Goal: Ask a question: Seek information or help from site administrators or community

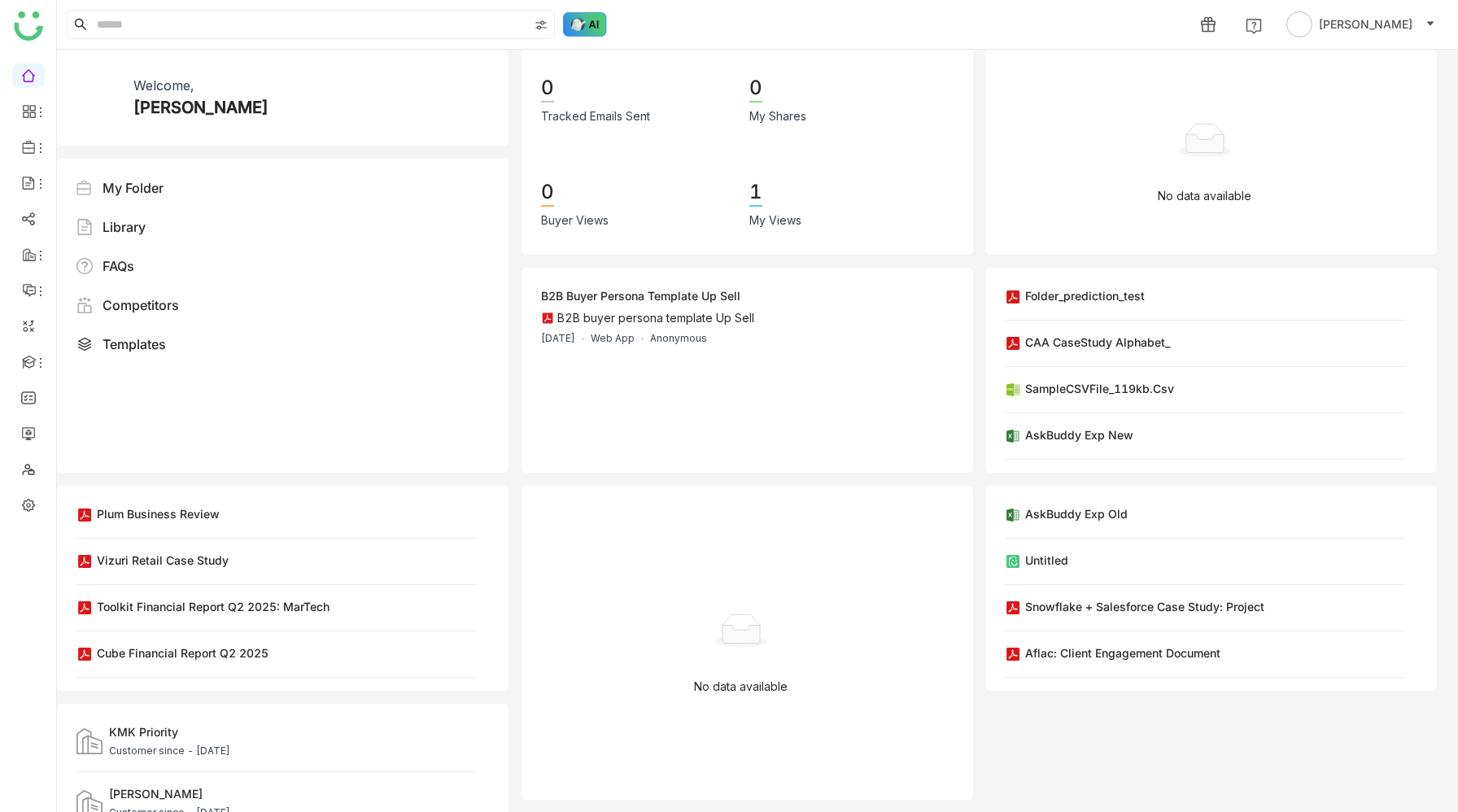
click at [573, 23] on img at bounding box center [585, 24] width 44 height 24
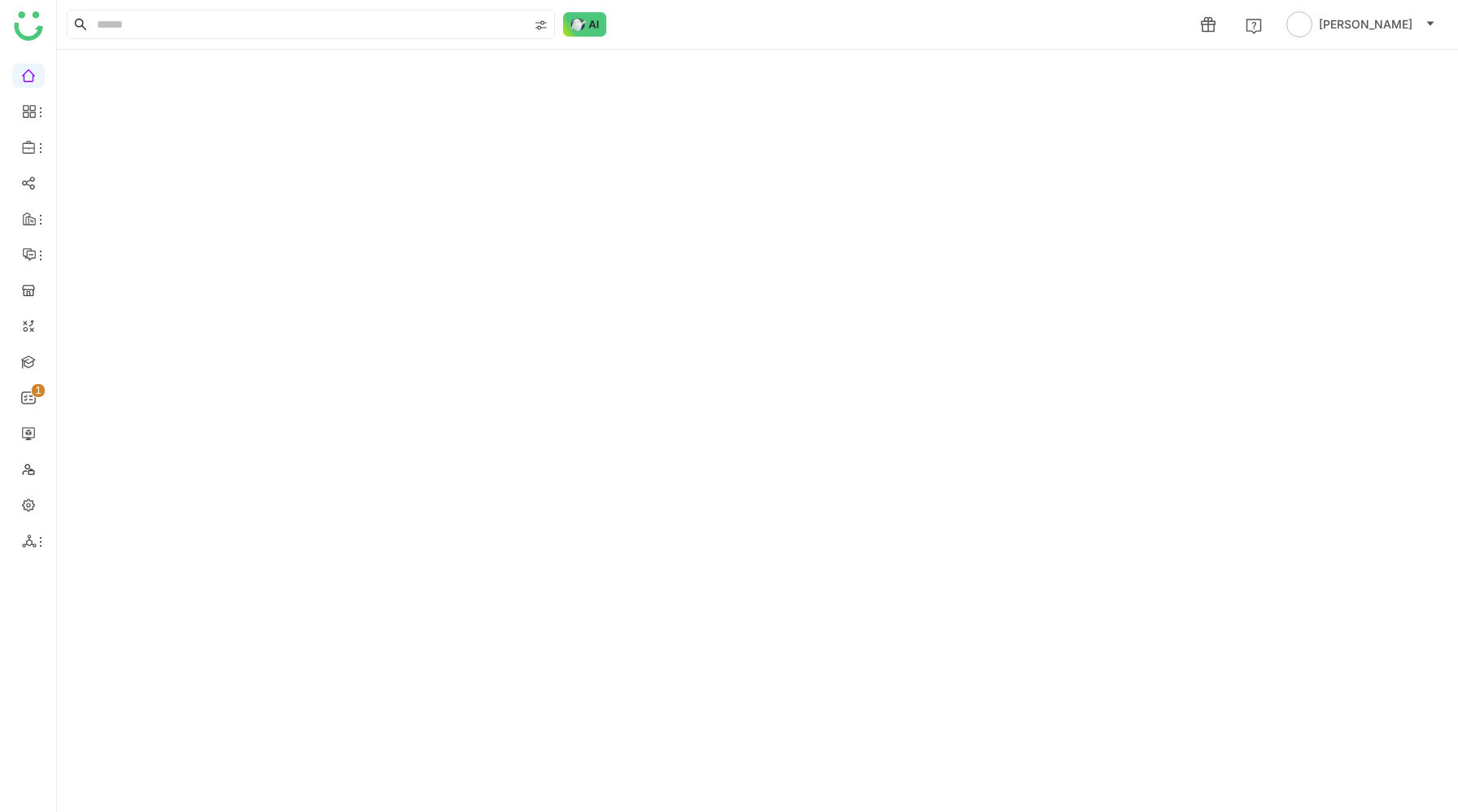
click at [588, 23] on img at bounding box center [585, 24] width 44 height 24
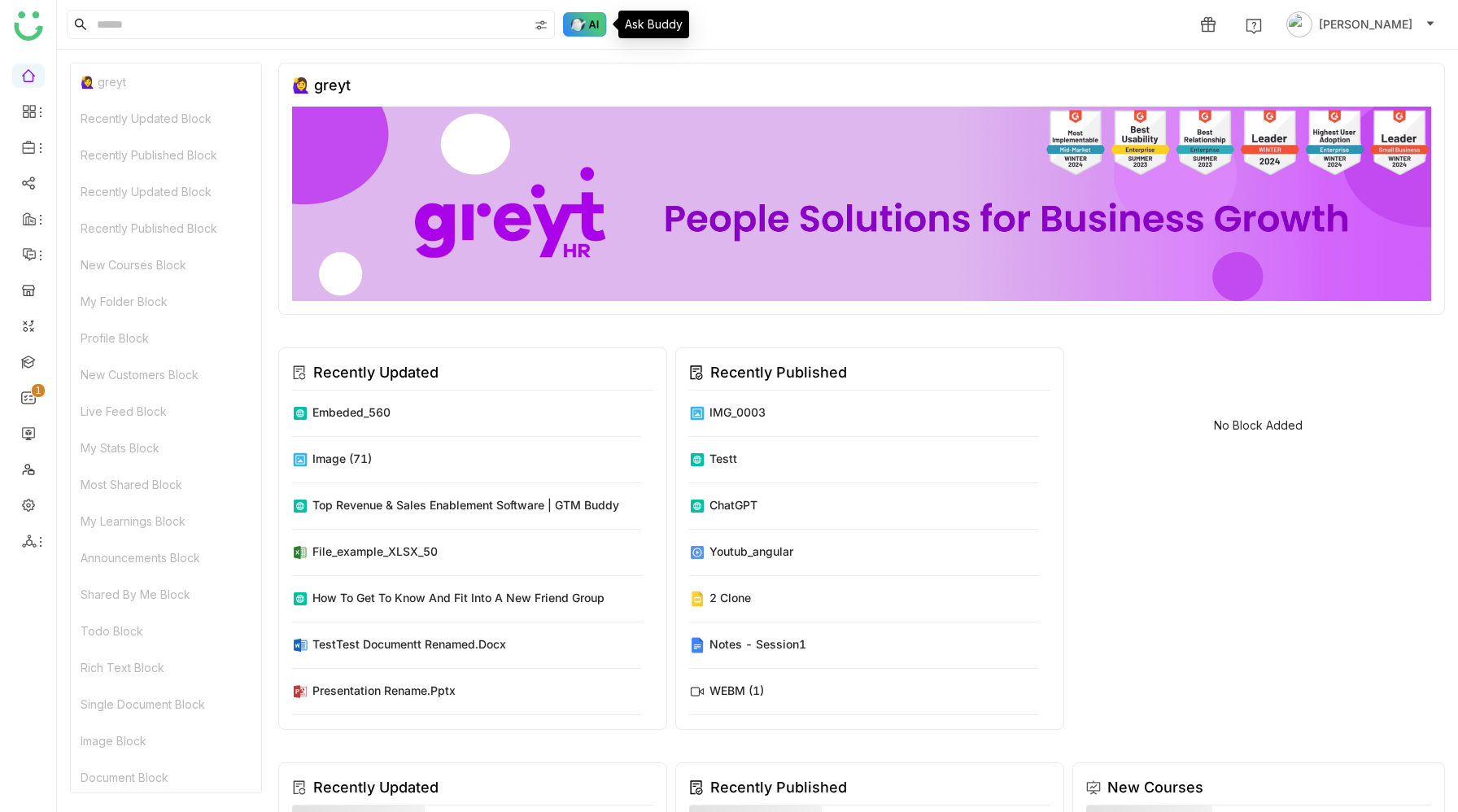
click at [589, 26] on img at bounding box center [585, 24] width 44 height 24
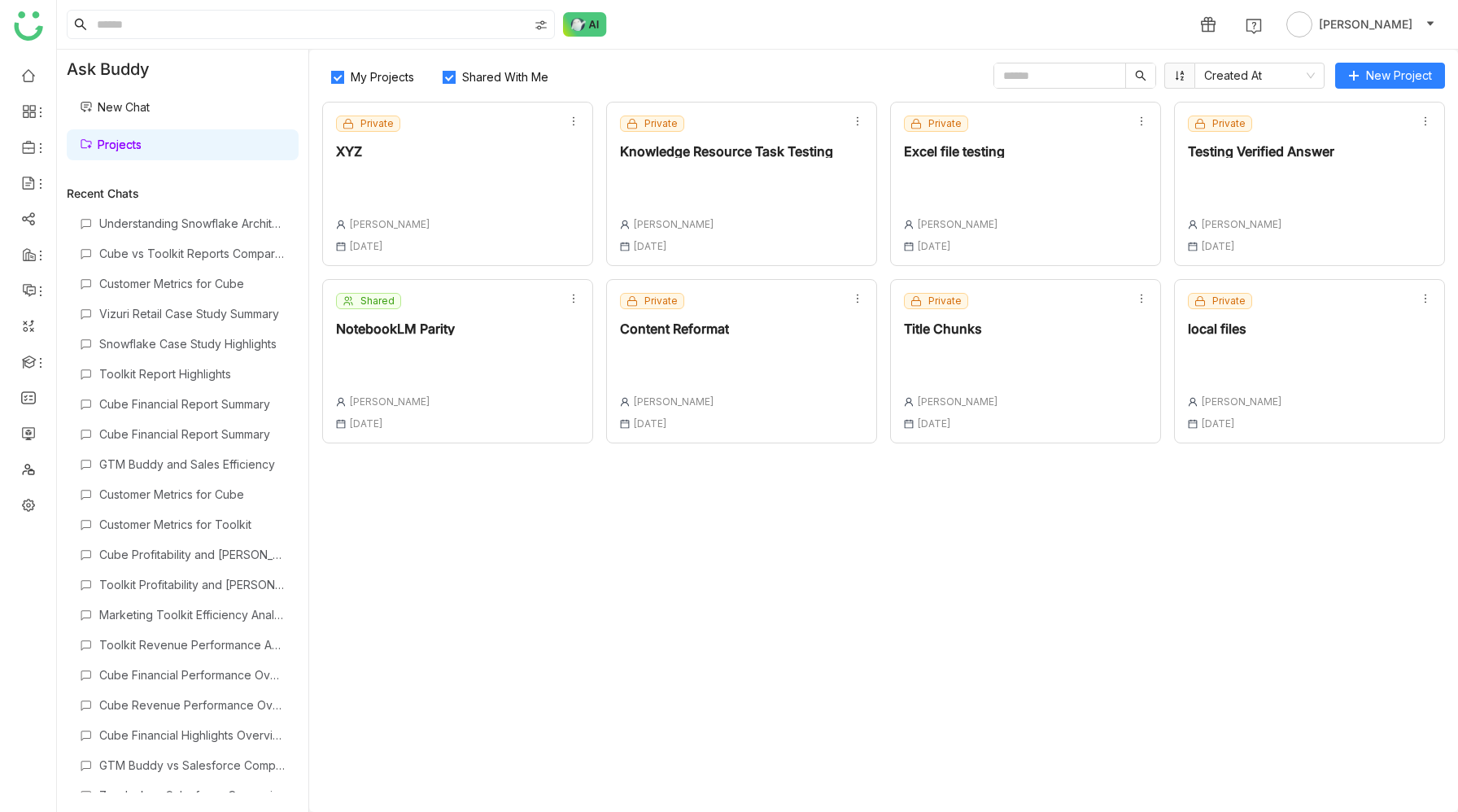
click at [480, 370] on div "Shared NotebookLM Parity [PERSON_NAME] [DATE]" at bounding box center [457, 362] width 271 height 165
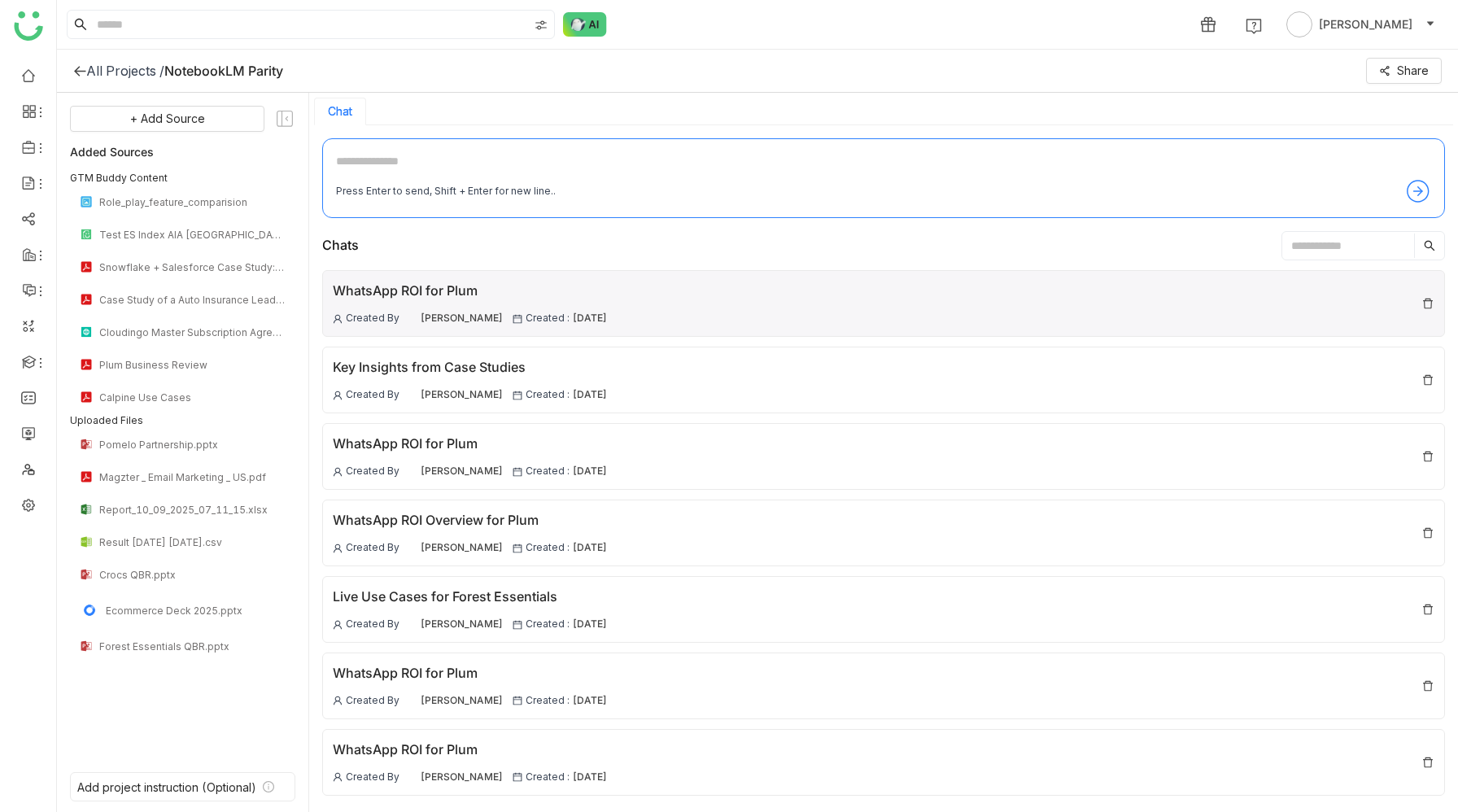
click at [443, 295] on div "WhatsApp ROI for Plum" at bounding box center [469, 291] width 274 height 20
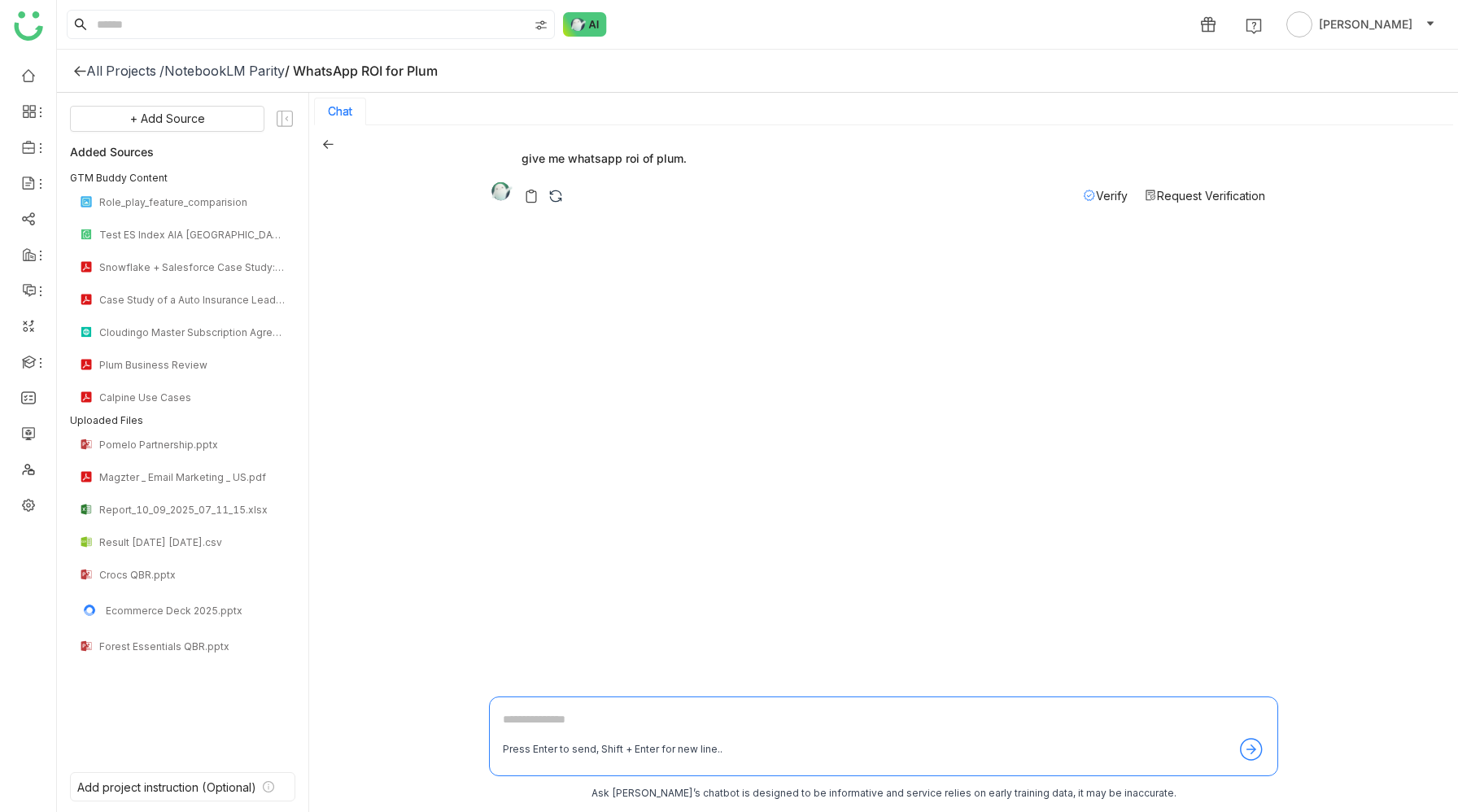
click at [564, 157] on div "give me whatsapp roi of plum." at bounding box center [876, 158] width 776 height 23
copy div "give me whatsapp roi of plum."
click at [323, 147] on icon at bounding box center [327, 144] width 11 height 11
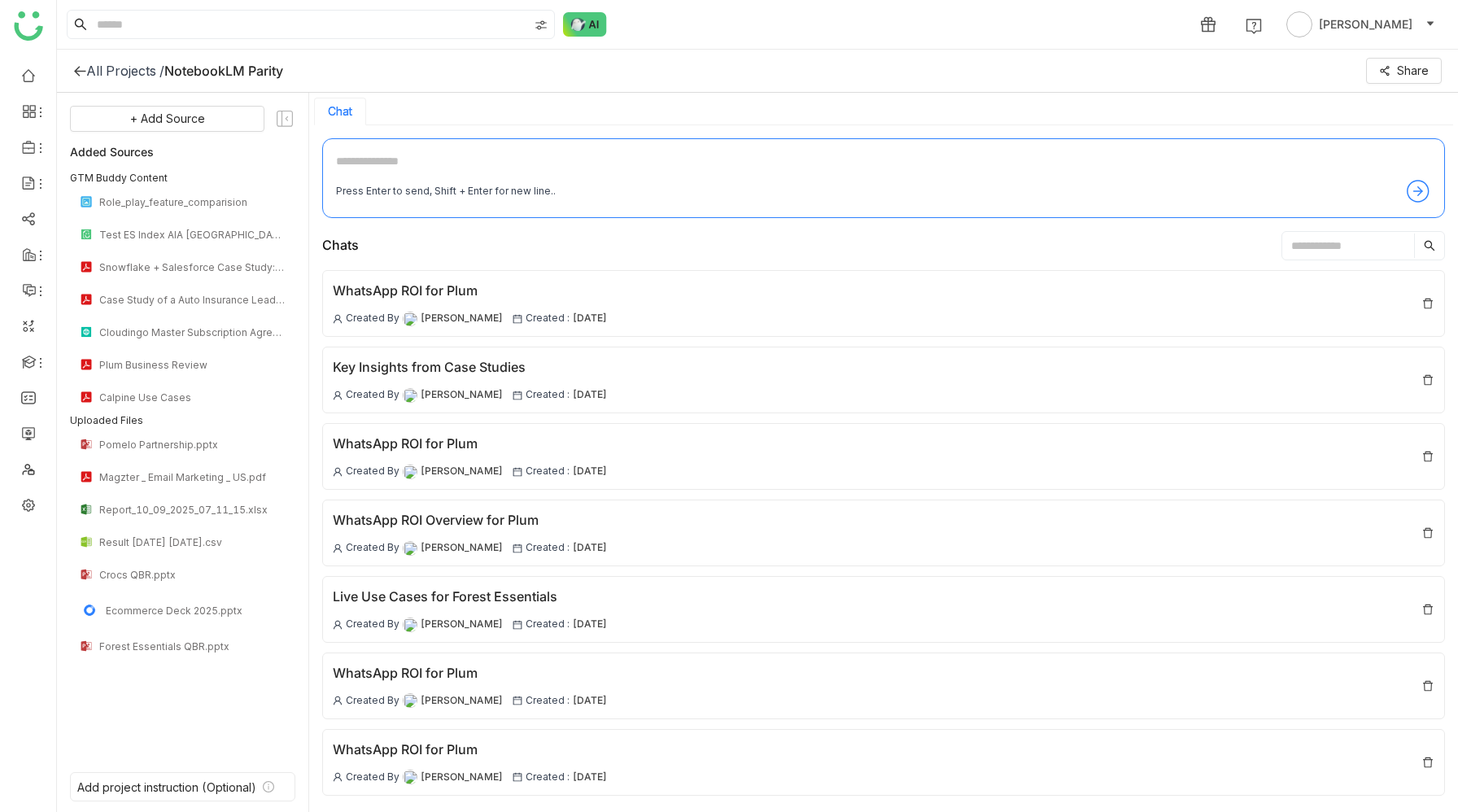
click at [411, 165] on textarea at bounding box center [883, 165] width 1095 height 26
paste textarea "**********"
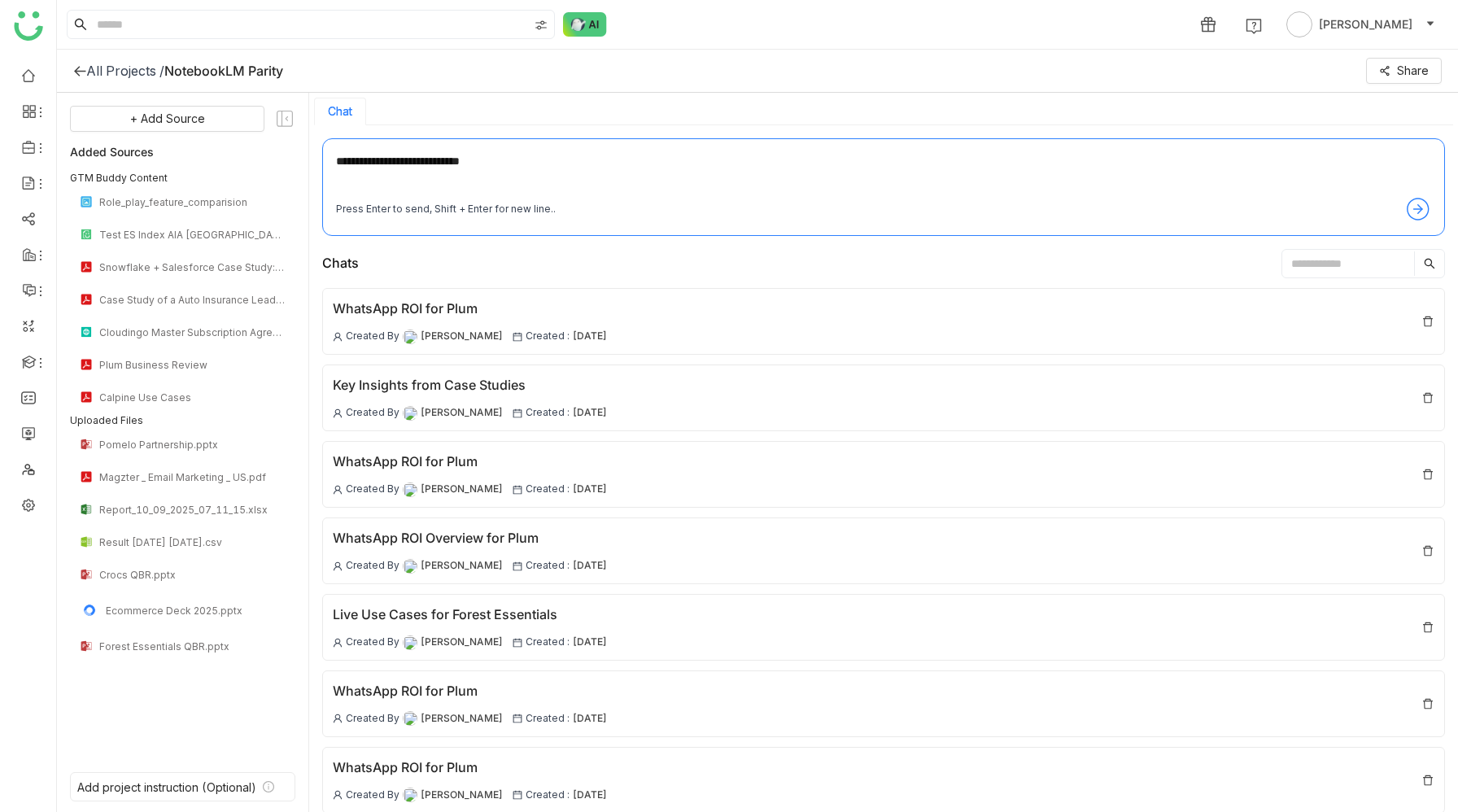
type textarea "**********"
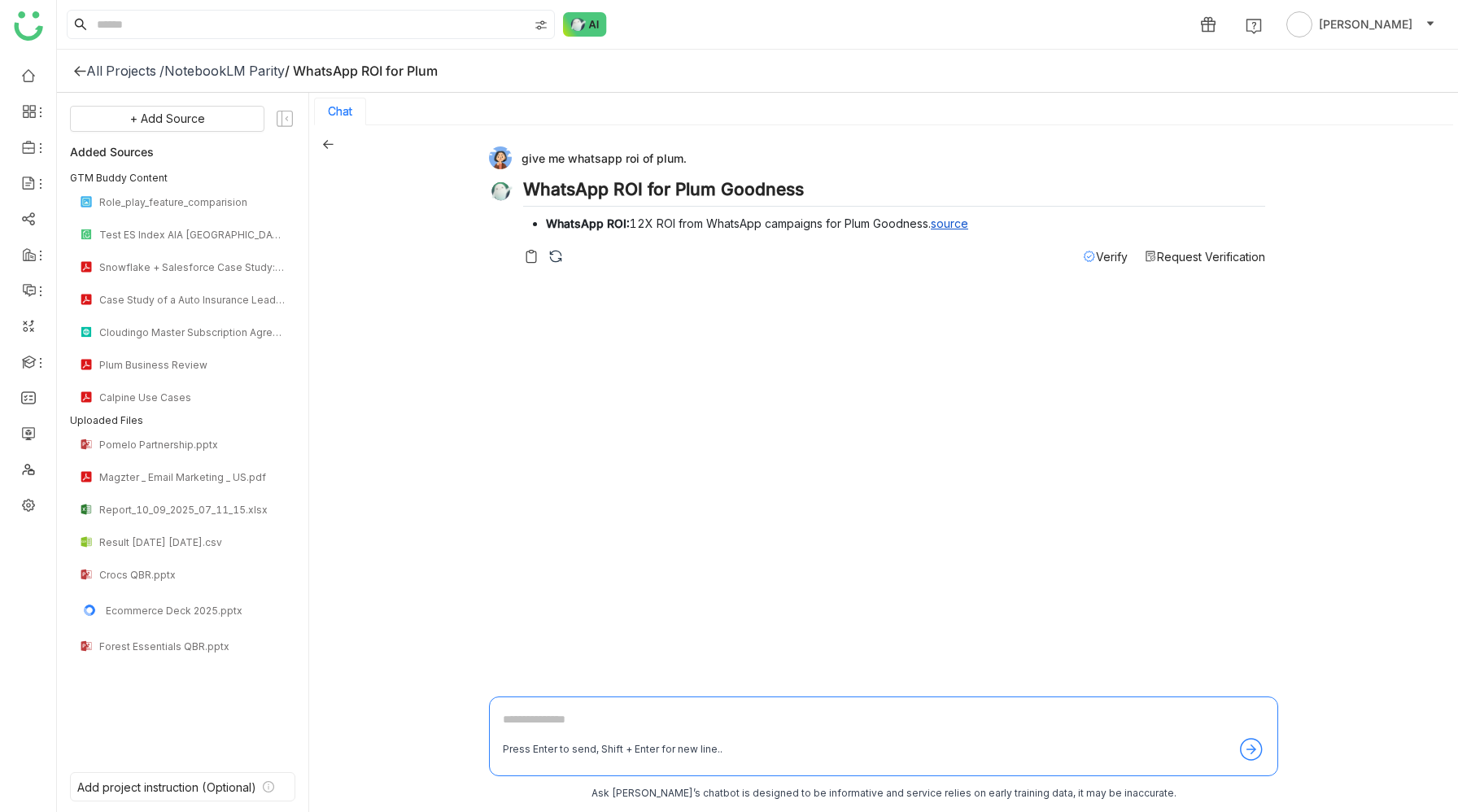
click at [1096, 258] on span "Verify" at bounding box center [1111, 257] width 32 height 14
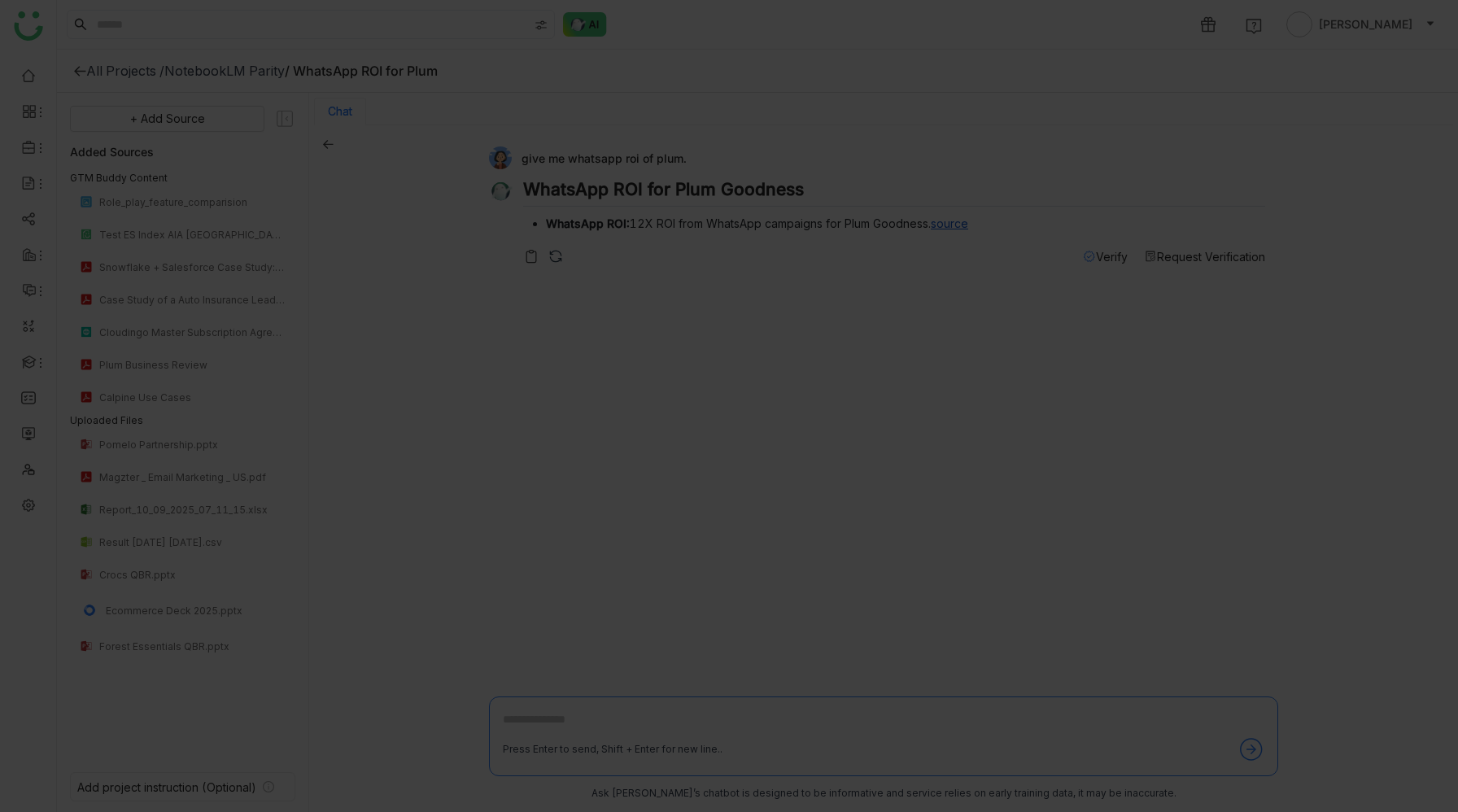
scroll to position [2, 0]
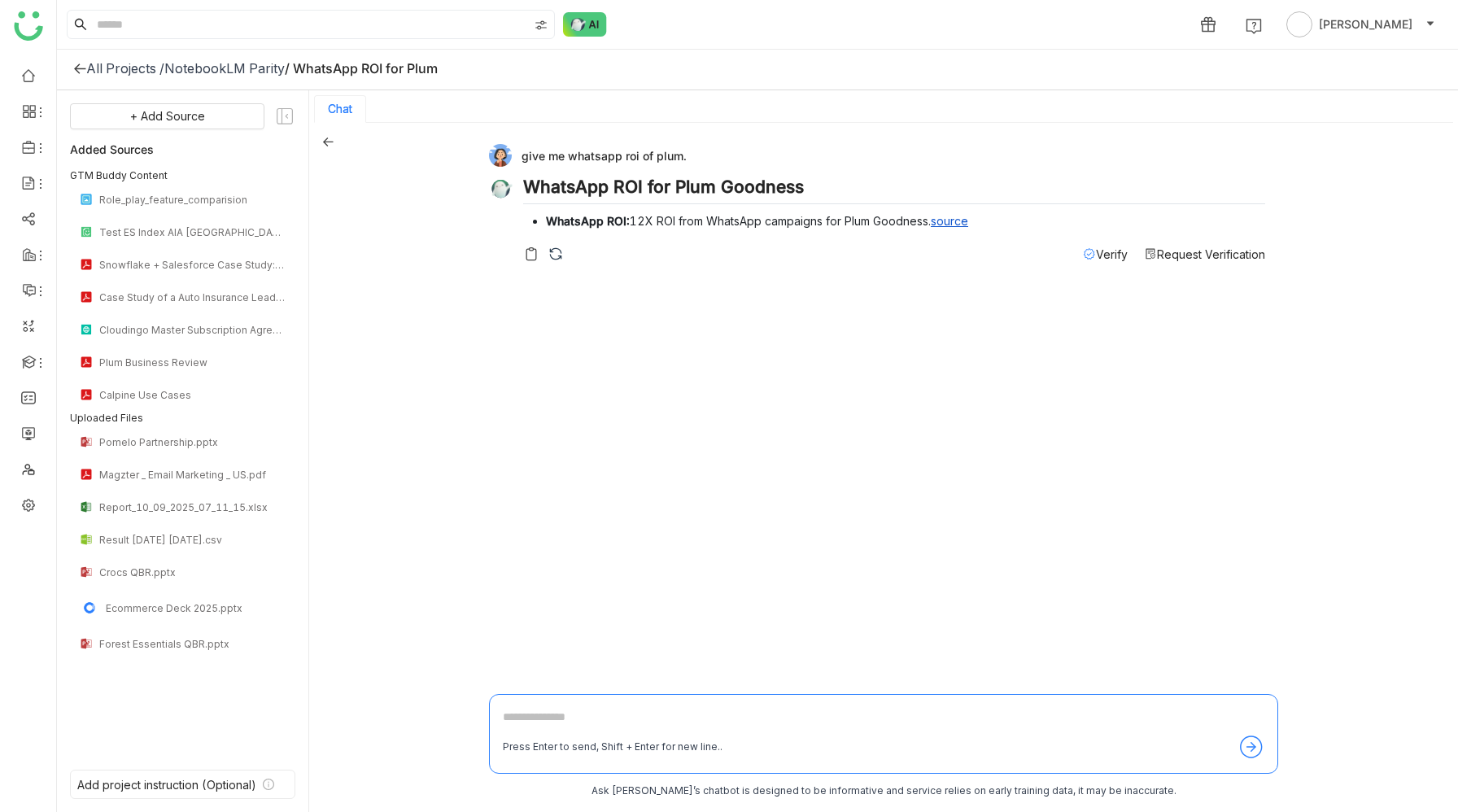
click at [323, 142] on icon at bounding box center [327, 142] width 11 height 9
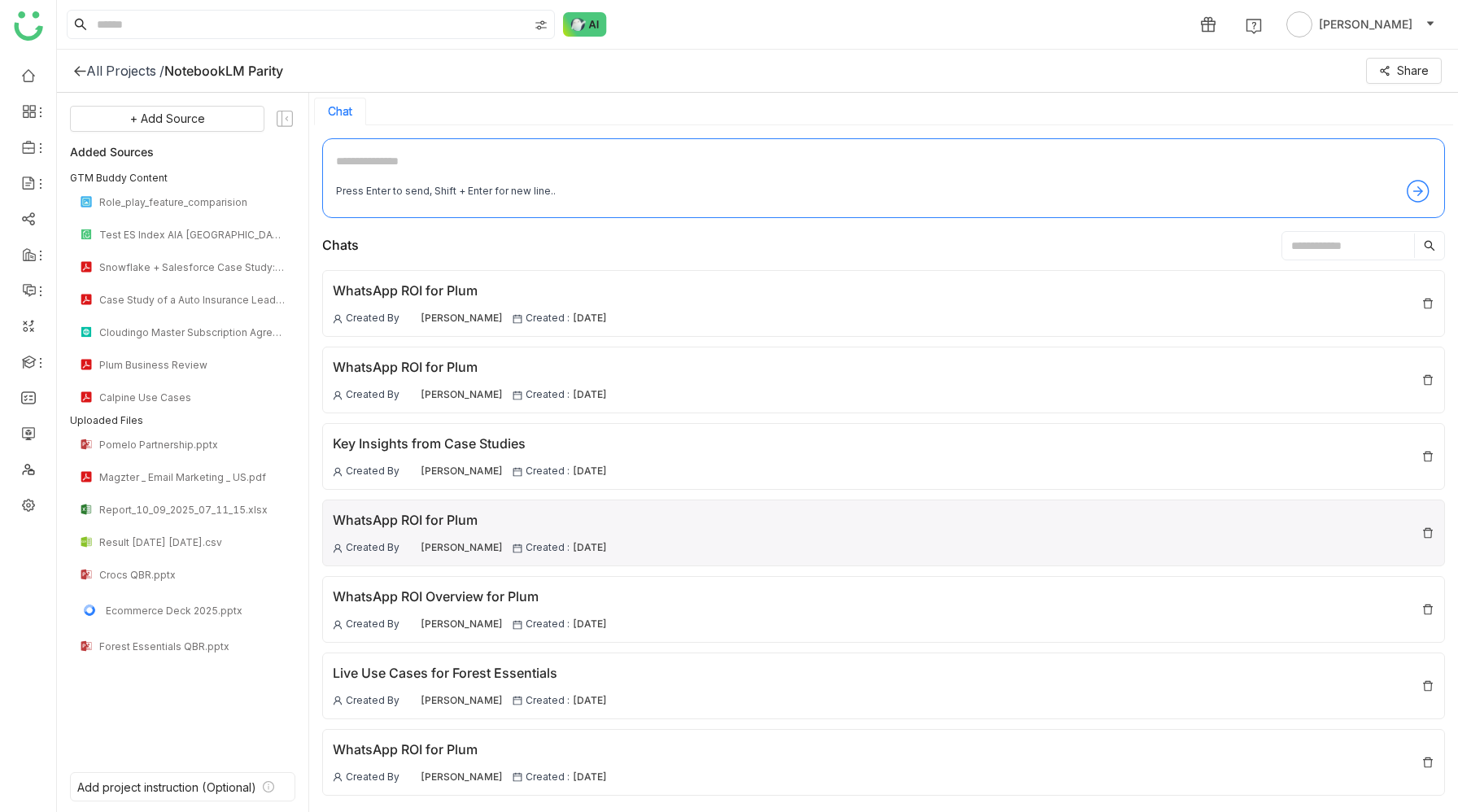
scroll to position [71, 0]
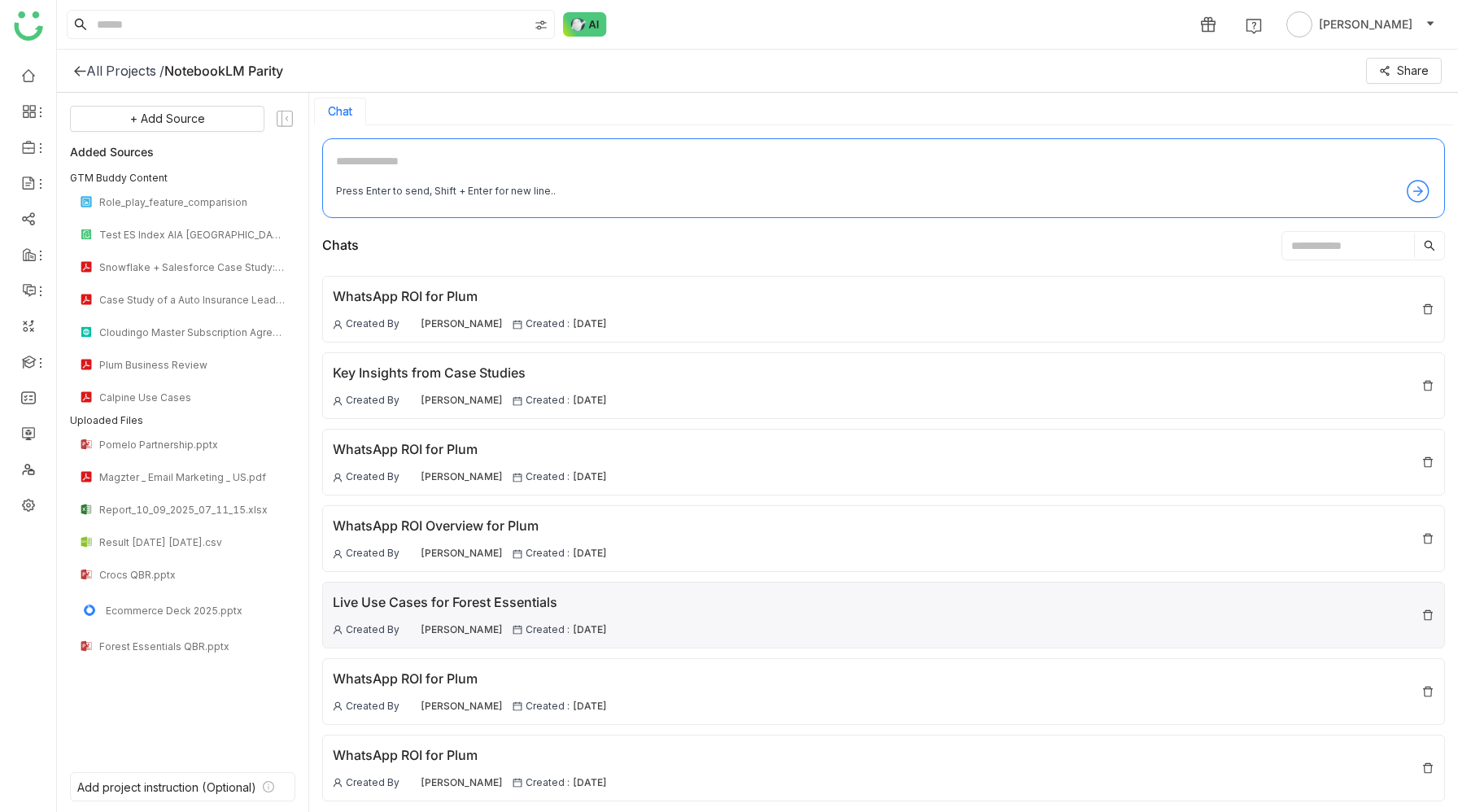
click at [479, 599] on div "Live Use Cases for Forest Essentials" at bounding box center [469, 602] width 274 height 20
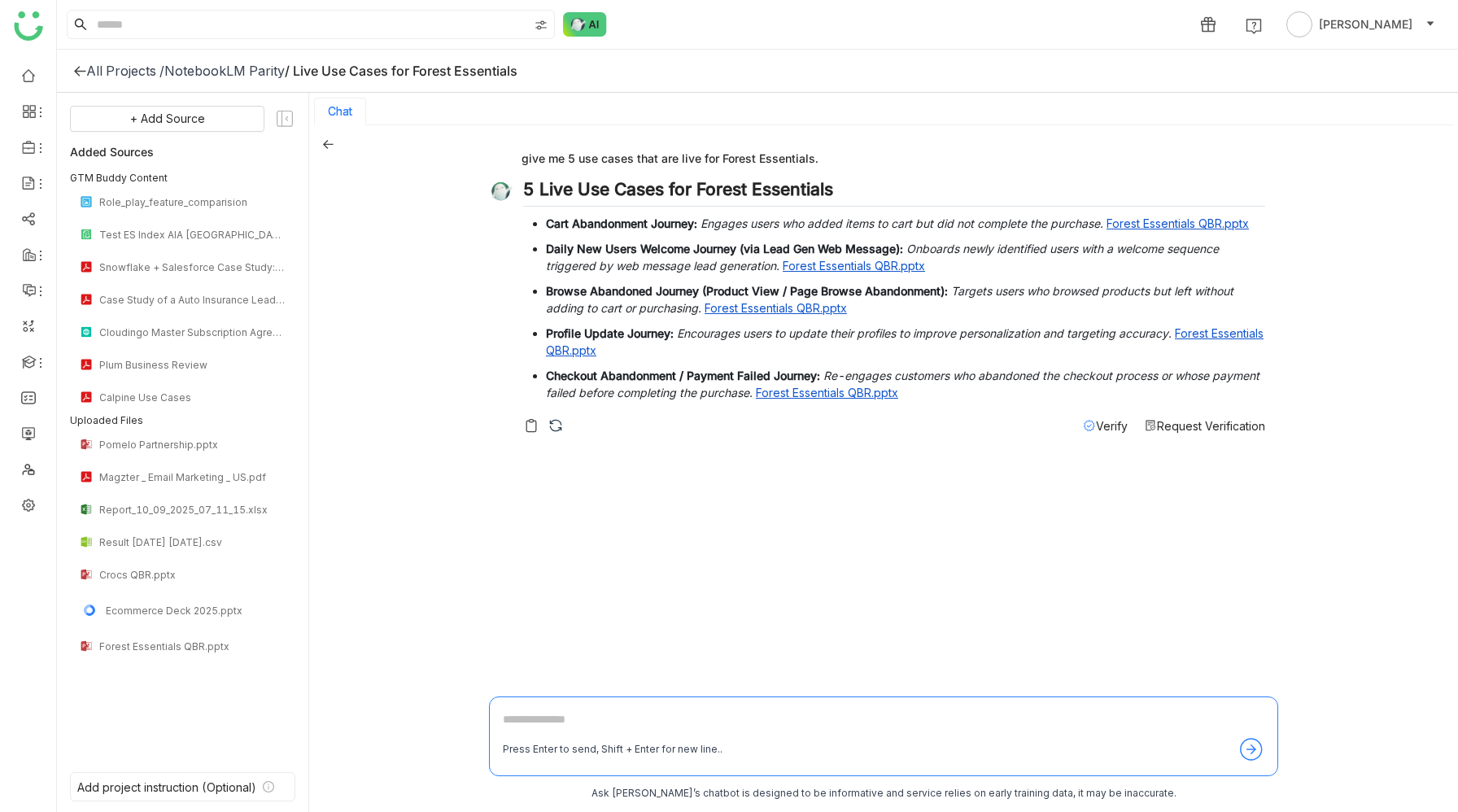
click at [639, 154] on div "give me 5 use cases that are live for Forest Essentials." at bounding box center [876, 158] width 776 height 23
copy div "give me 5 use cases that are live for Forest Essentials."
click at [327, 144] on icon at bounding box center [327, 144] width 11 height 9
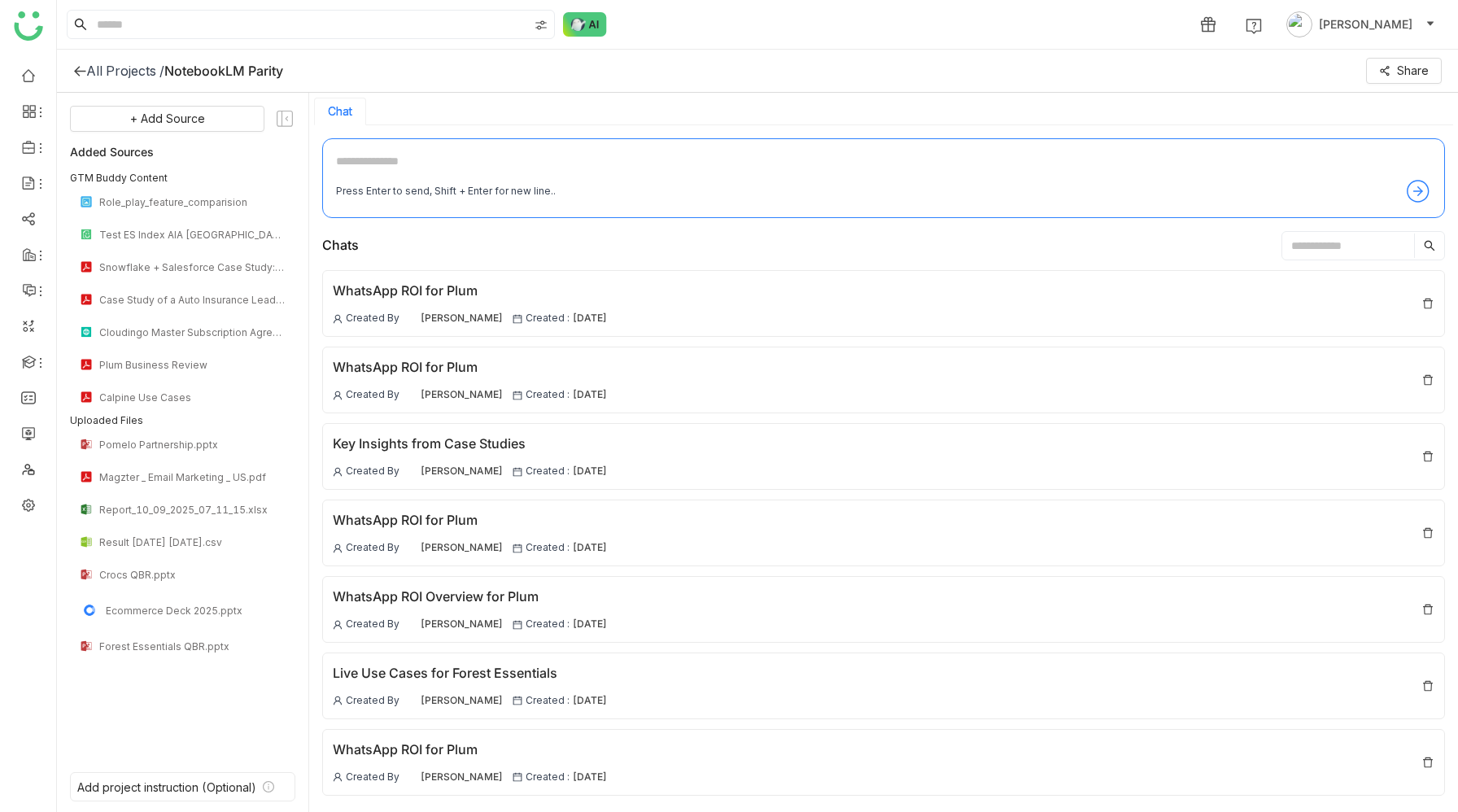
click at [459, 160] on textarea at bounding box center [883, 165] width 1095 height 26
paste textarea "**********"
type textarea "**********"
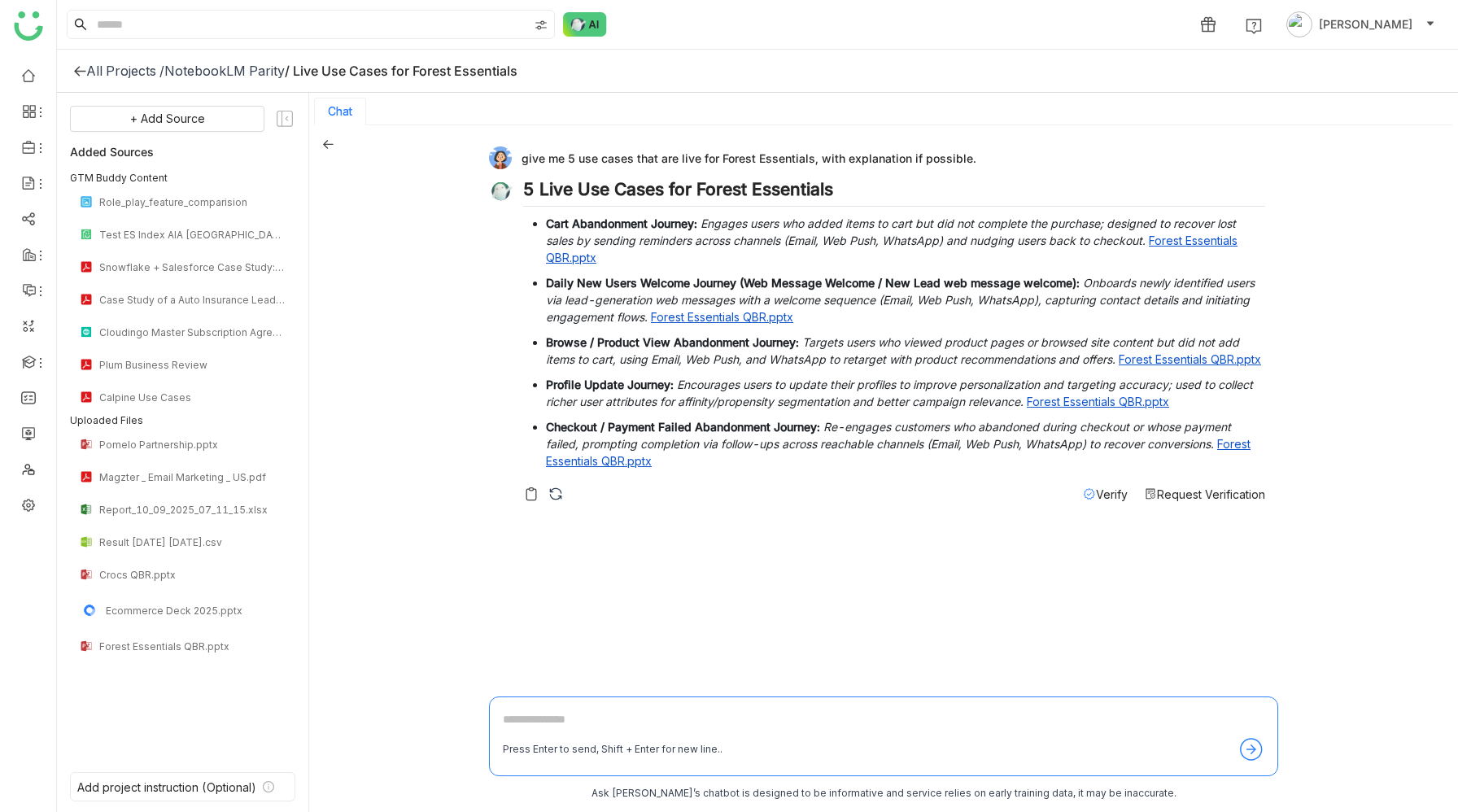
click at [329, 145] on icon at bounding box center [327, 144] width 11 height 11
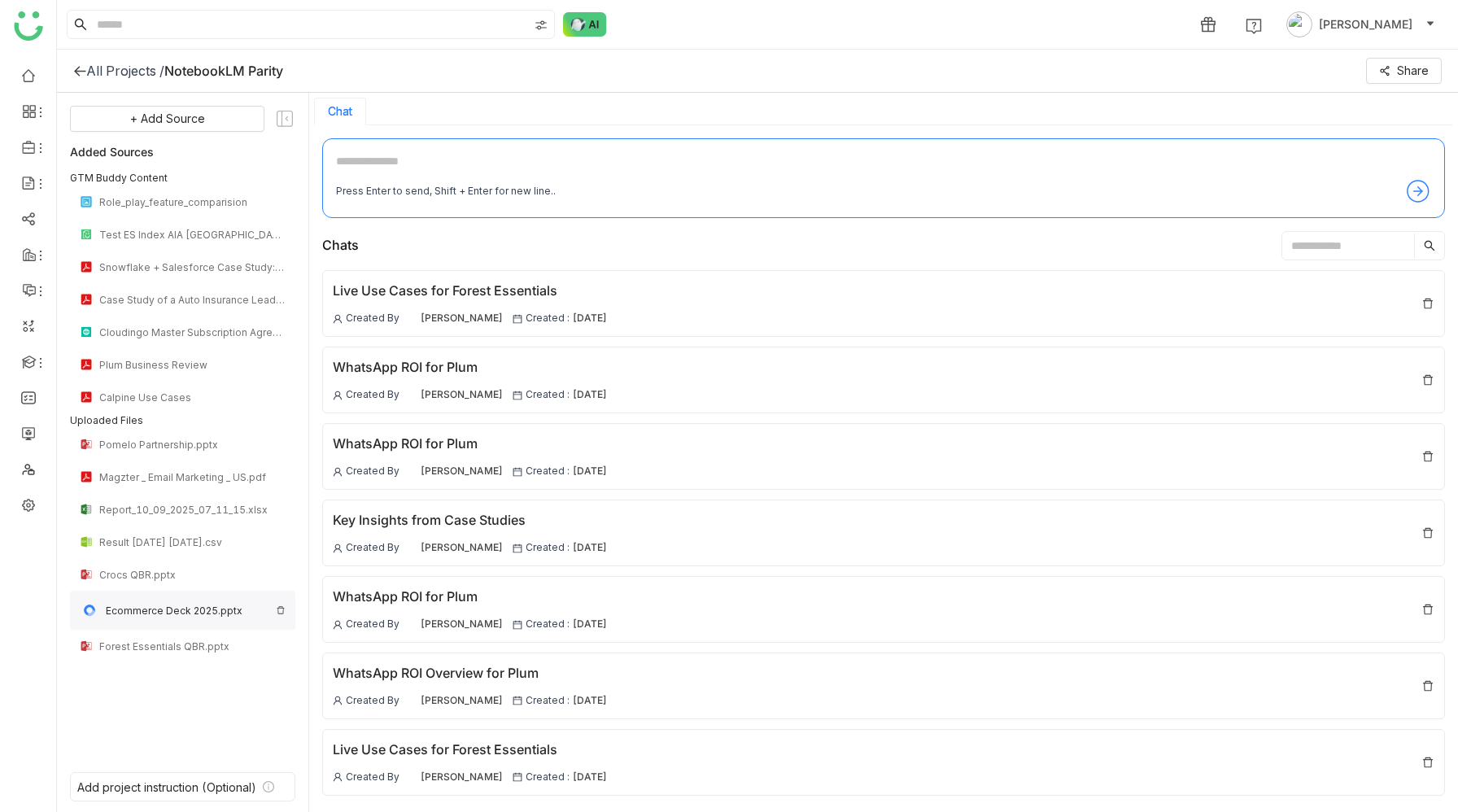
click at [281, 612] on img at bounding box center [281, 610] width 10 height 10
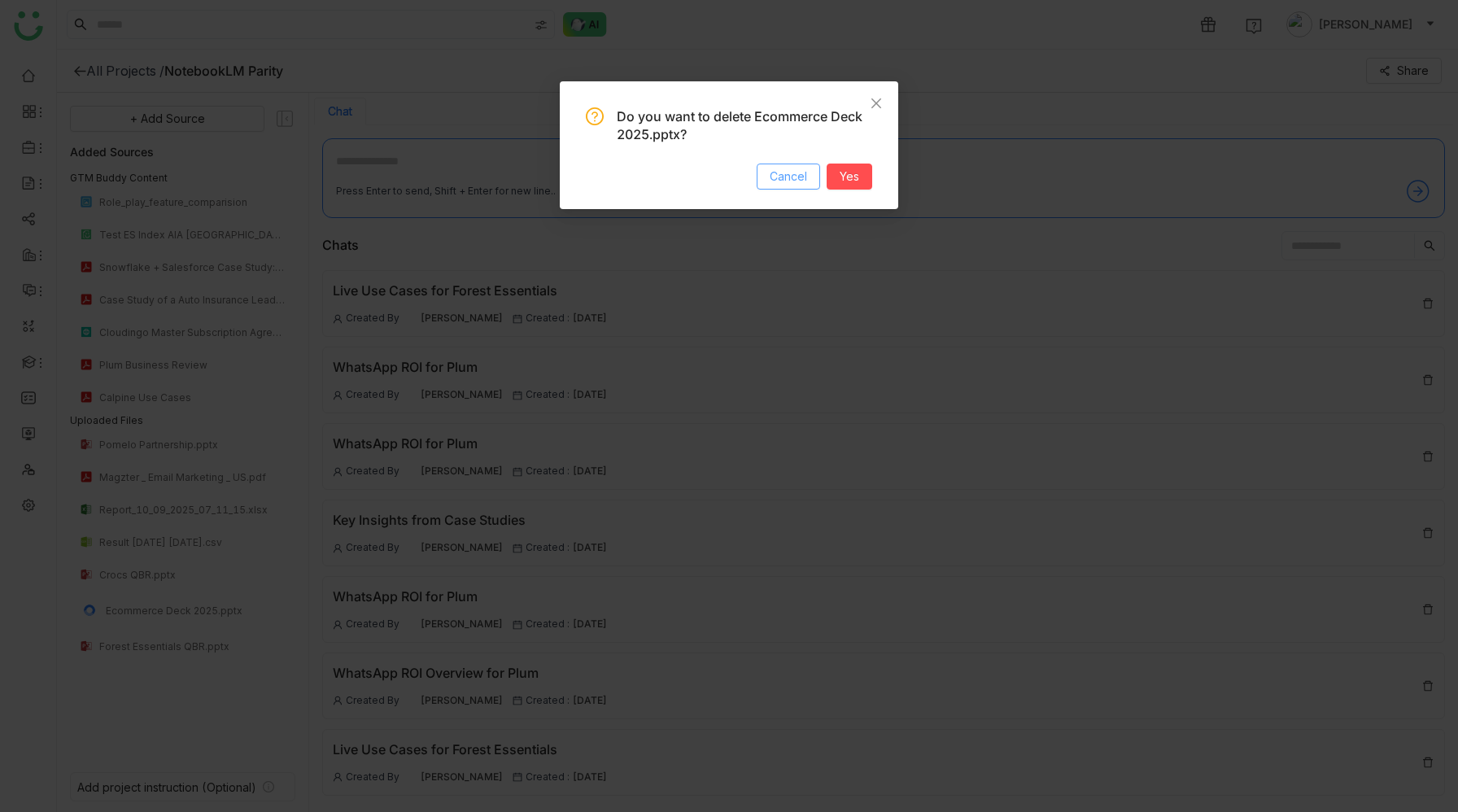
click at [788, 176] on span "Cancel" at bounding box center [788, 177] width 37 height 18
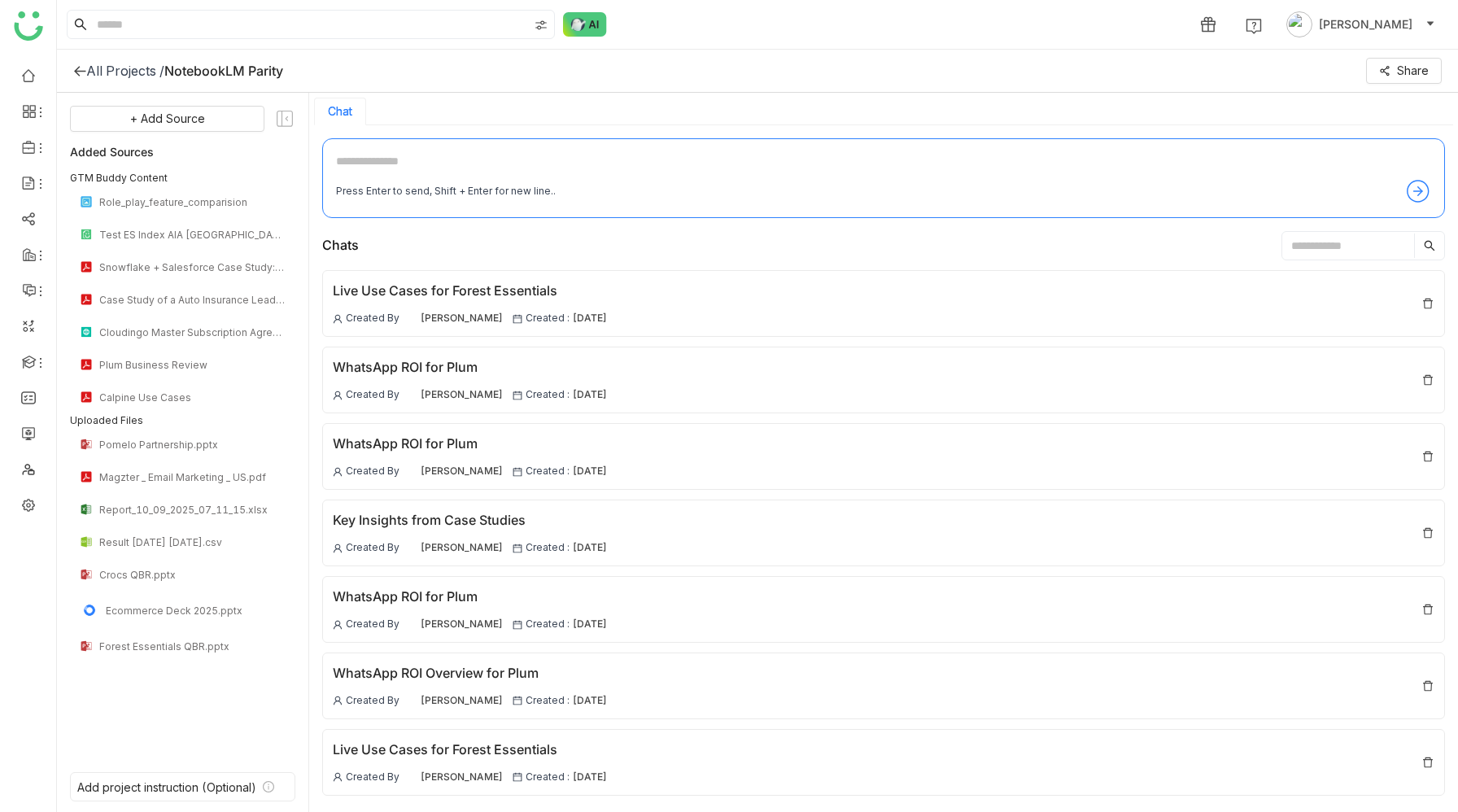
click at [121, 74] on div "All Projects /" at bounding box center [125, 71] width 78 height 16
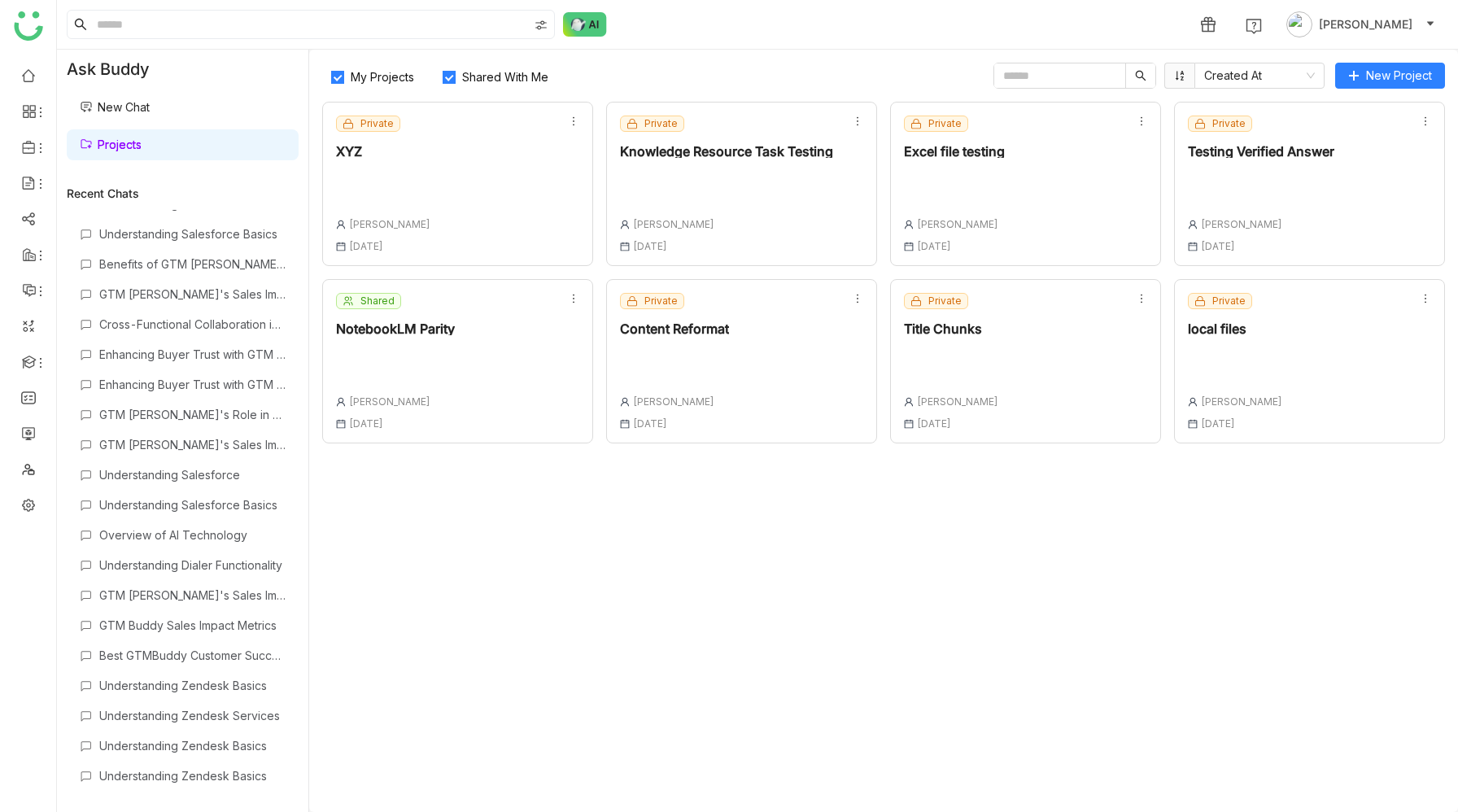
scroll to position [656, 0]
click at [212, 415] on div "GTM [PERSON_NAME]'s Role in Sales Collaboration" at bounding box center [192, 410] width 187 height 14
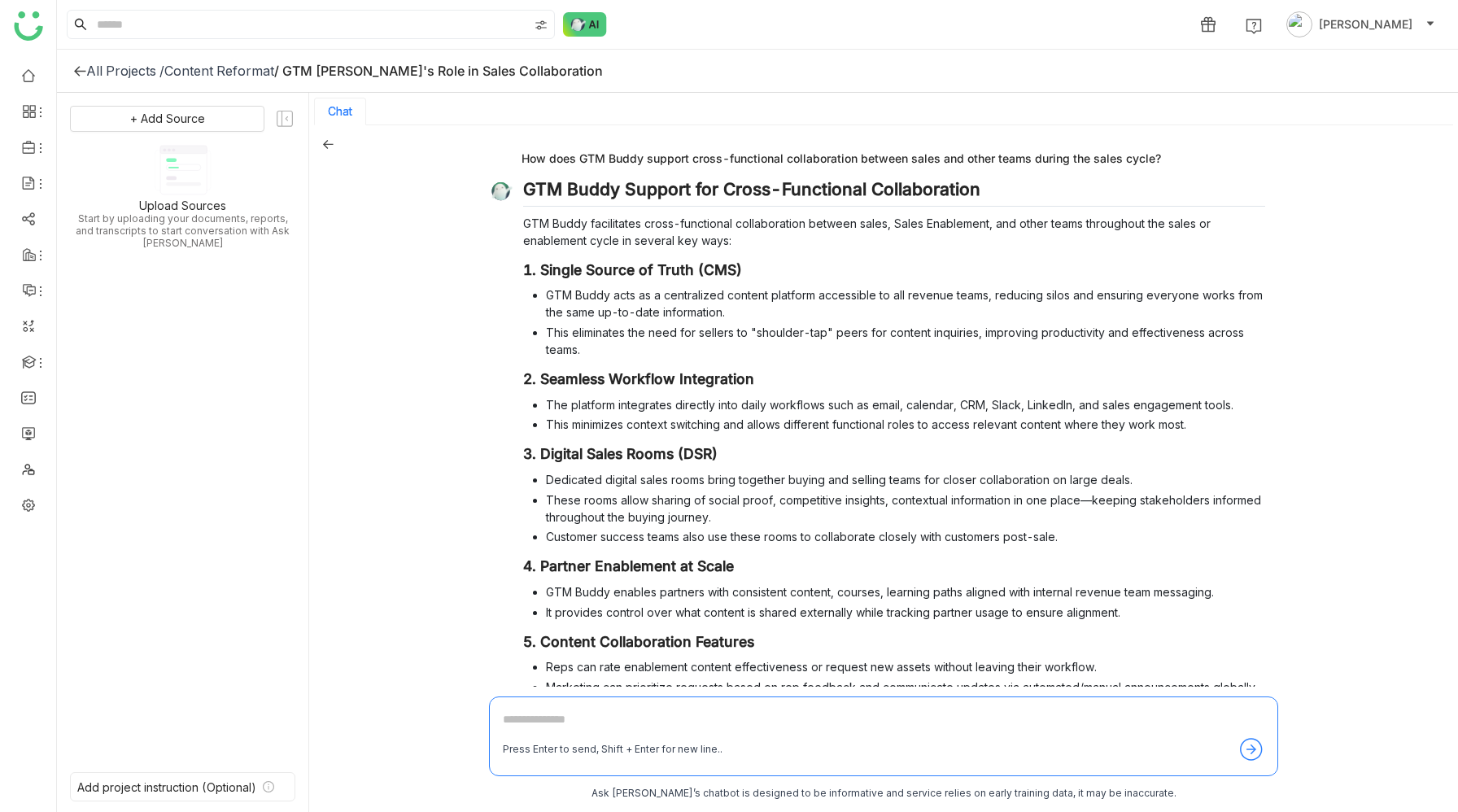
click at [775, 160] on div "How does GTM Buddy support cross-functional collaboration between sales and oth…" at bounding box center [876, 158] width 776 height 23
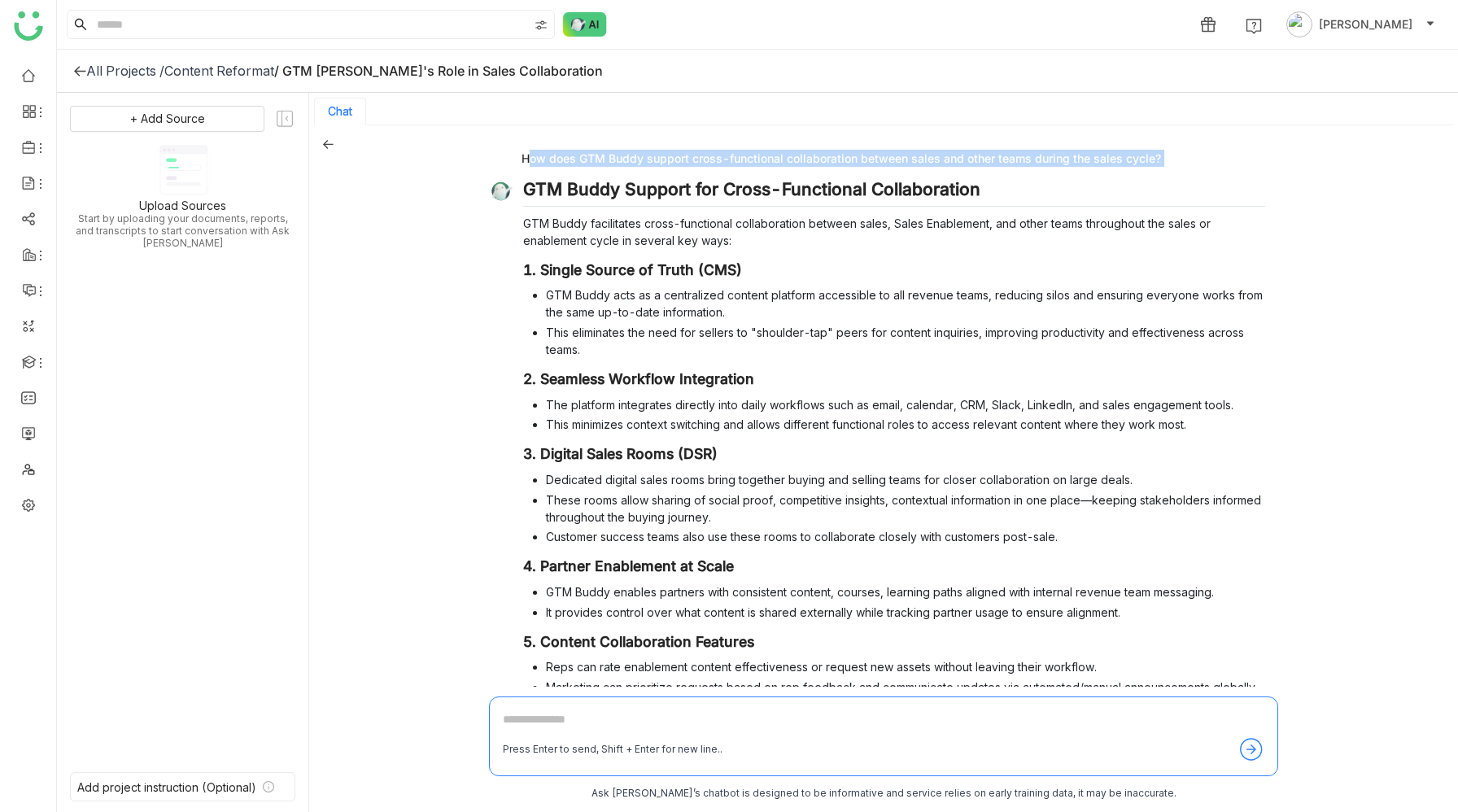
click at [775, 160] on div "How does GTM Buddy support cross-functional collaboration between sales and oth…" at bounding box center [876, 158] width 776 height 23
copy div "How does GTM Buddy support cross-functional collaboration between sales and oth…"
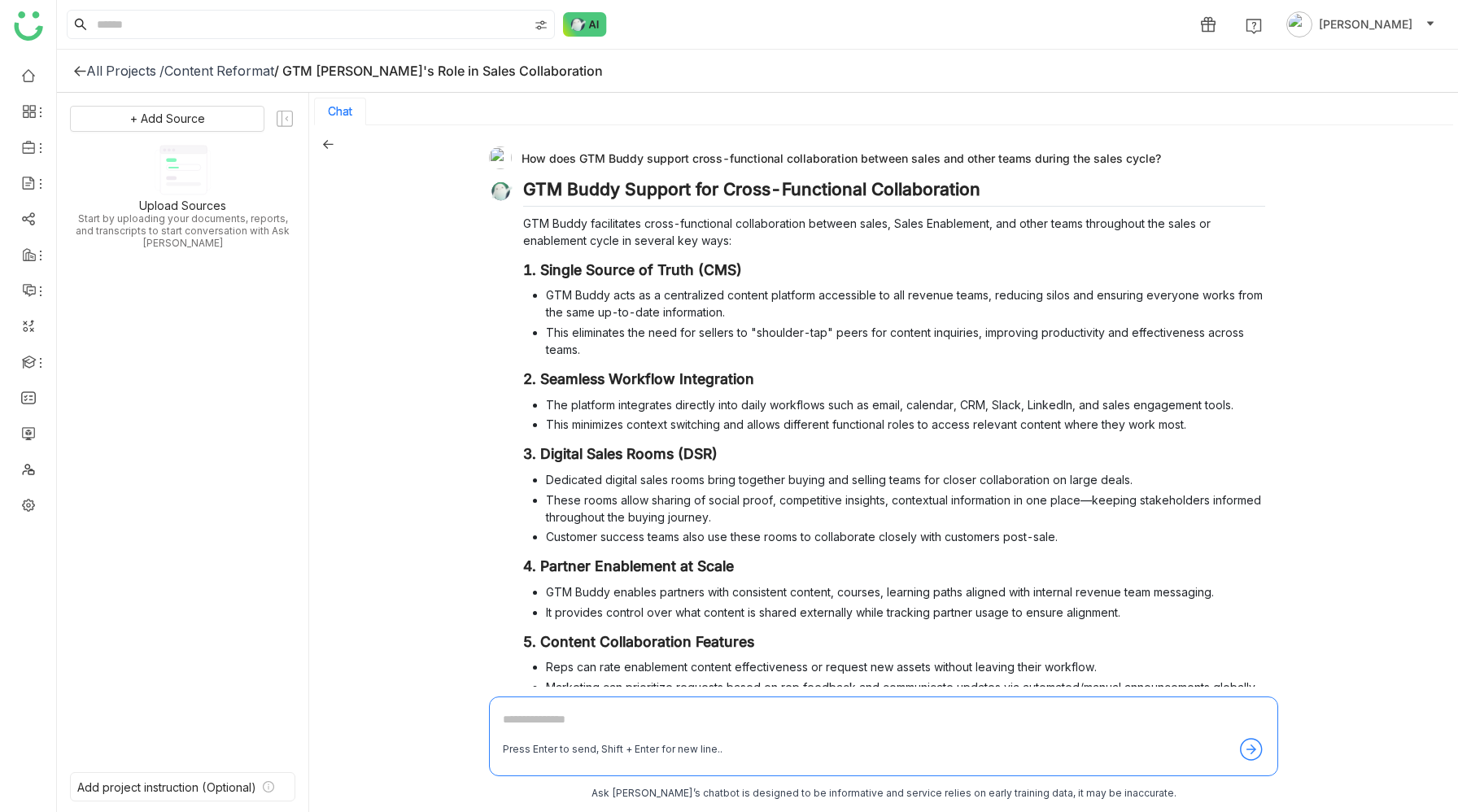
click at [108, 73] on div "All Projects /" at bounding box center [125, 71] width 78 height 16
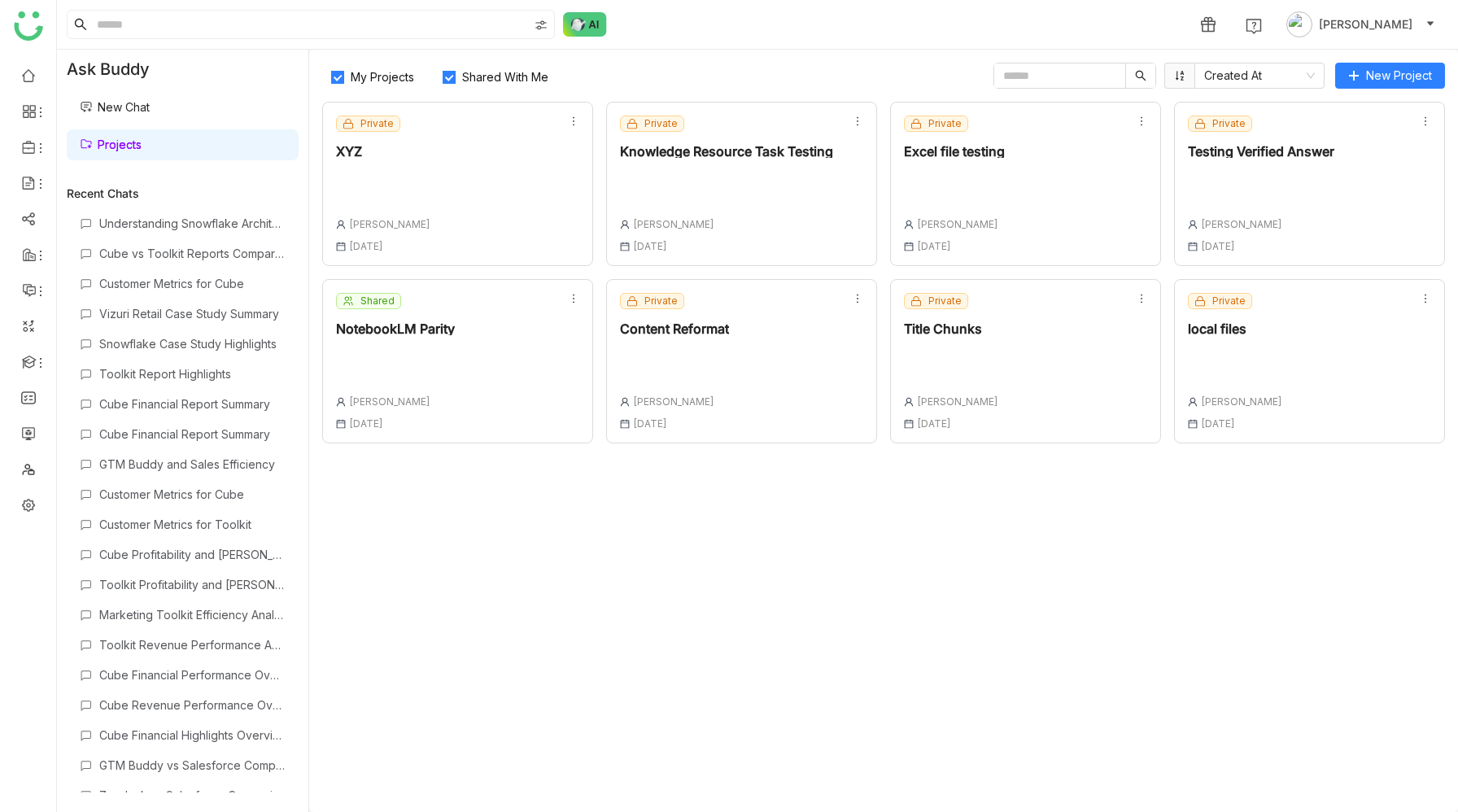
click at [150, 103] on link "New Chat" at bounding box center [115, 107] width 70 height 14
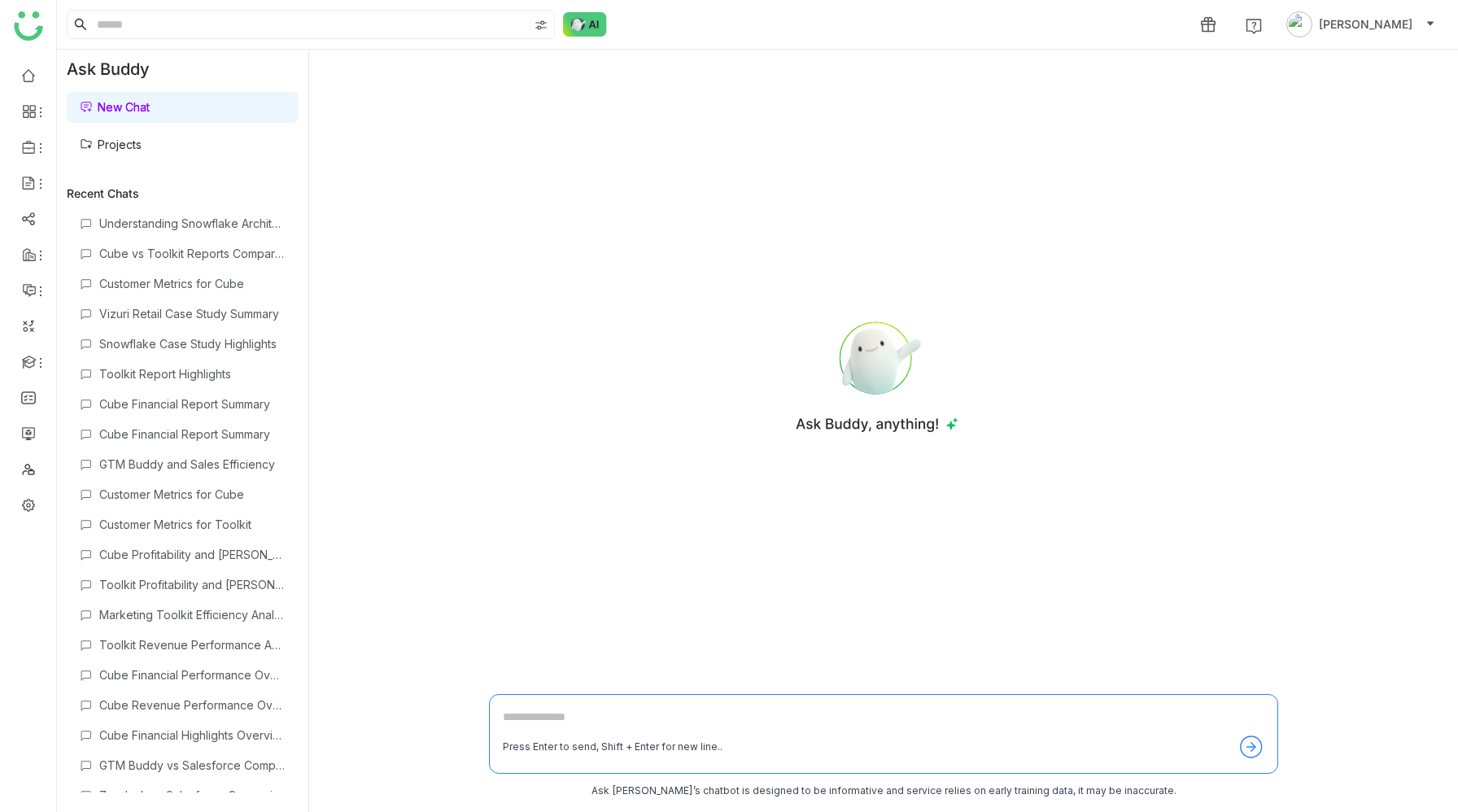
click at [529, 707] on div "Press Enter to send, Shift + Enter for new line.." at bounding box center [883, 734] width 789 height 80
click at [529, 720] on textarea at bounding box center [883, 721] width 762 height 26
paste textarea "**********"
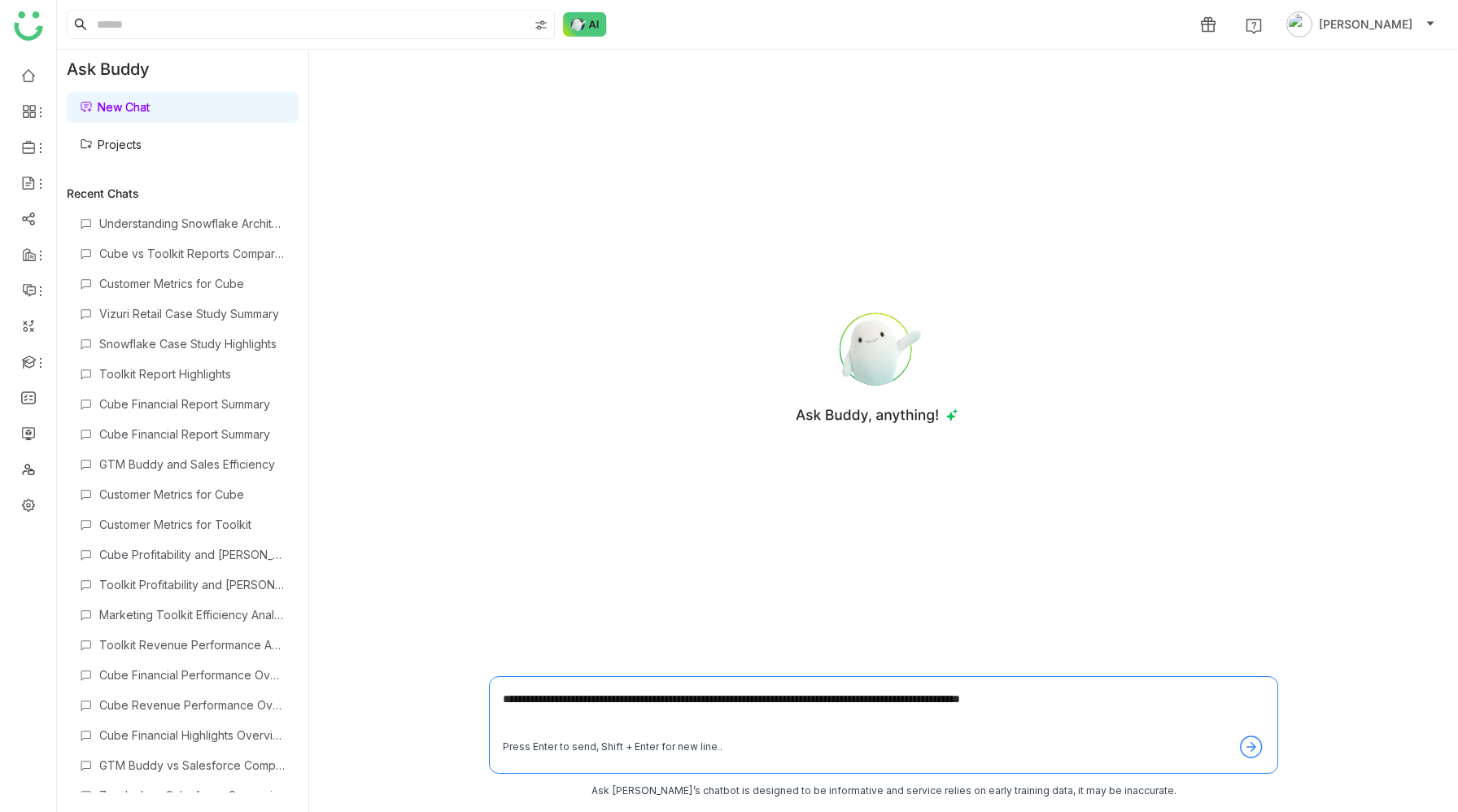
type textarea "**********"
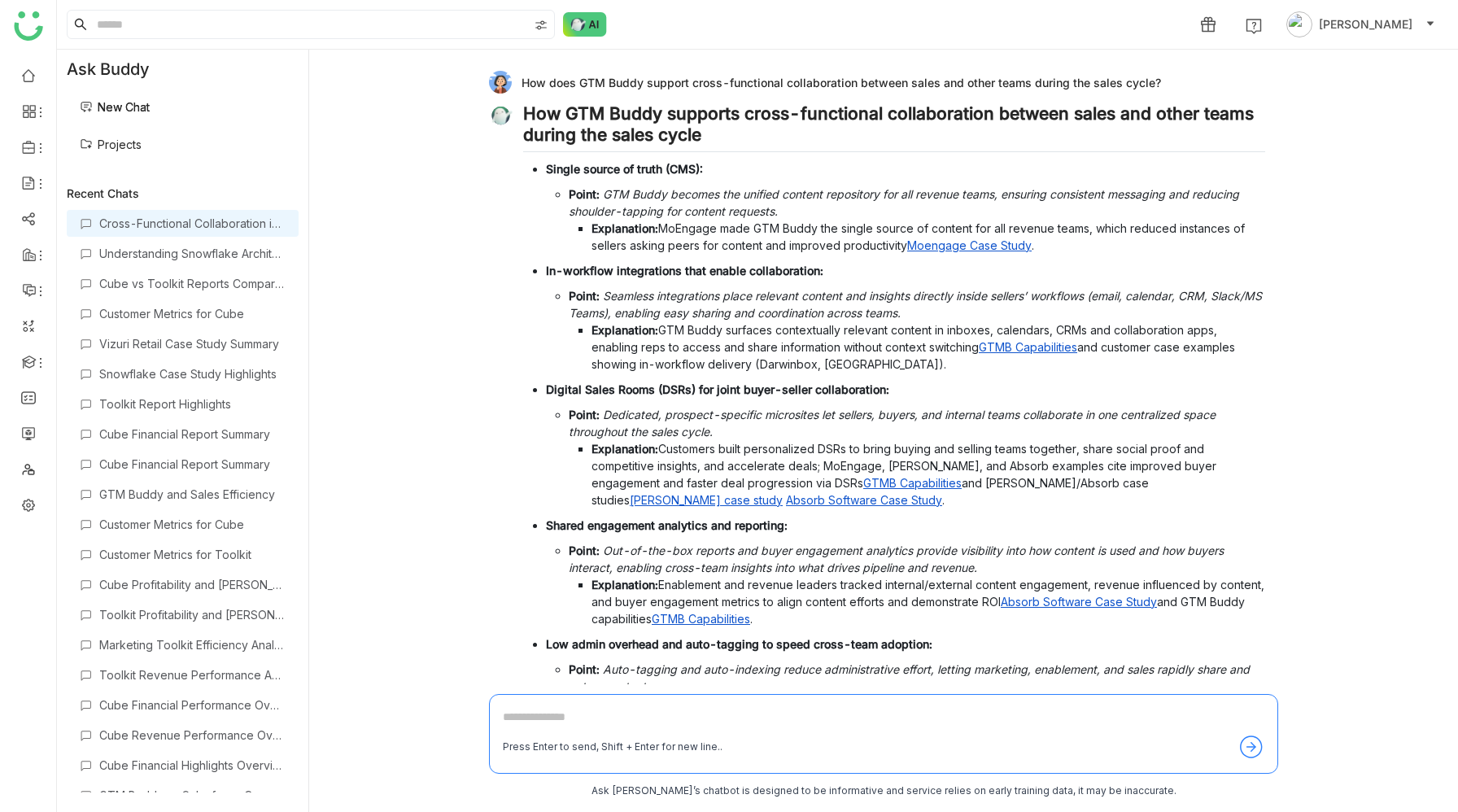
click at [843, 83] on div "How does GTM Buddy support cross-functional collaboration between sales and oth…" at bounding box center [876, 82] width 776 height 23
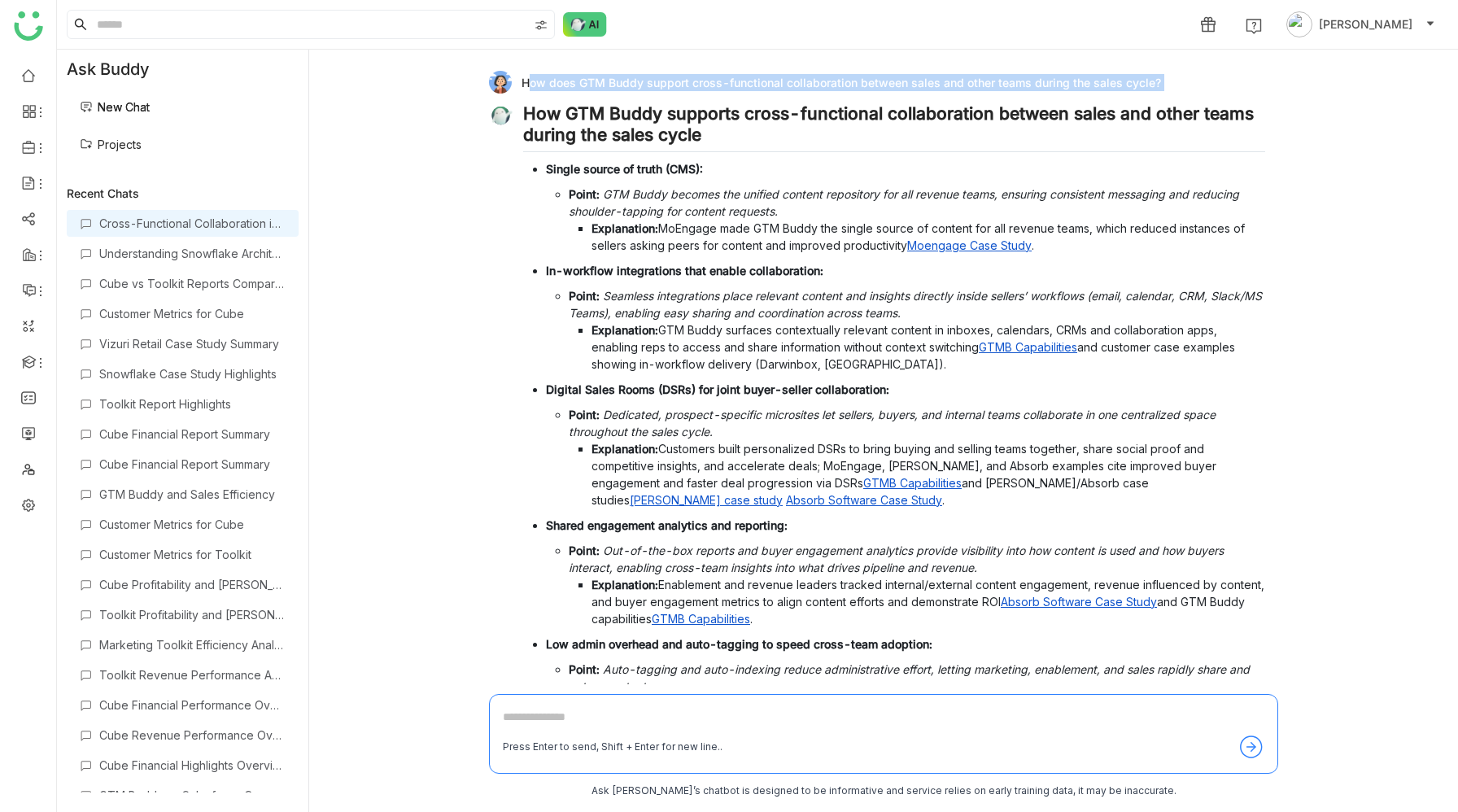
click at [843, 83] on div "How does GTM Buddy support cross-functional collaboration between sales and oth…" at bounding box center [876, 82] width 776 height 23
copy div "How does GTM Buddy support cross-functional collaboration between sales and oth…"
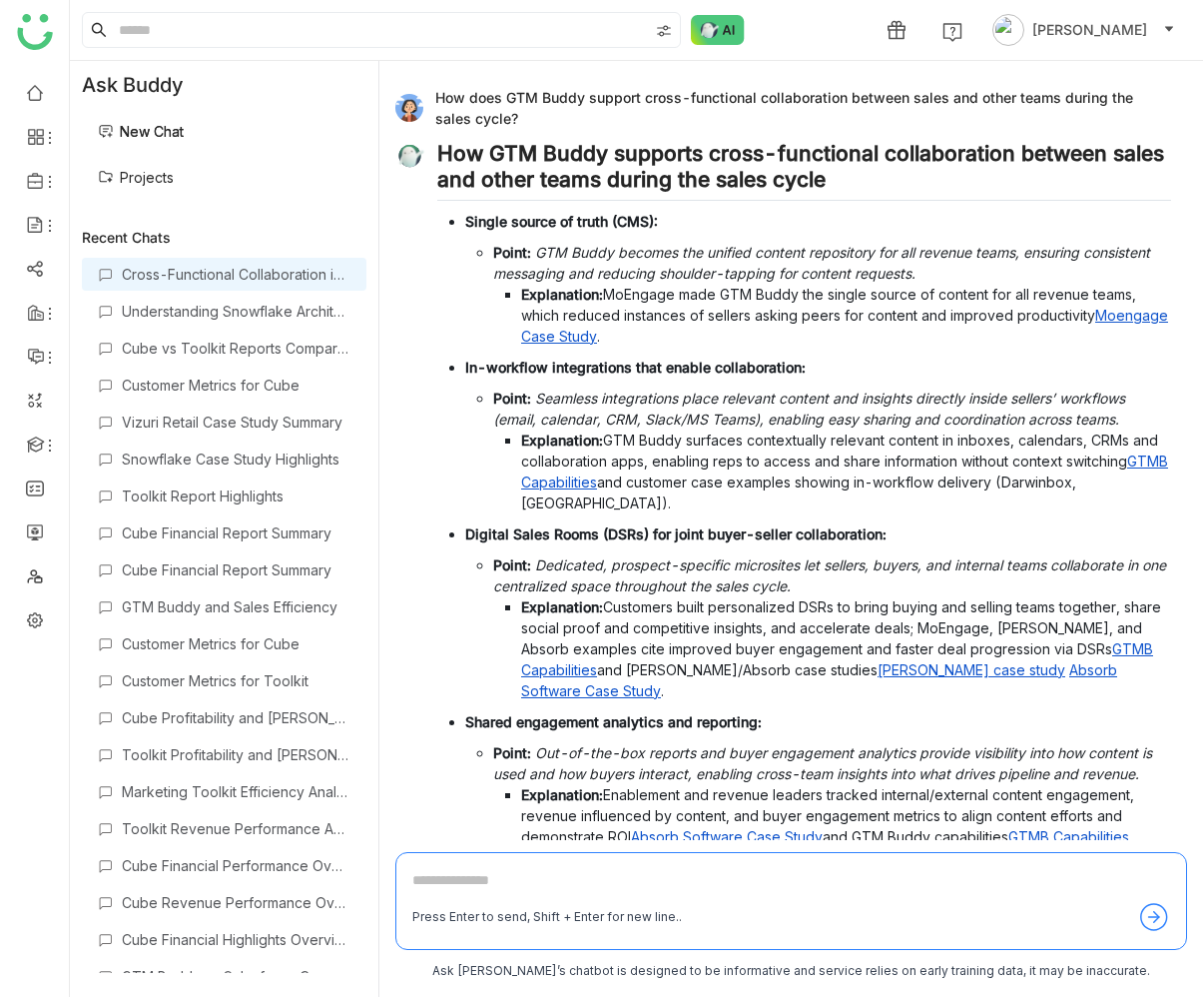
click at [686, 95] on div "How does GTM Buddy support cross-functional collaboration between sales and oth…" at bounding box center [783, 108] width 776 height 42
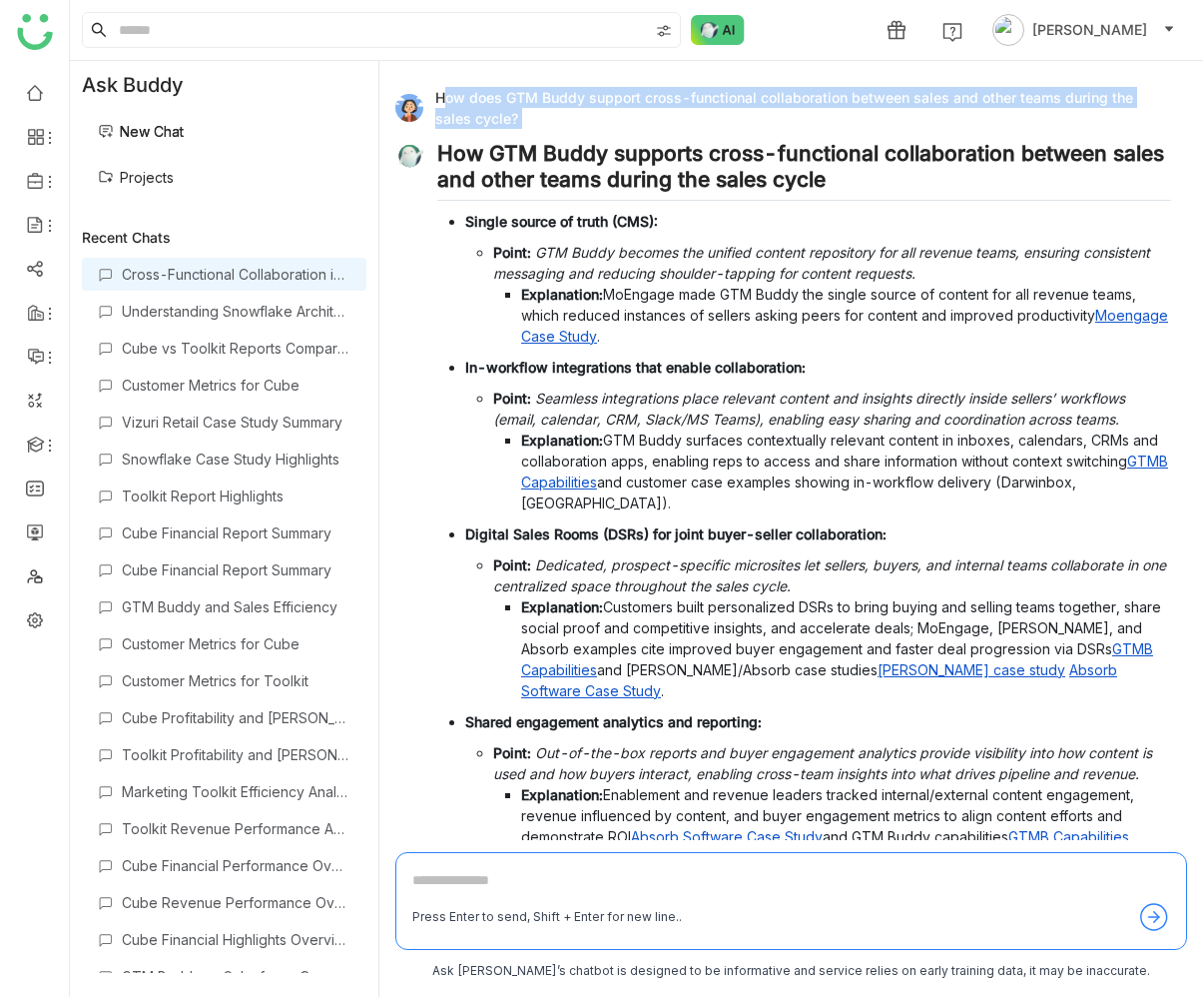
click at [686, 95] on div "How does GTM Buddy support cross-functional collaboration between sales and oth…" at bounding box center [783, 108] width 776 height 42
copy div "How does GTM Buddy support cross-functional collaboration between sales and oth…"
click at [184, 131] on link "New Chat" at bounding box center [141, 131] width 86 height 17
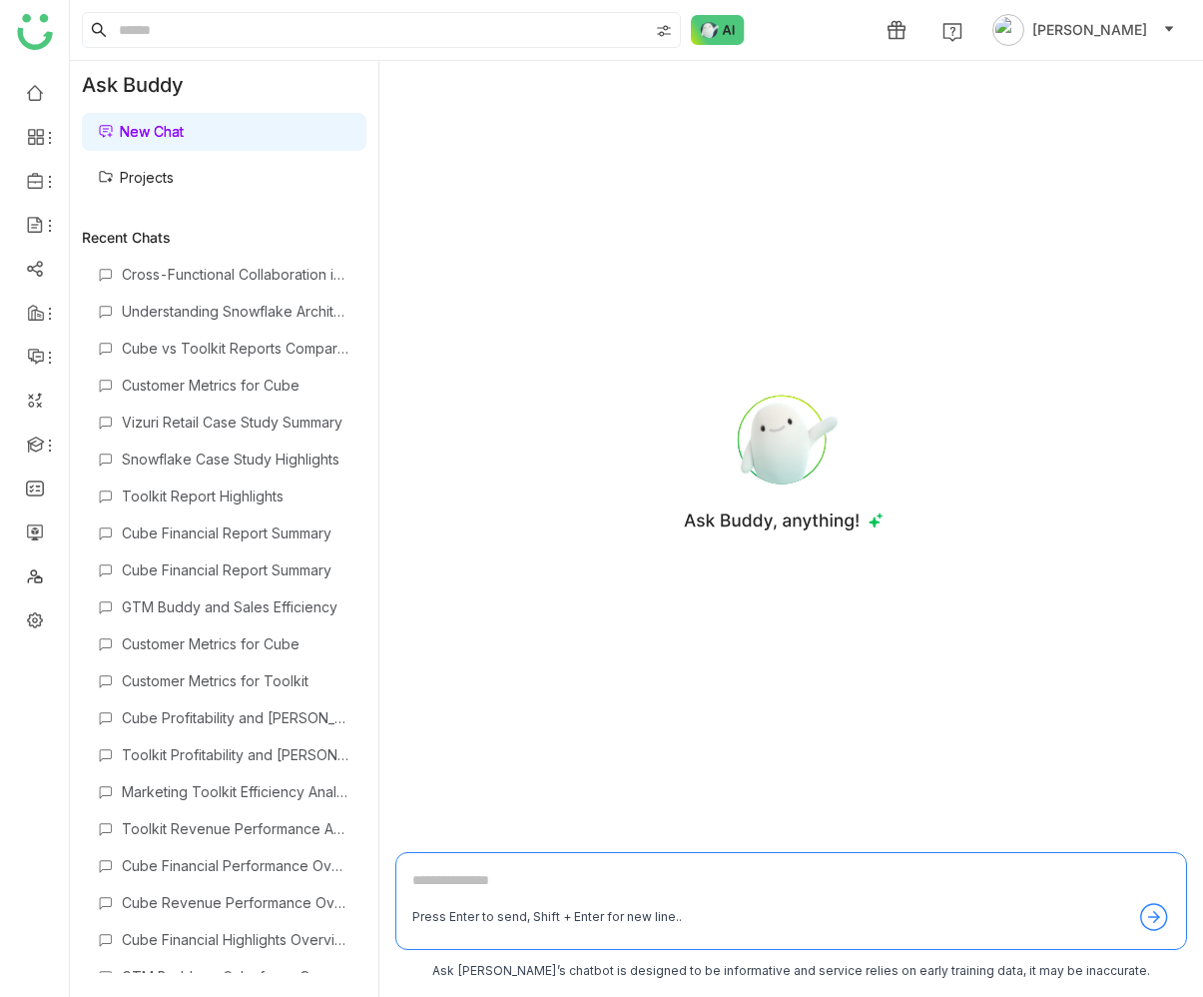
click at [472, 879] on textarea at bounding box center [791, 885] width 758 height 32
paste textarea "**********"
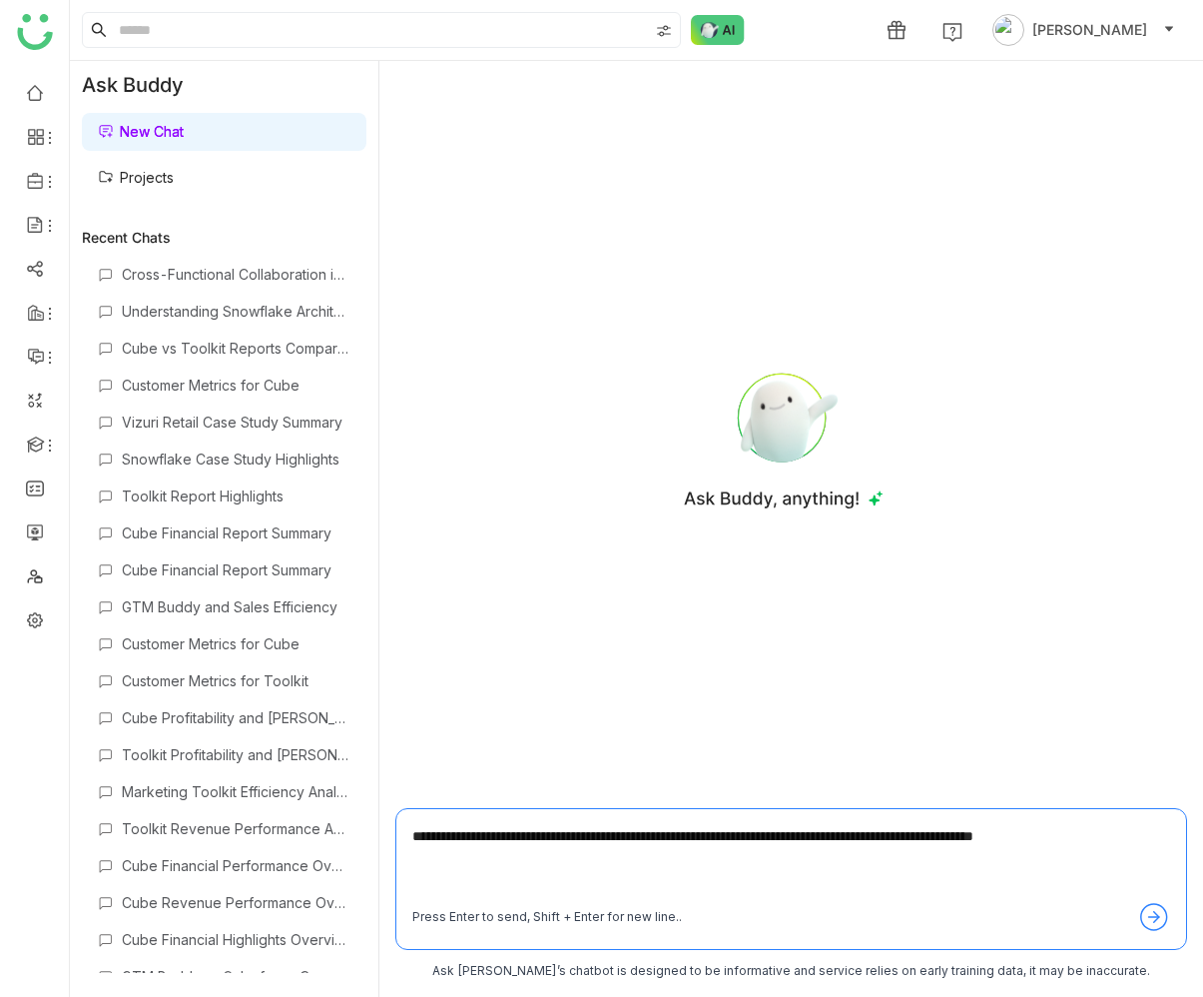
type textarea "**********"
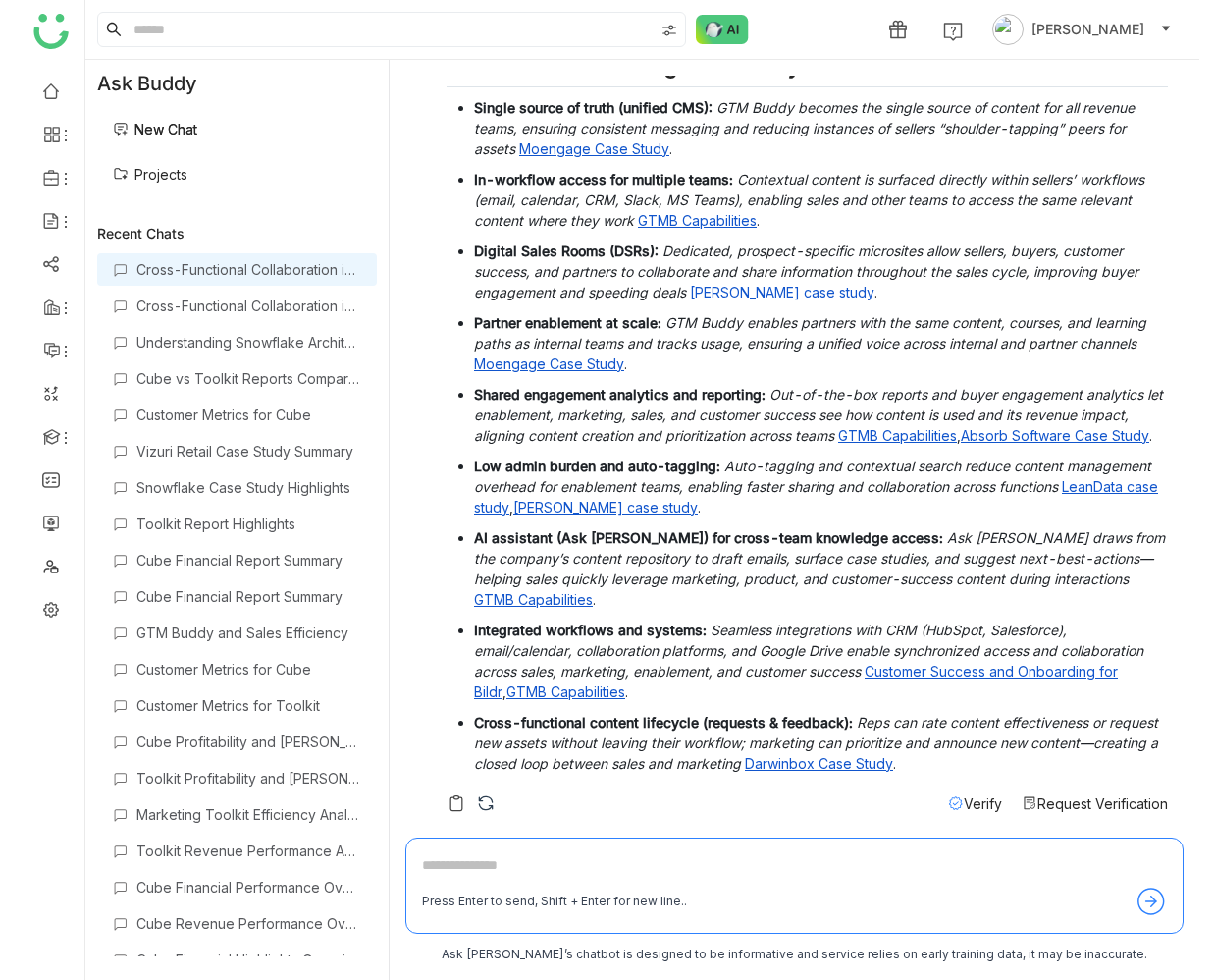
scroll to position [118, 0]
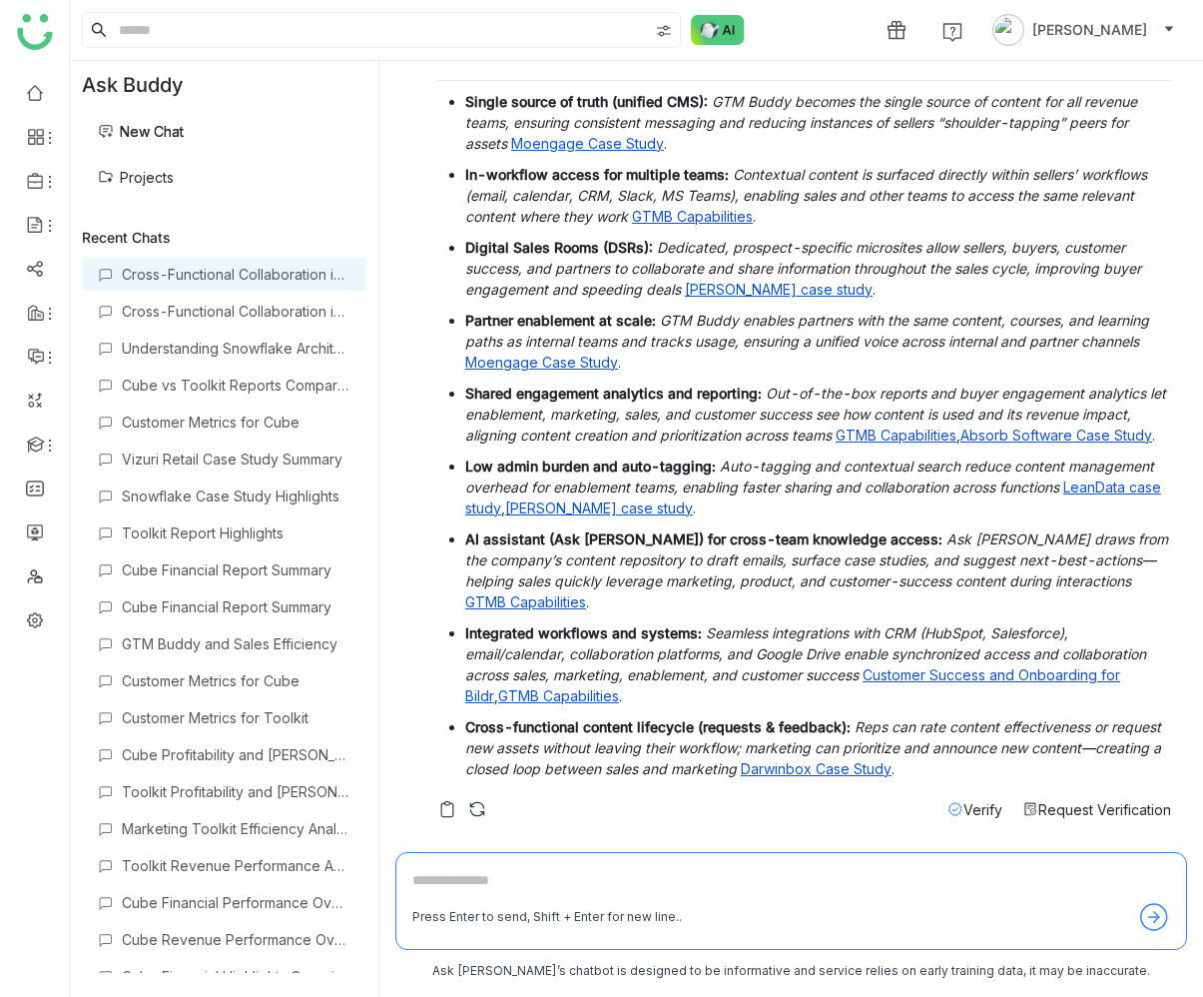
drag, startPoint x: 458, startPoint y: 604, endPoint x: 495, endPoint y: 604, distance: 37.0
click at [495, 604] on ul "Single source of truth (unified CMS): GTM Buddy becomes the single source of co…" at bounding box center [804, 435] width 734 height 688
click at [495, 604] on p "AI assistant (Ask Buddy) for cross-team knowledge access: Ask [PERSON_NAME] dra…" at bounding box center [818, 570] width 706 height 84
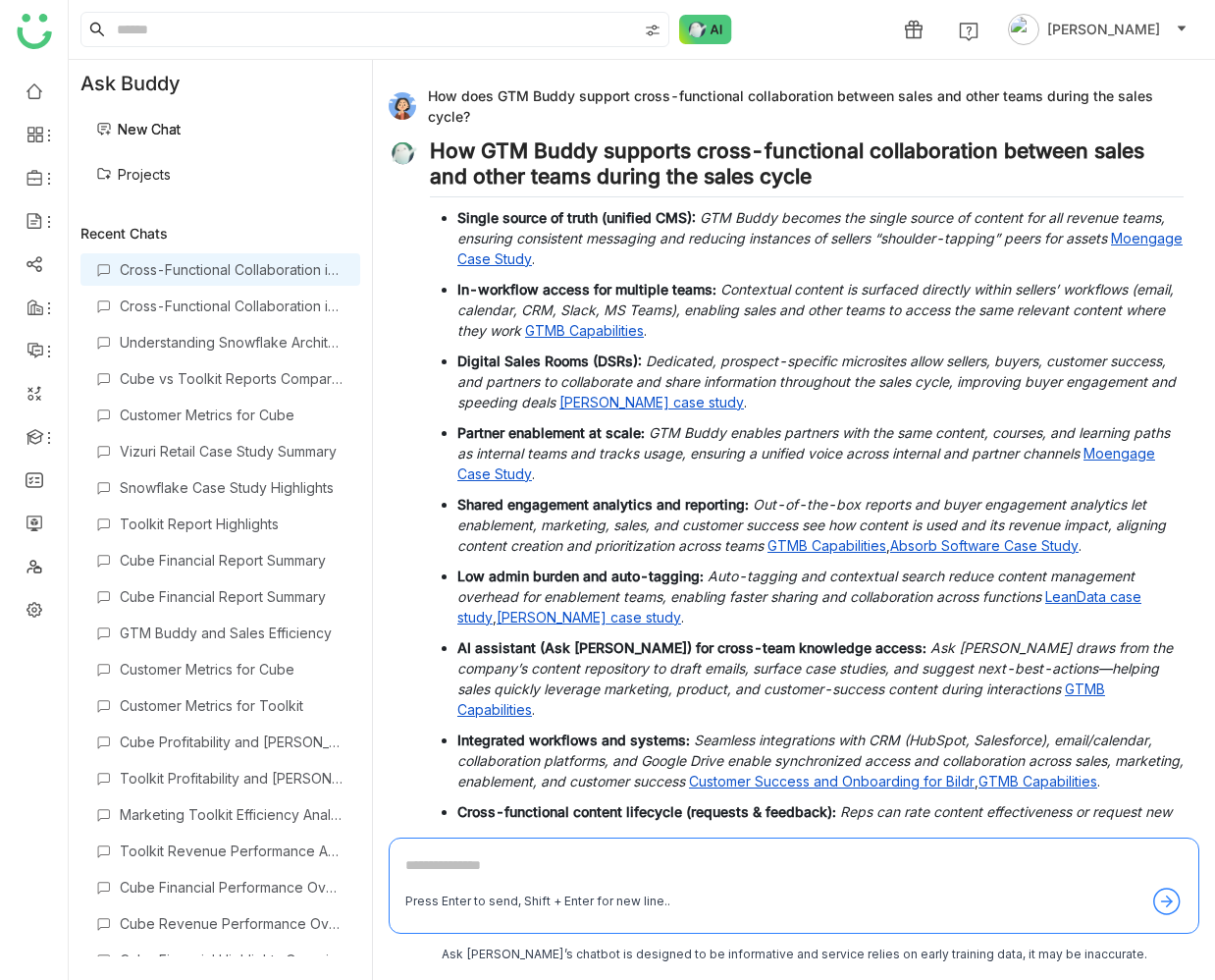
scroll to position [97, 0]
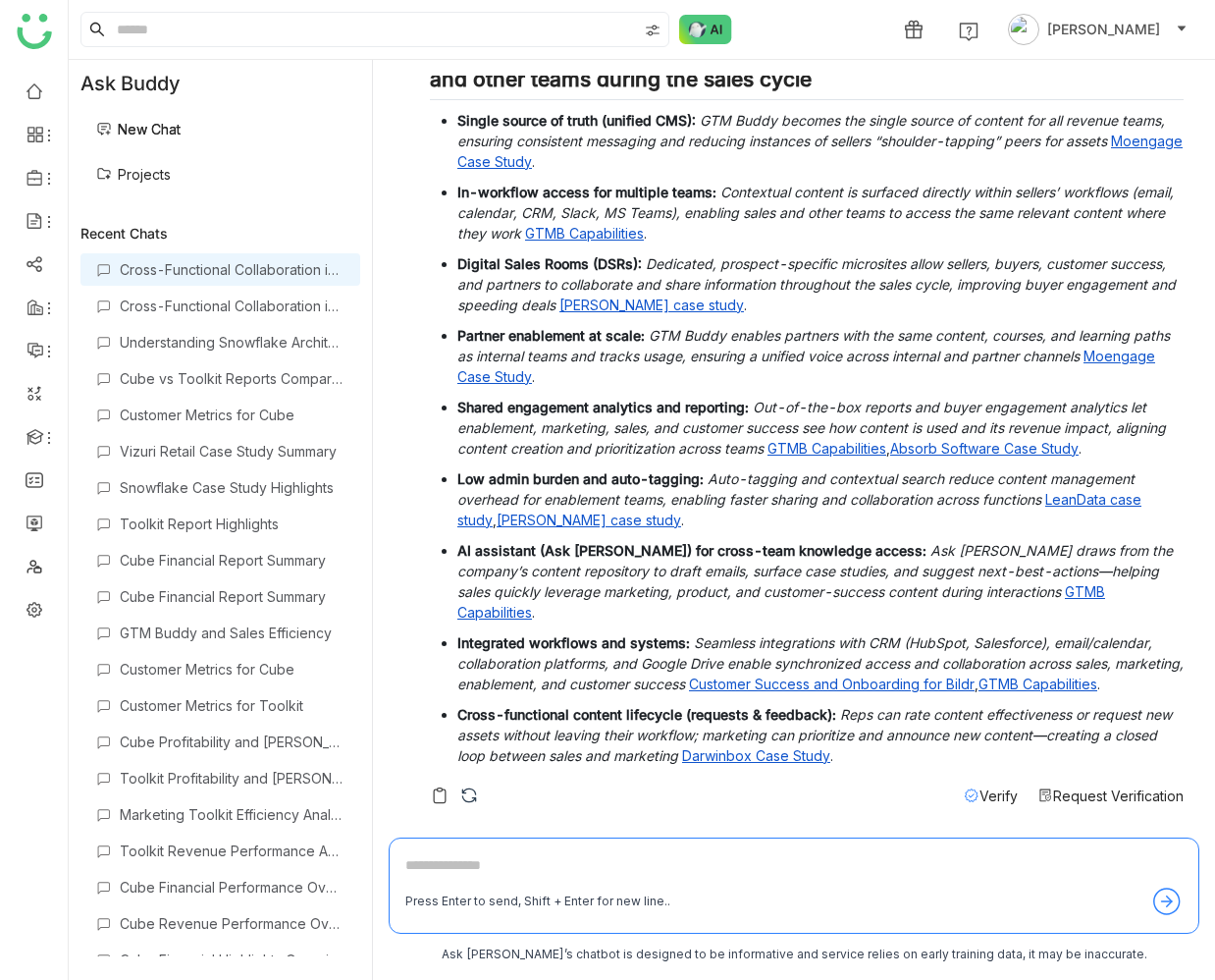
click at [568, 866] on textarea at bounding box center [793, 870] width 778 height 31
type textarea "**********"
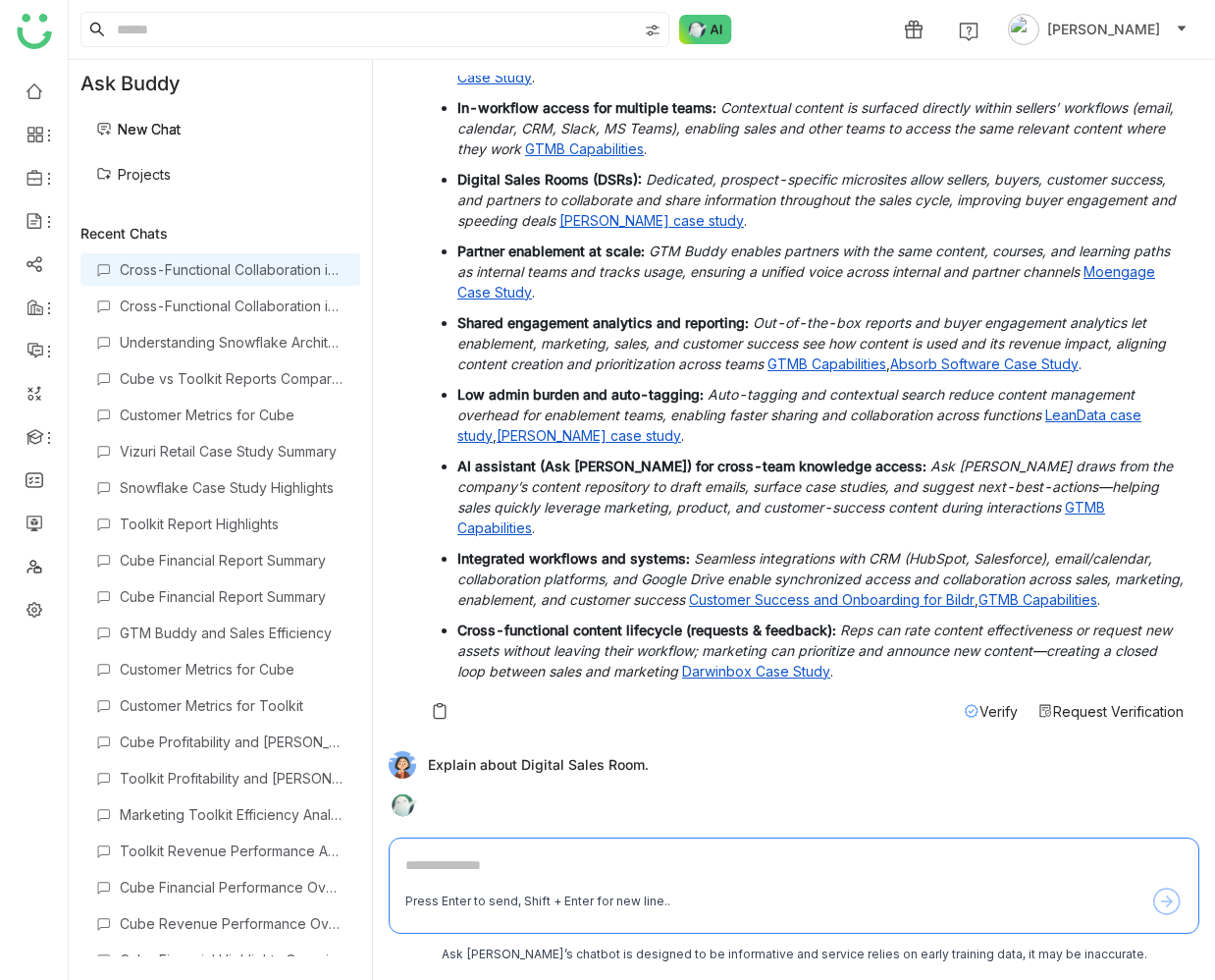
scroll to position [197, 0]
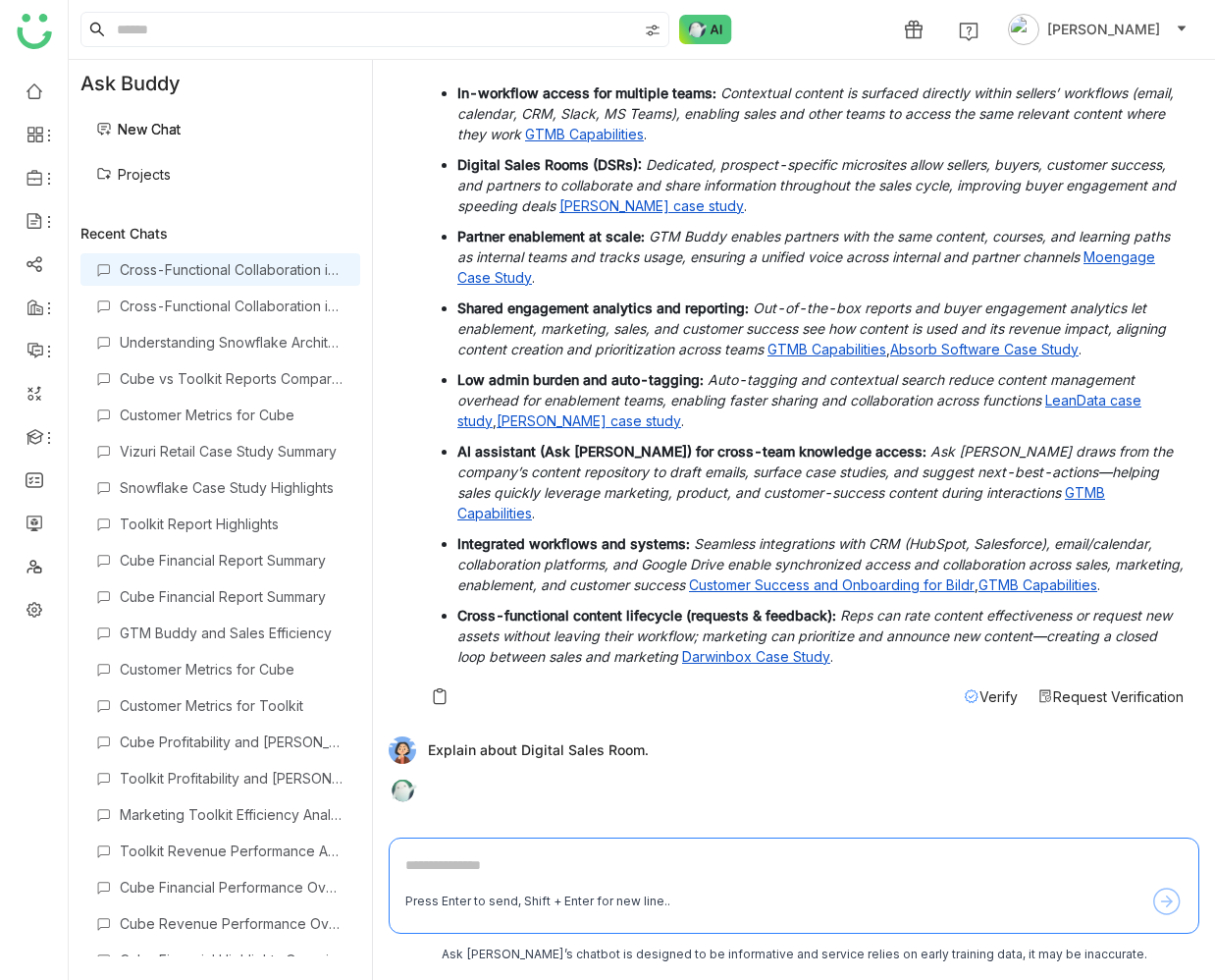
click at [480, 743] on div "Explain about Digital Sales Room." at bounding box center [785, 750] width 795 height 28
copy div "Explain about Digital Sales Room."
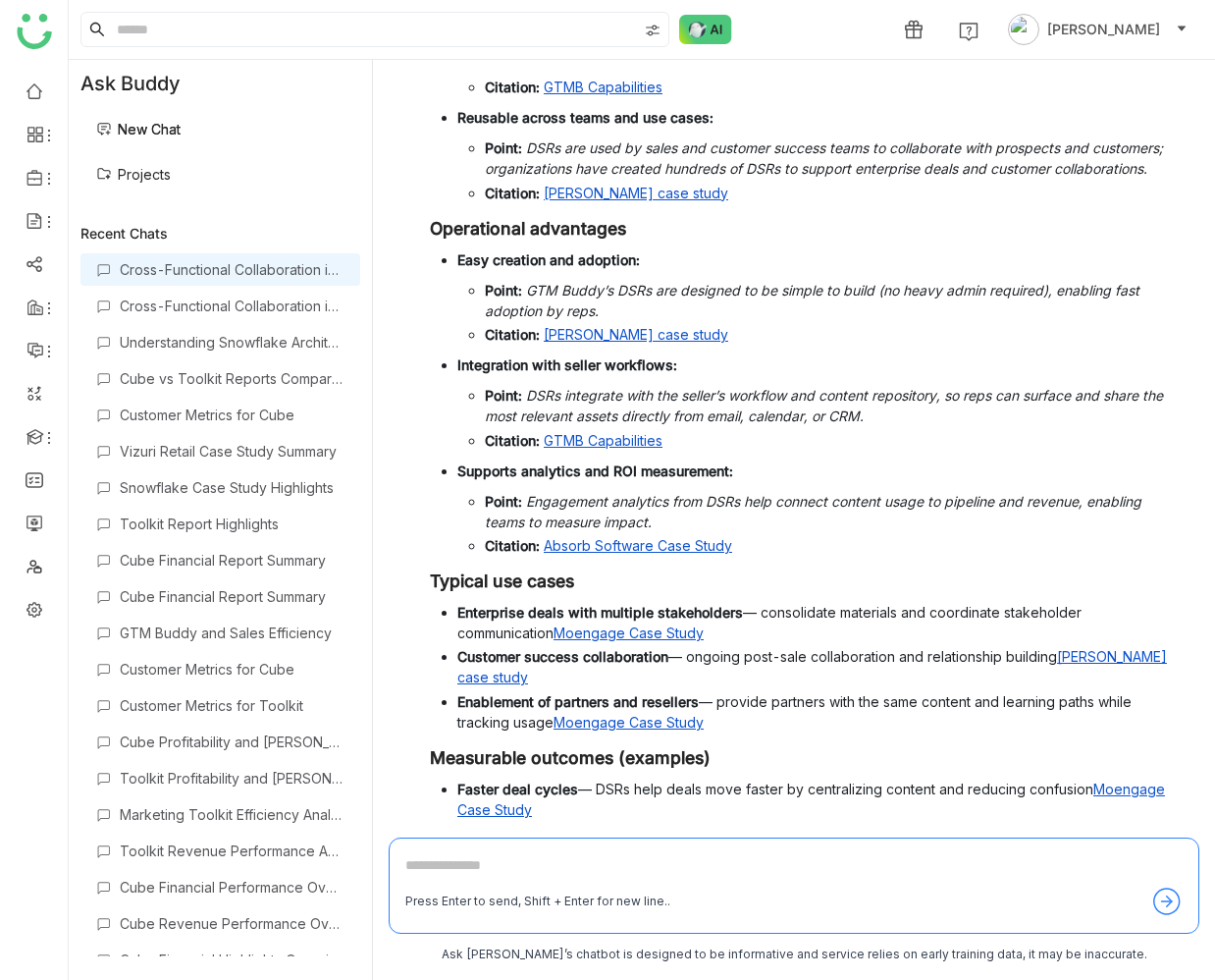
scroll to position [1494, 0]
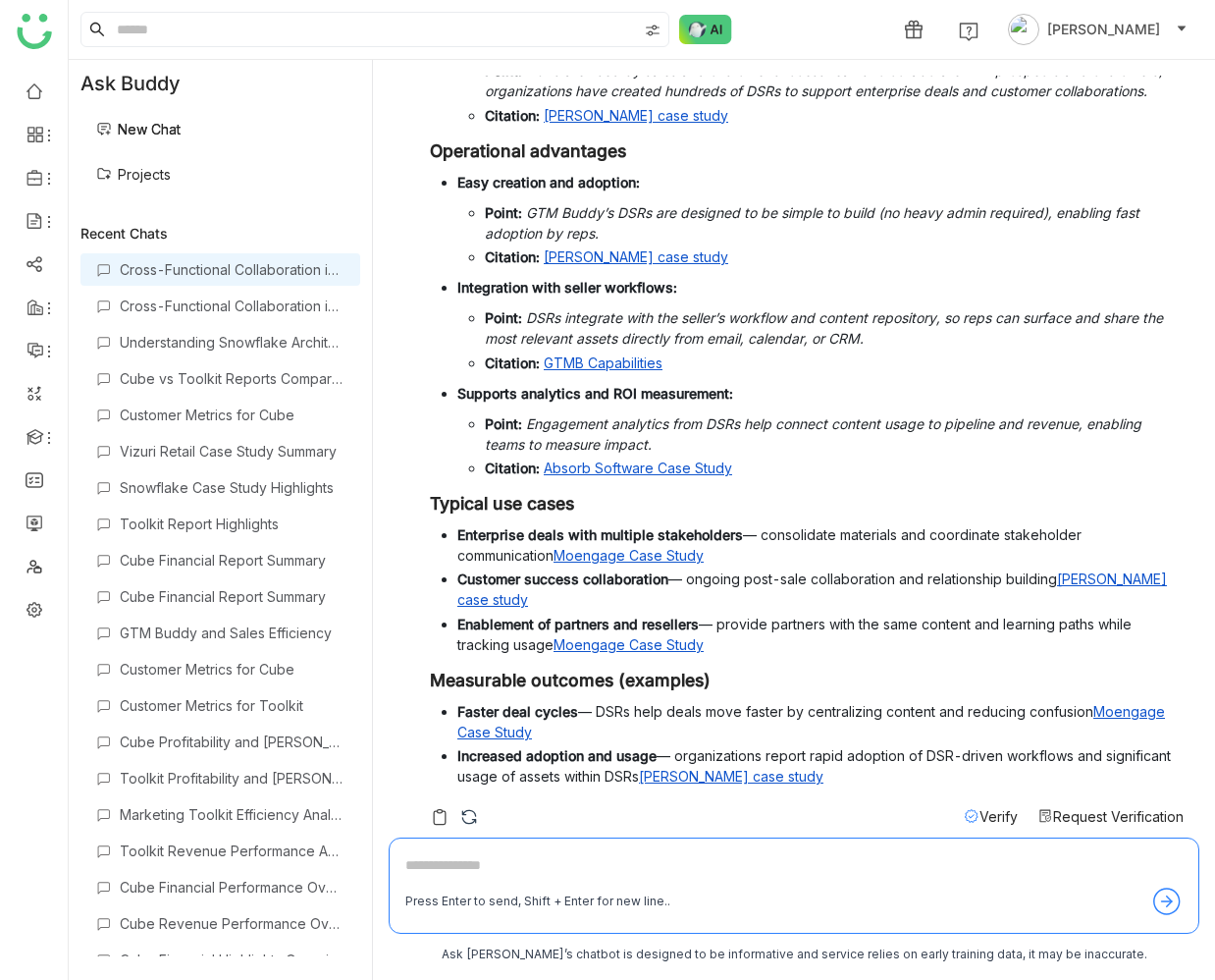
click at [171, 171] on link "Projects" at bounding box center [134, 174] width 75 height 17
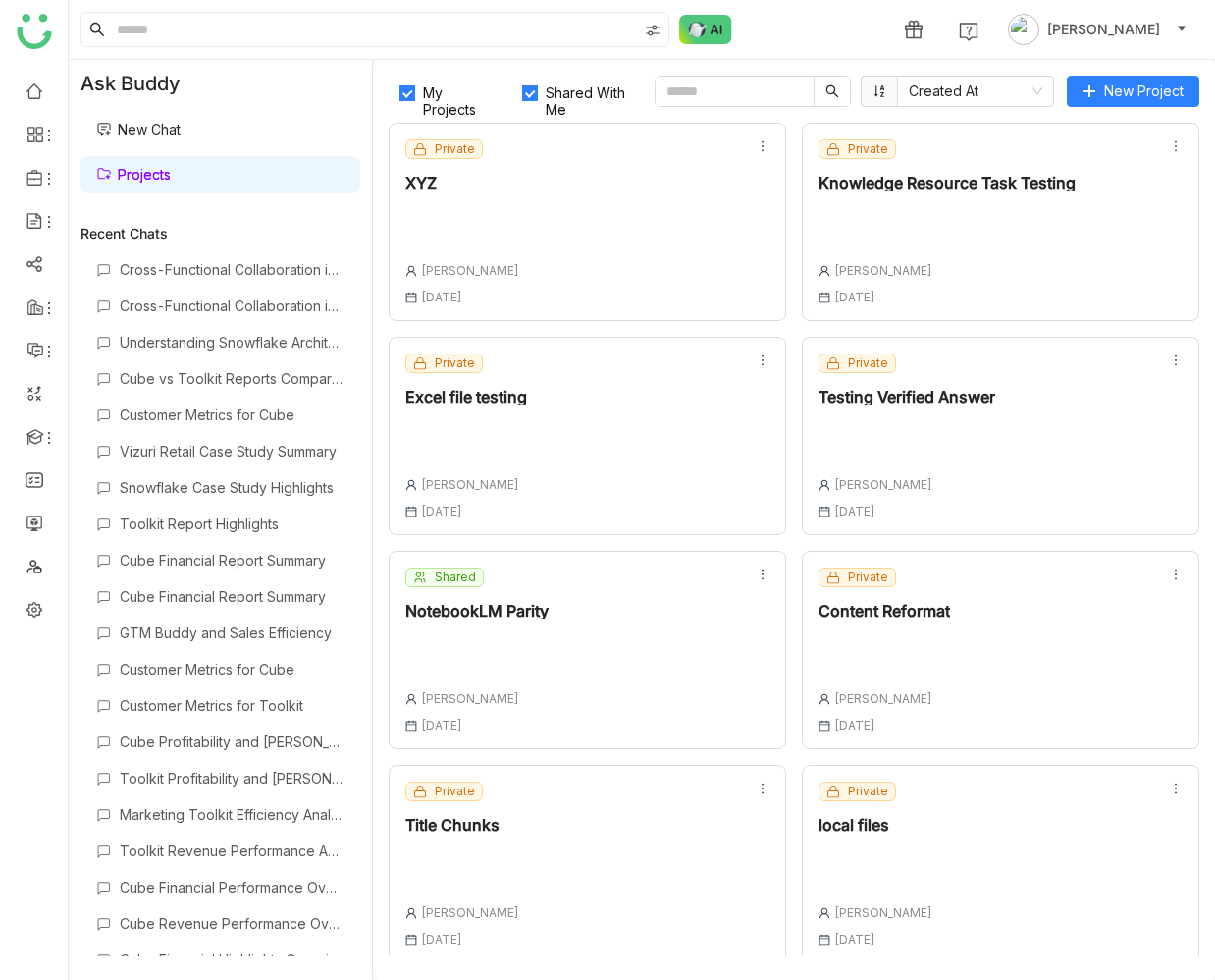
scroll to position [7, 0]
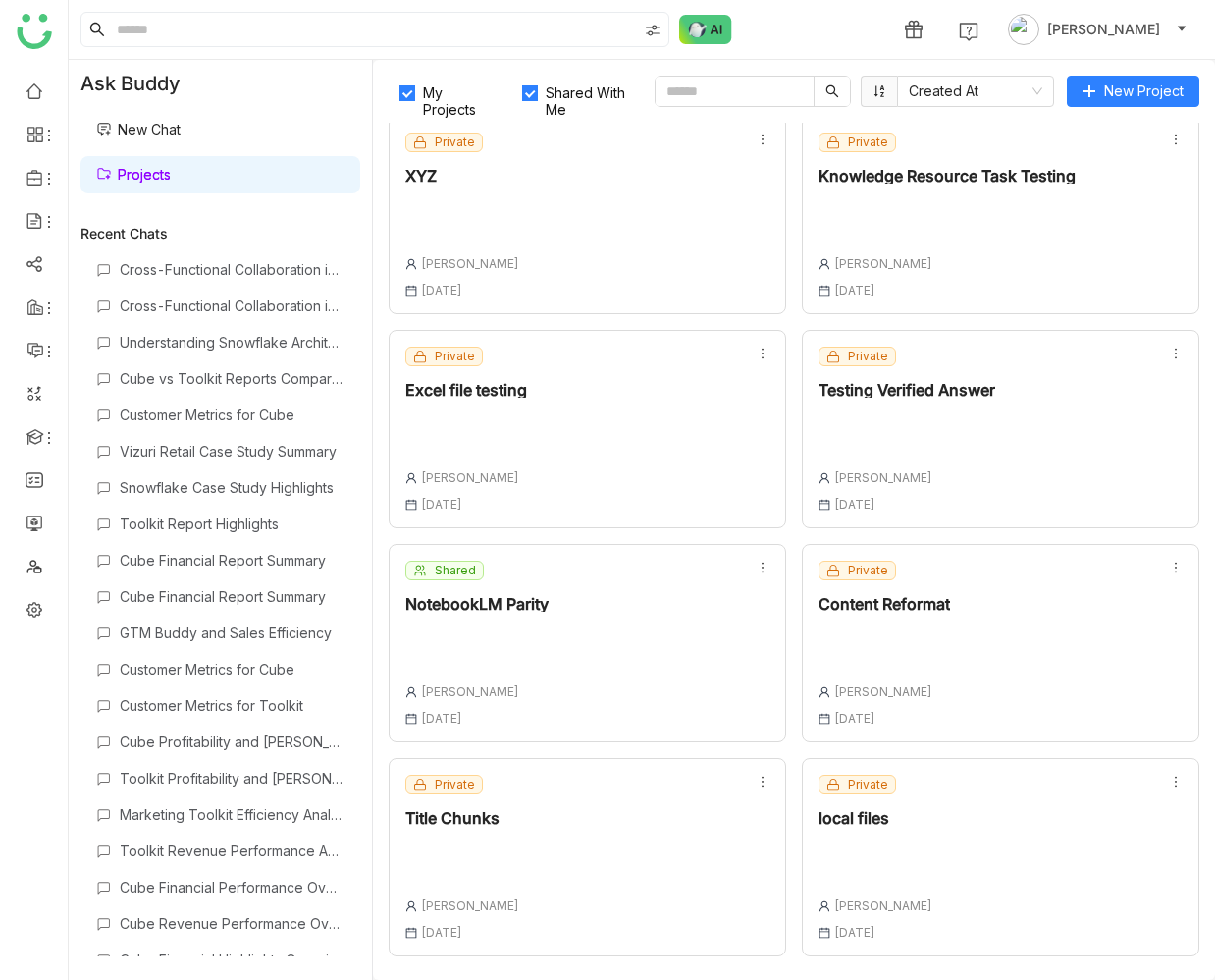
click at [587, 592] on div "Shared NotebookLM Parity [PERSON_NAME] [DATE]" at bounding box center [587, 643] width 397 height 199
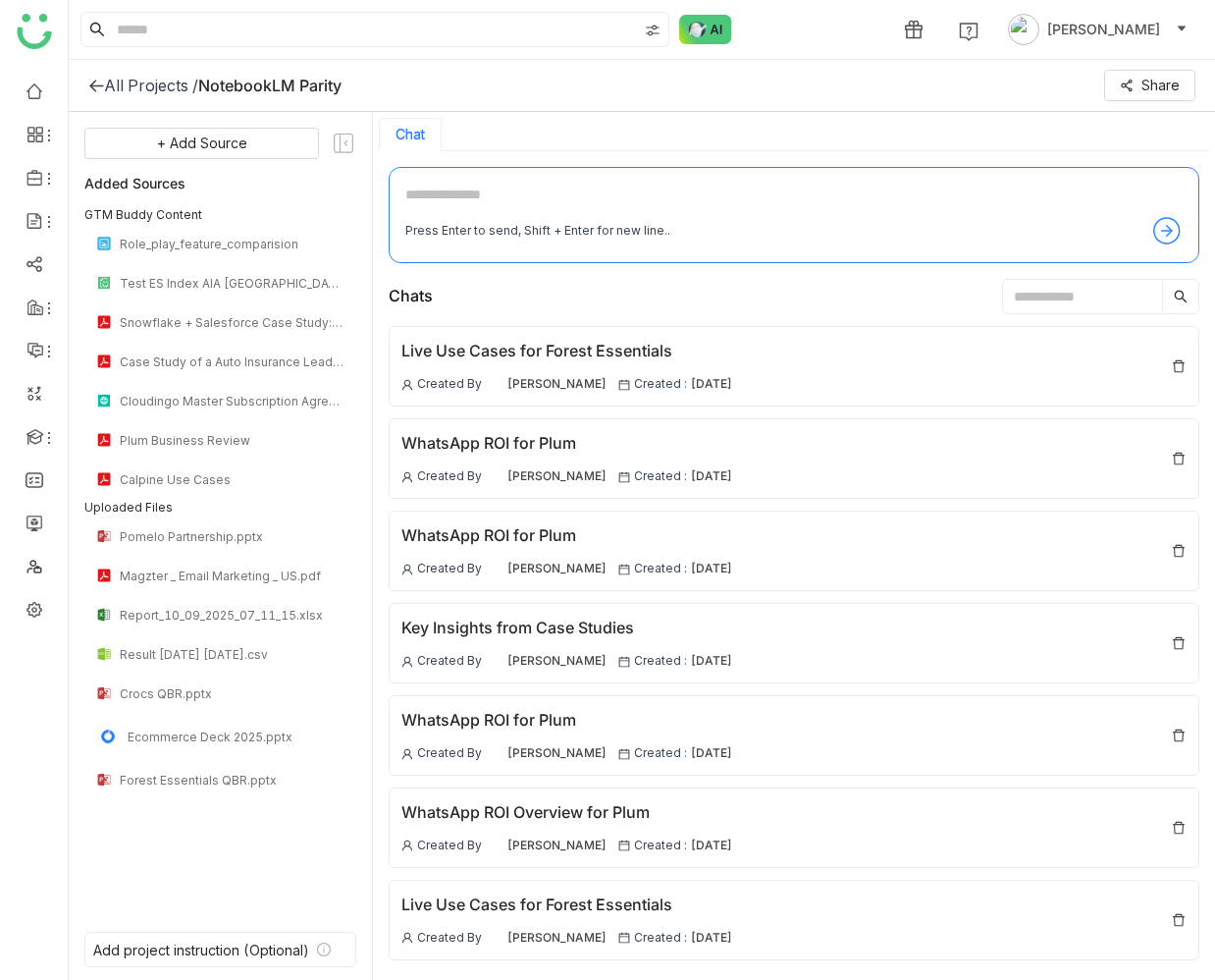
click at [567, 202] on textarea at bounding box center [793, 200] width 778 height 31
click at [896, 185] on textarea "**********" at bounding box center [793, 200] width 778 height 31
type textarea "**********"
click at [860, 177] on div "**********" at bounding box center [793, 215] width 811 height 96
click at [865, 179] on div "**********" at bounding box center [793, 215] width 811 height 96
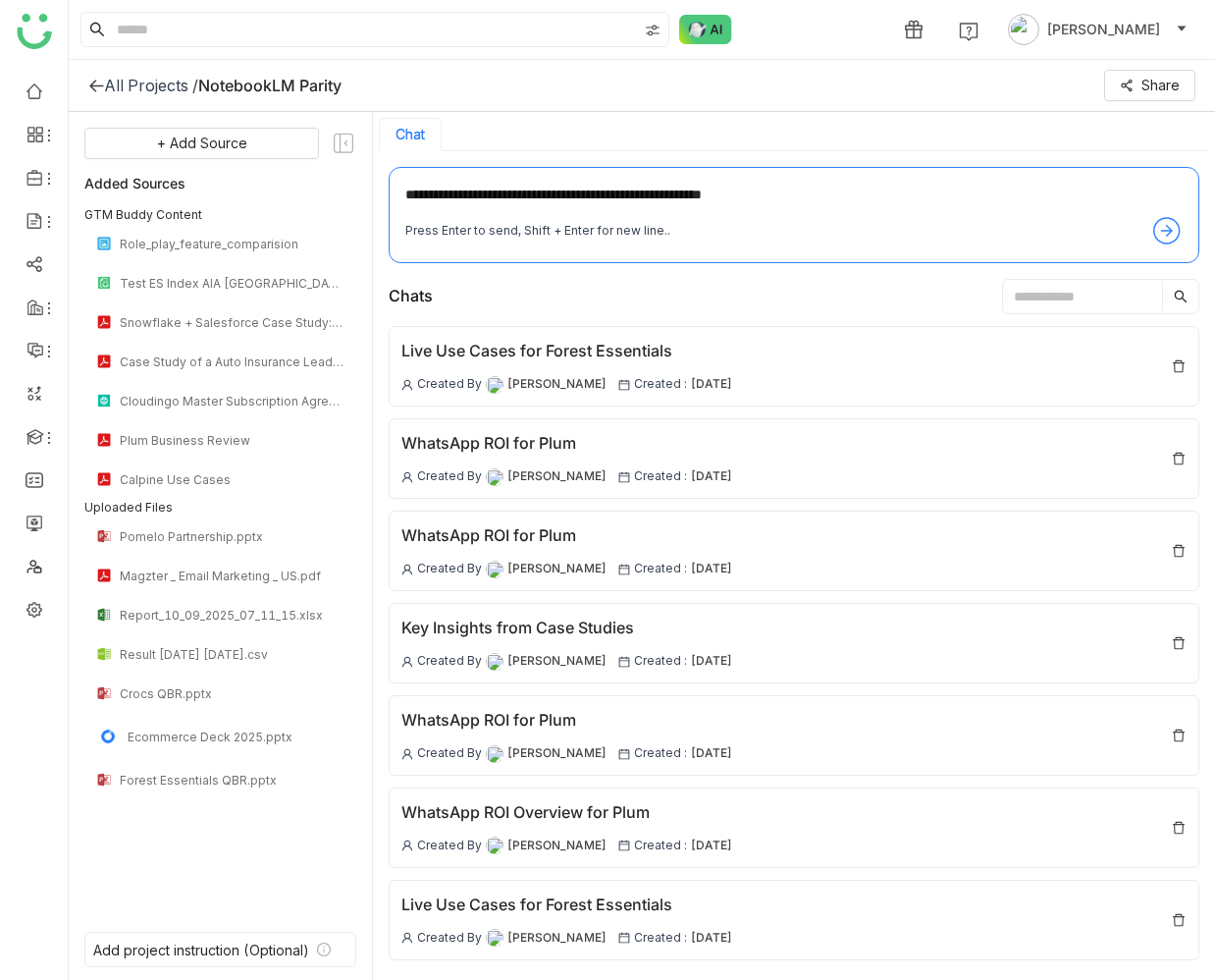
click at [852, 194] on textarea "**********" at bounding box center [793, 200] width 778 height 31
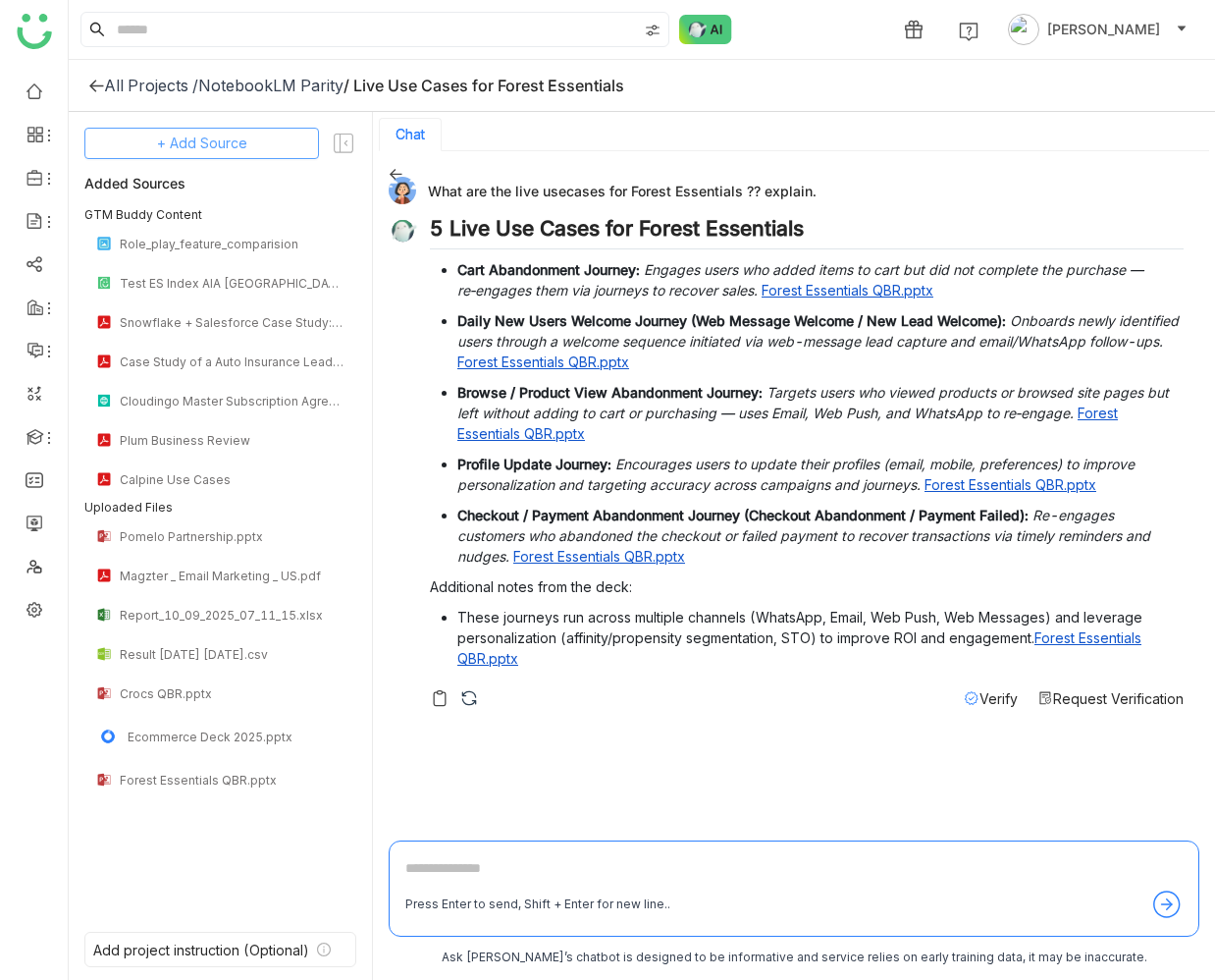
click at [214, 153] on span "+ Add Source" at bounding box center [202, 144] width 90 height 22
click at [197, 280] on span "Dynamic Filter" at bounding box center [202, 283] width 82 height 18
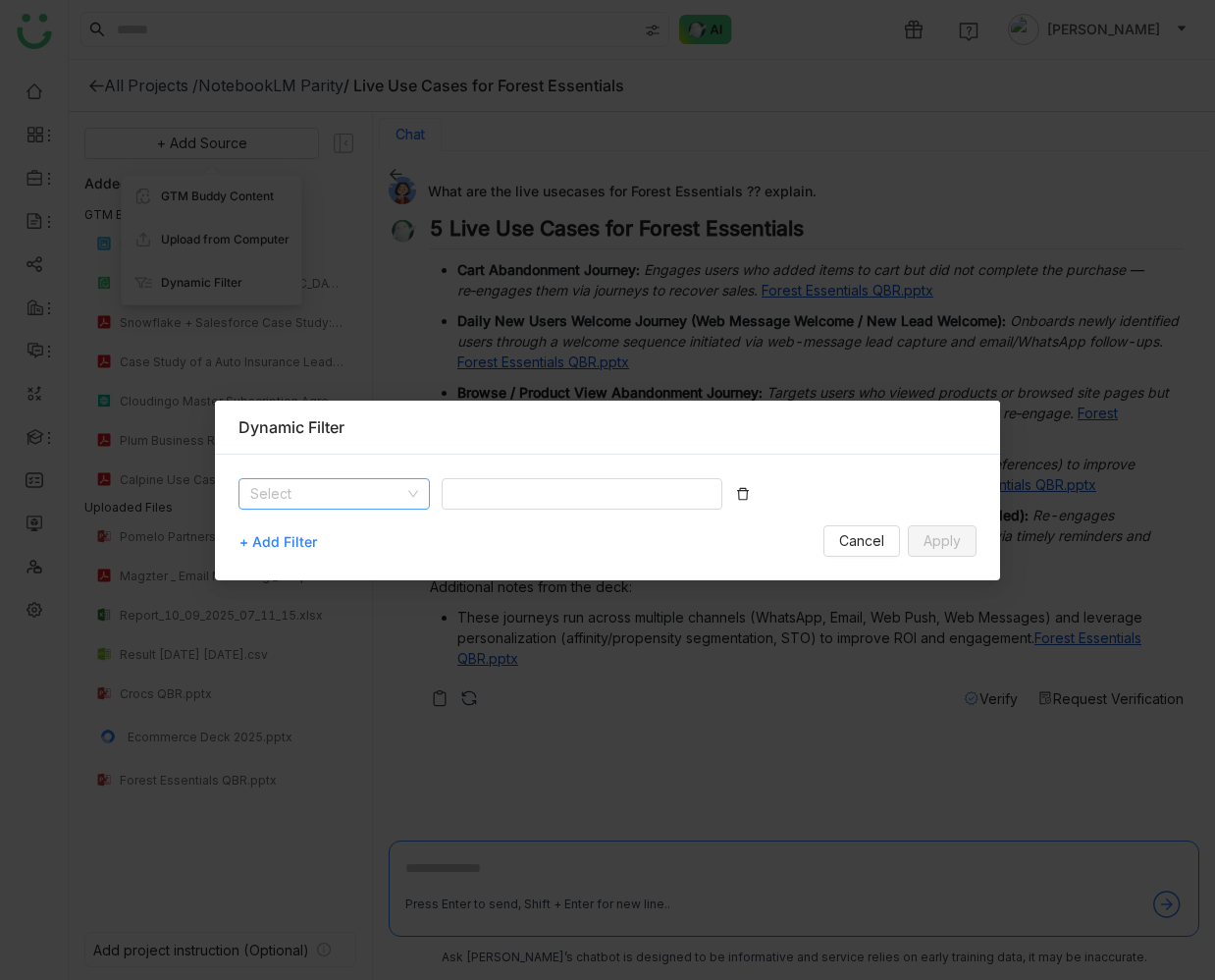
click at [328, 482] on input at bounding box center [327, 493] width 154 height 29
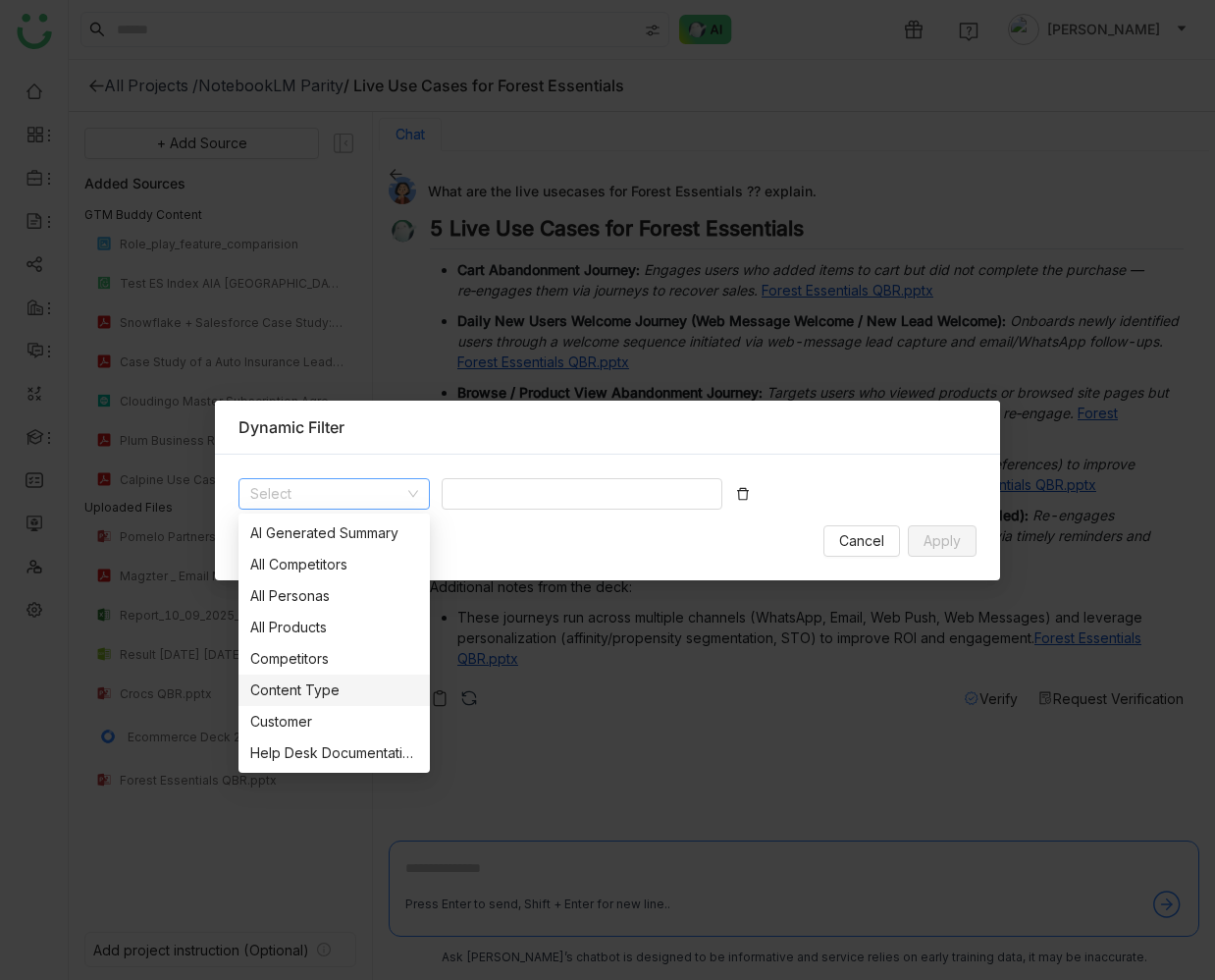
click at [316, 688] on div "Content Type" at bounding box center [334, 690] width 168 height 22
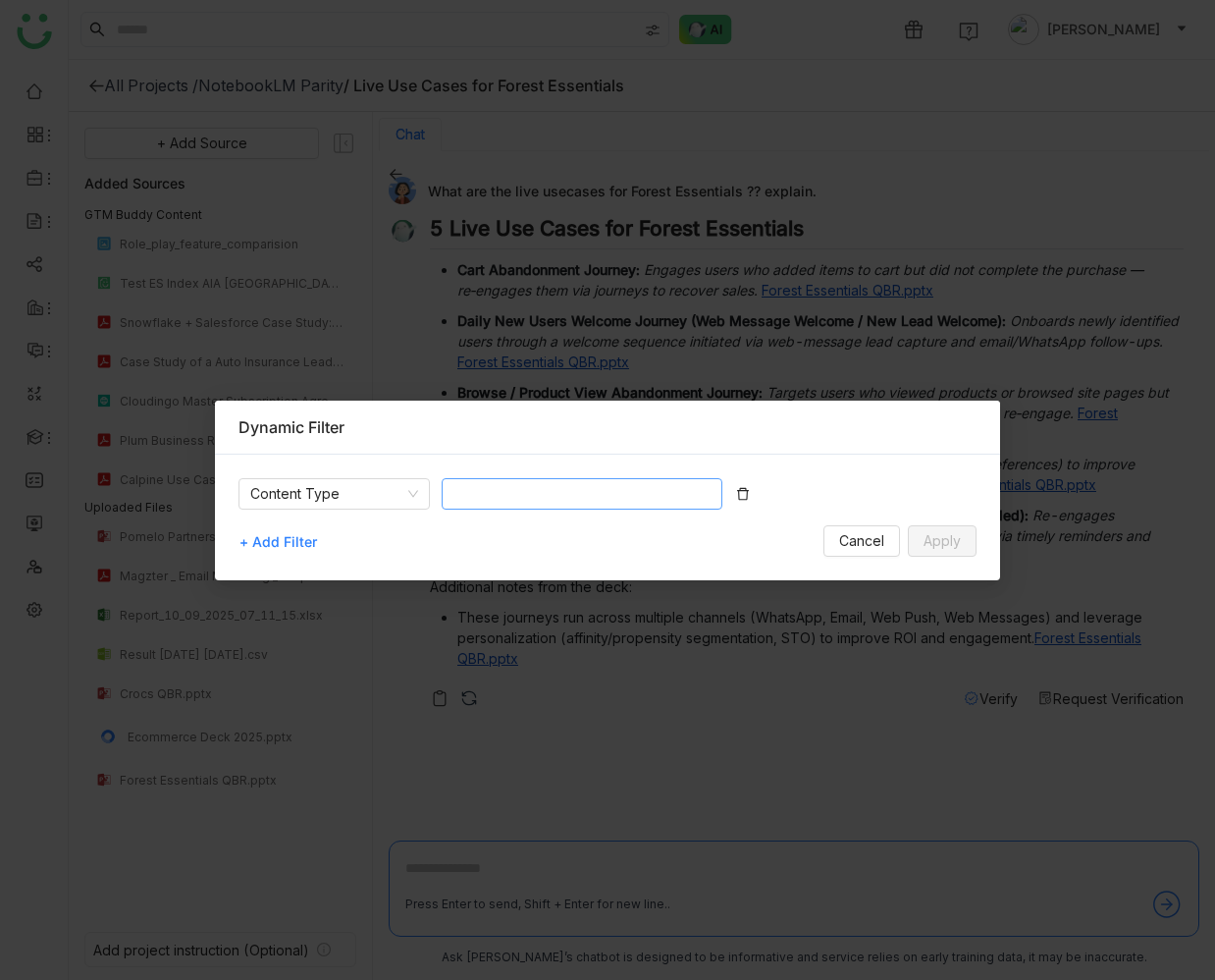
click at [566, 492] on nz-select-top-control at bounding box center [582, 493] width 281 height 31
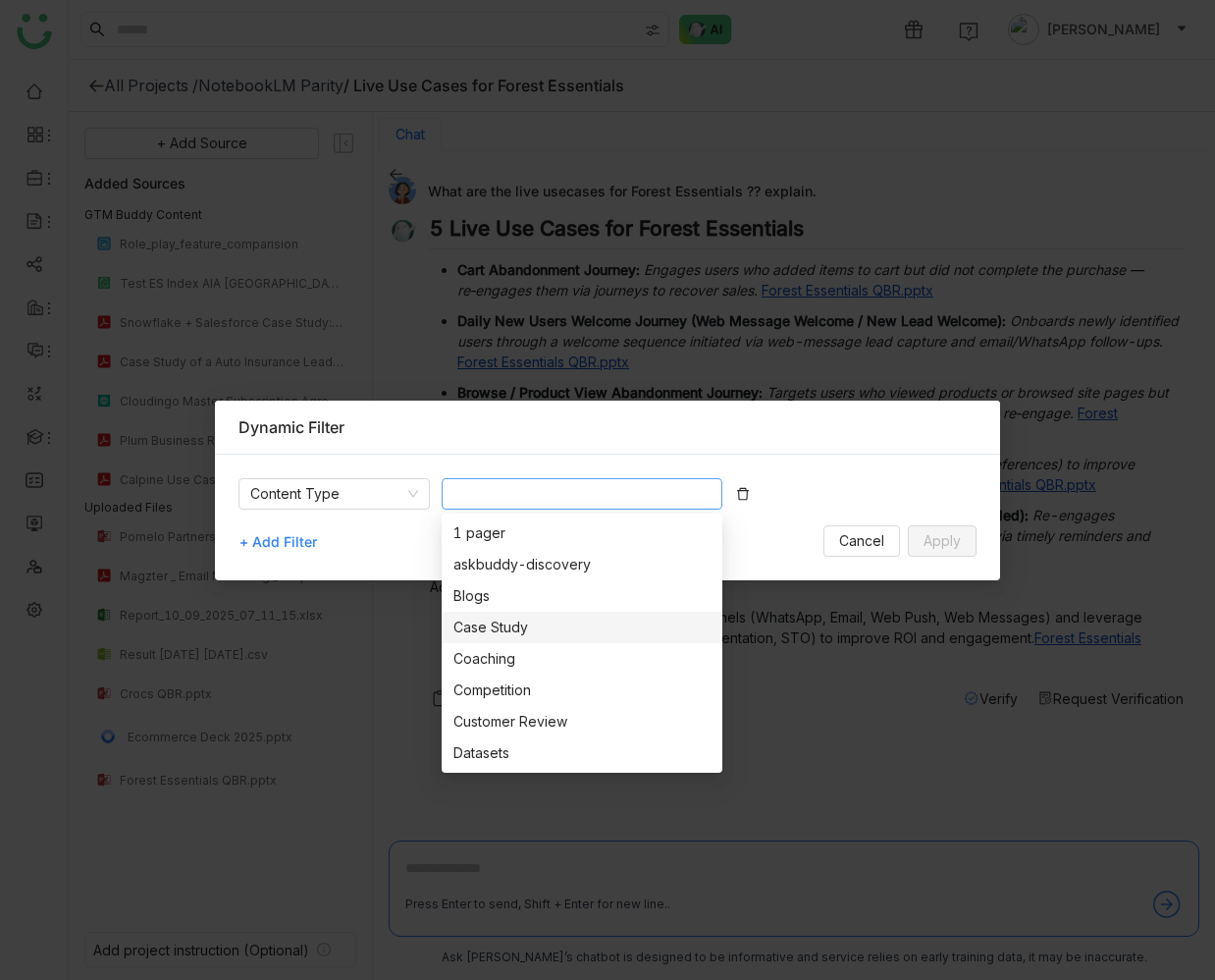
click at [535, 628] on div "Case Study" at bounding box center [582, 627] width 258 height 22
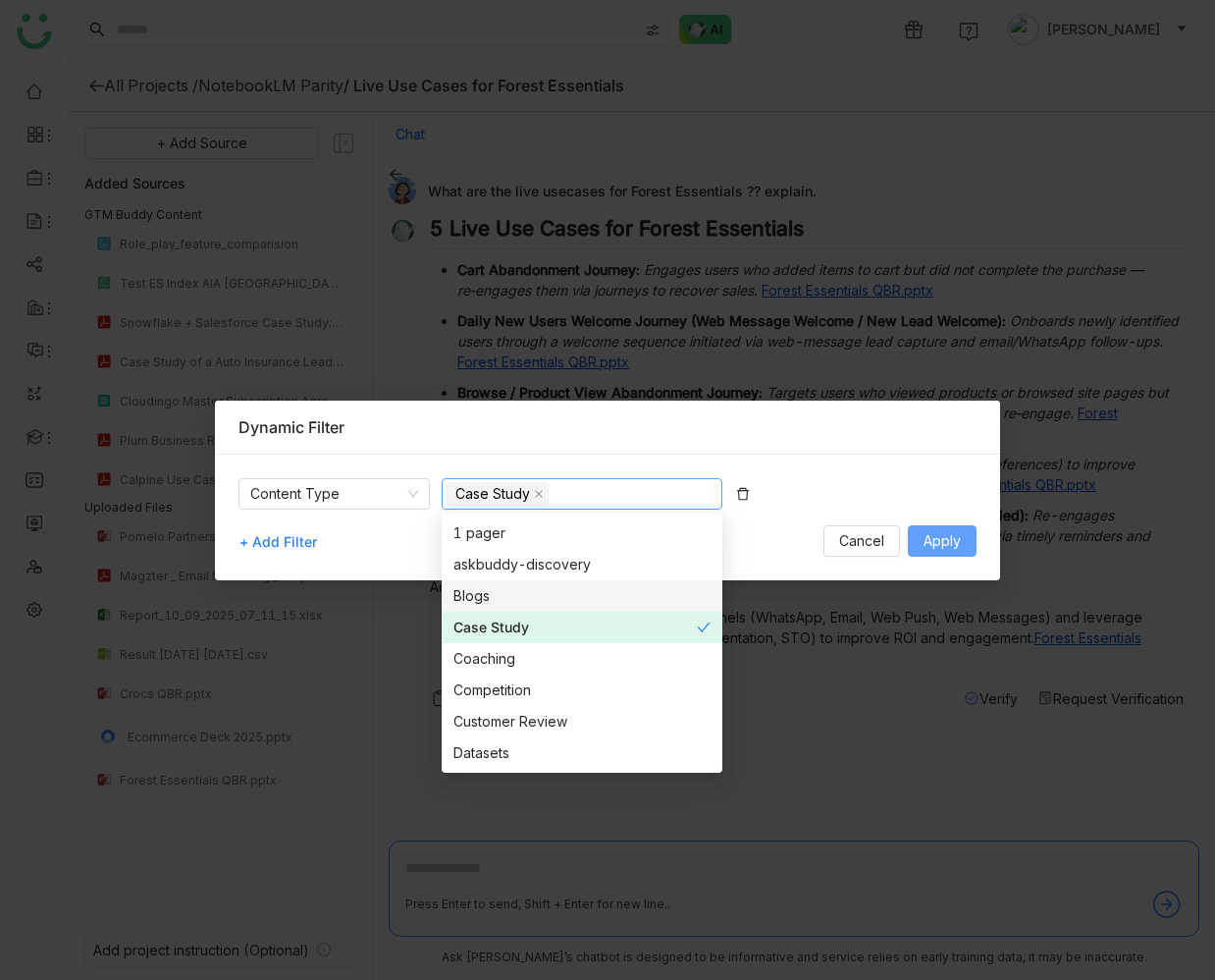
click at [938, 534] on span "Apply" at bounding box center [943, 541] width 37 height 22
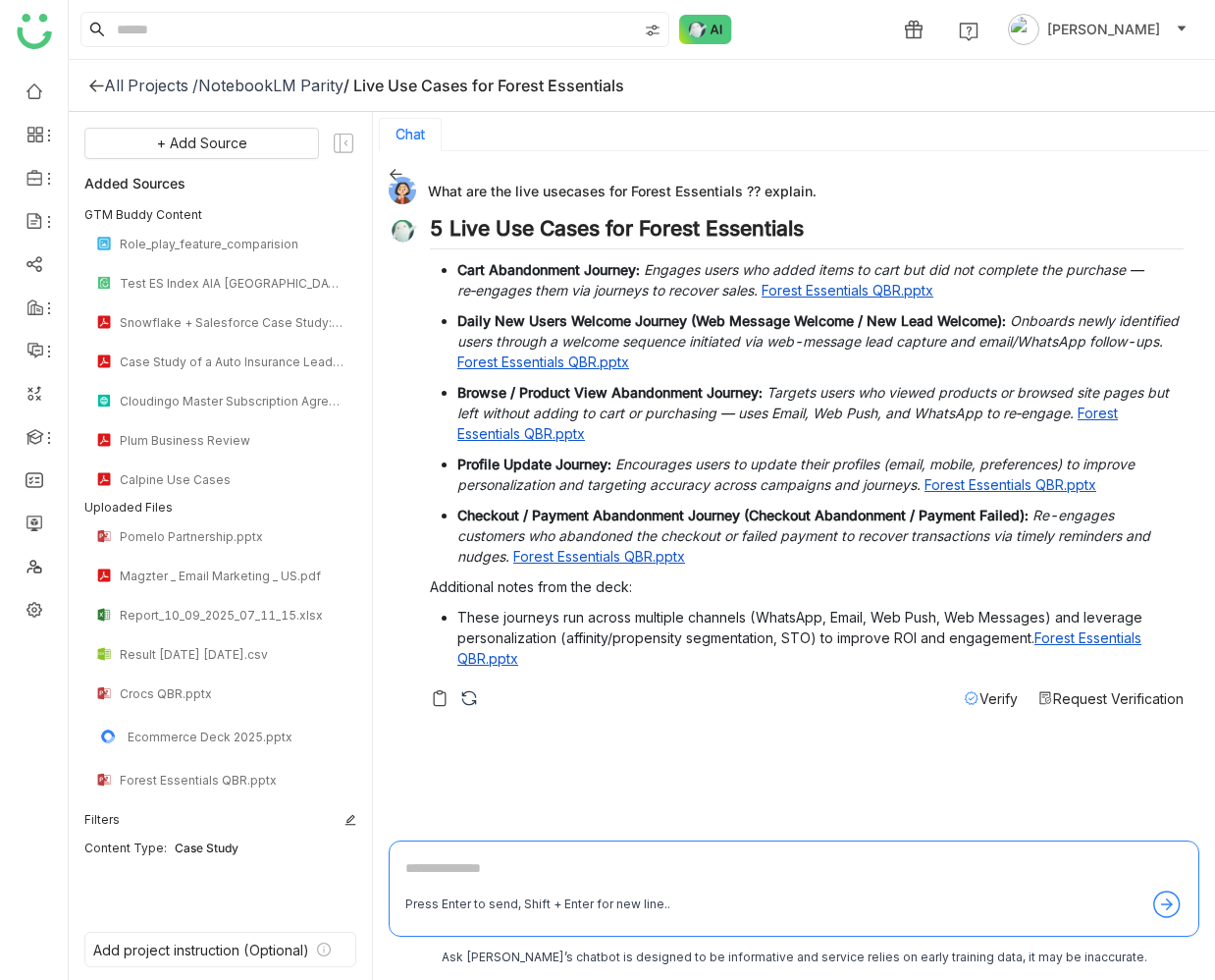
click at [391, 175] on icon at bounding box center [395, 174] width 13 height 11
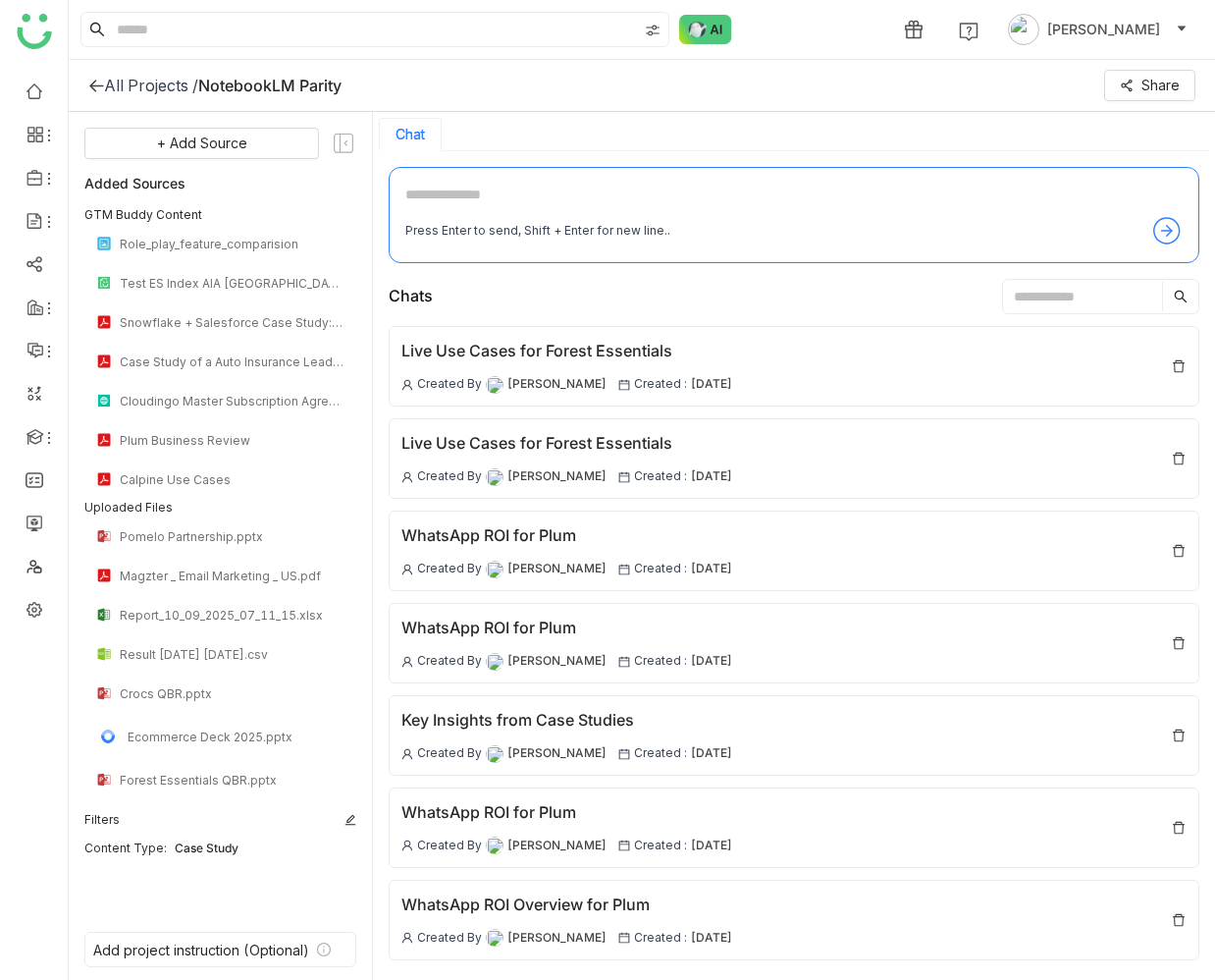
click at [440, 190] on textarea at bounding box center [793, 200] width 778 height 31
type textarea "**********"
click at [780, 204] on textarea "**********" at bounding box center [793, 200] width 778 height 31
click at [976, 194] on textarea "**********" at bounding box center [793, 200] width 778 height 31
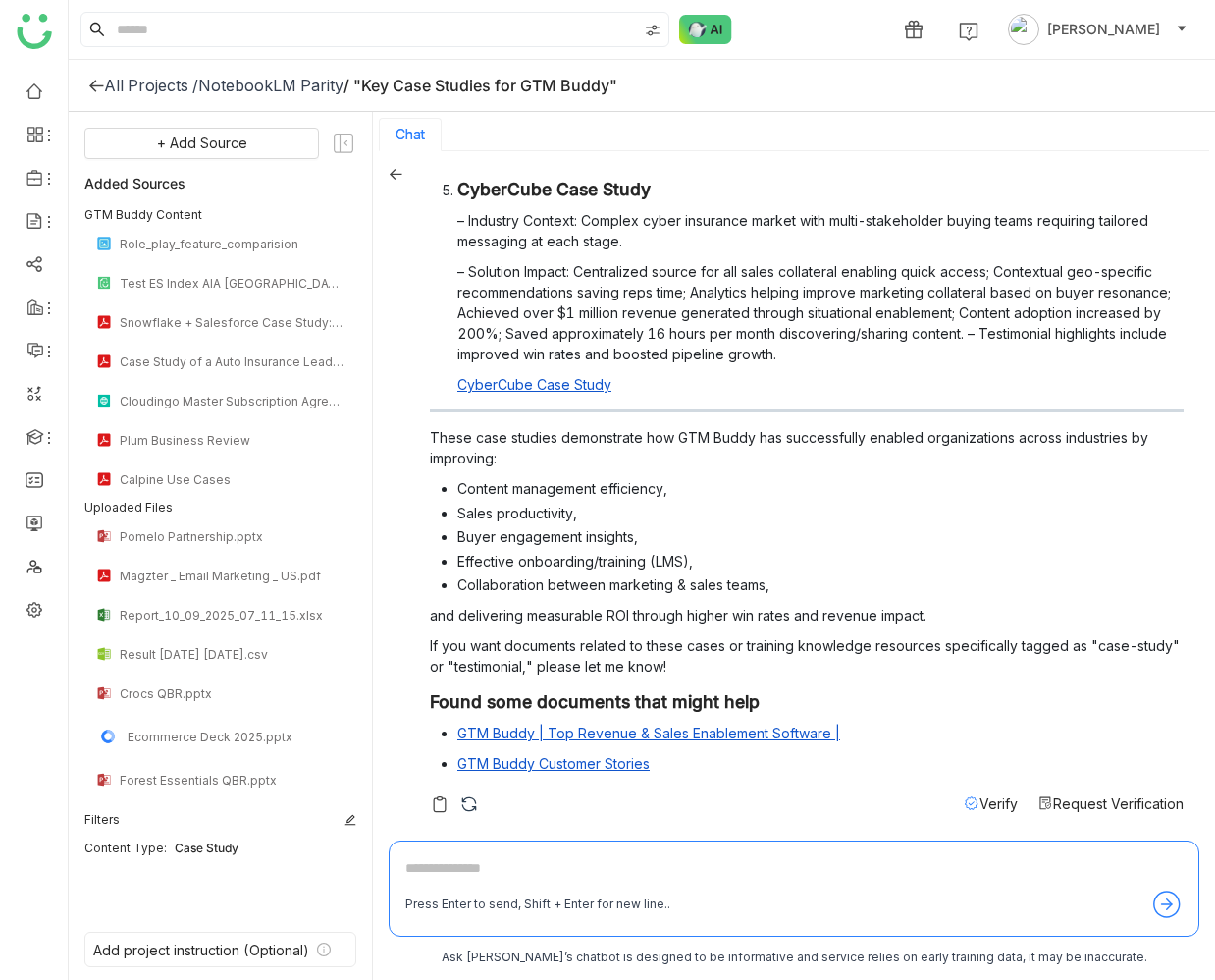
scroll to position [1003, 0]
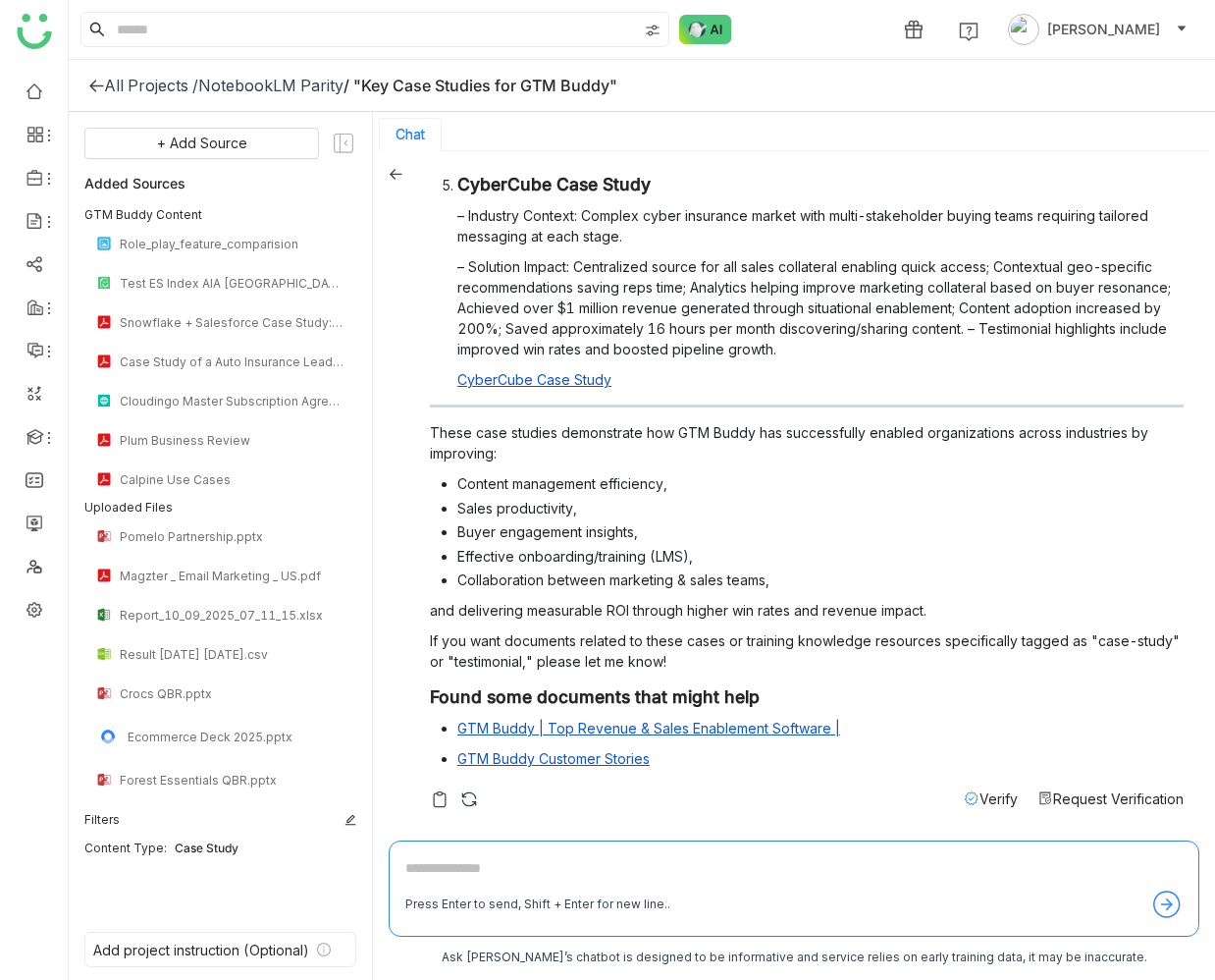
click at [991, 798] on span "Verify" at bounding box center [999, 798] width 38 height 17
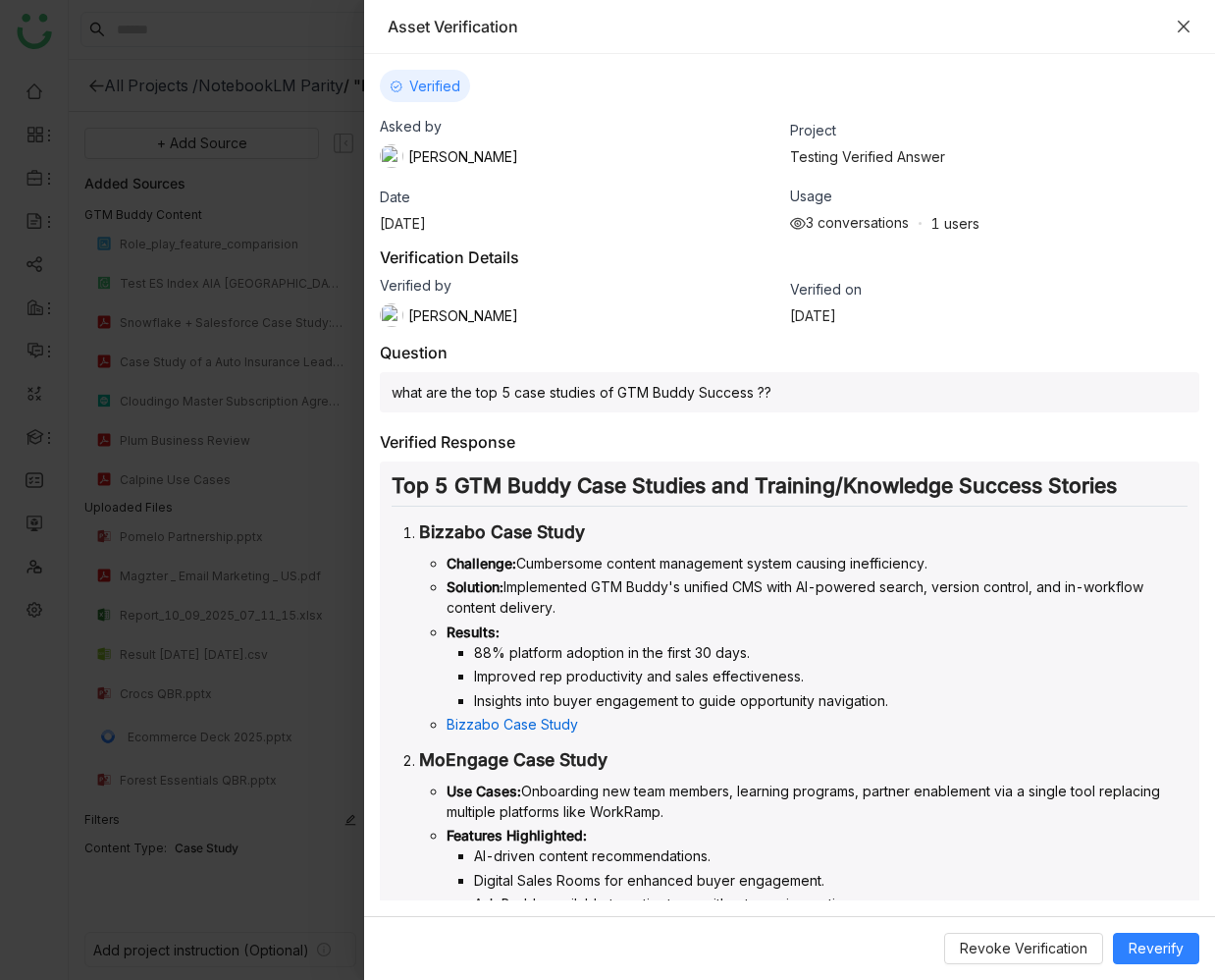
click at [1185, 22] on icon "Close" at bounding box center [1184, 27] width 16 height 16
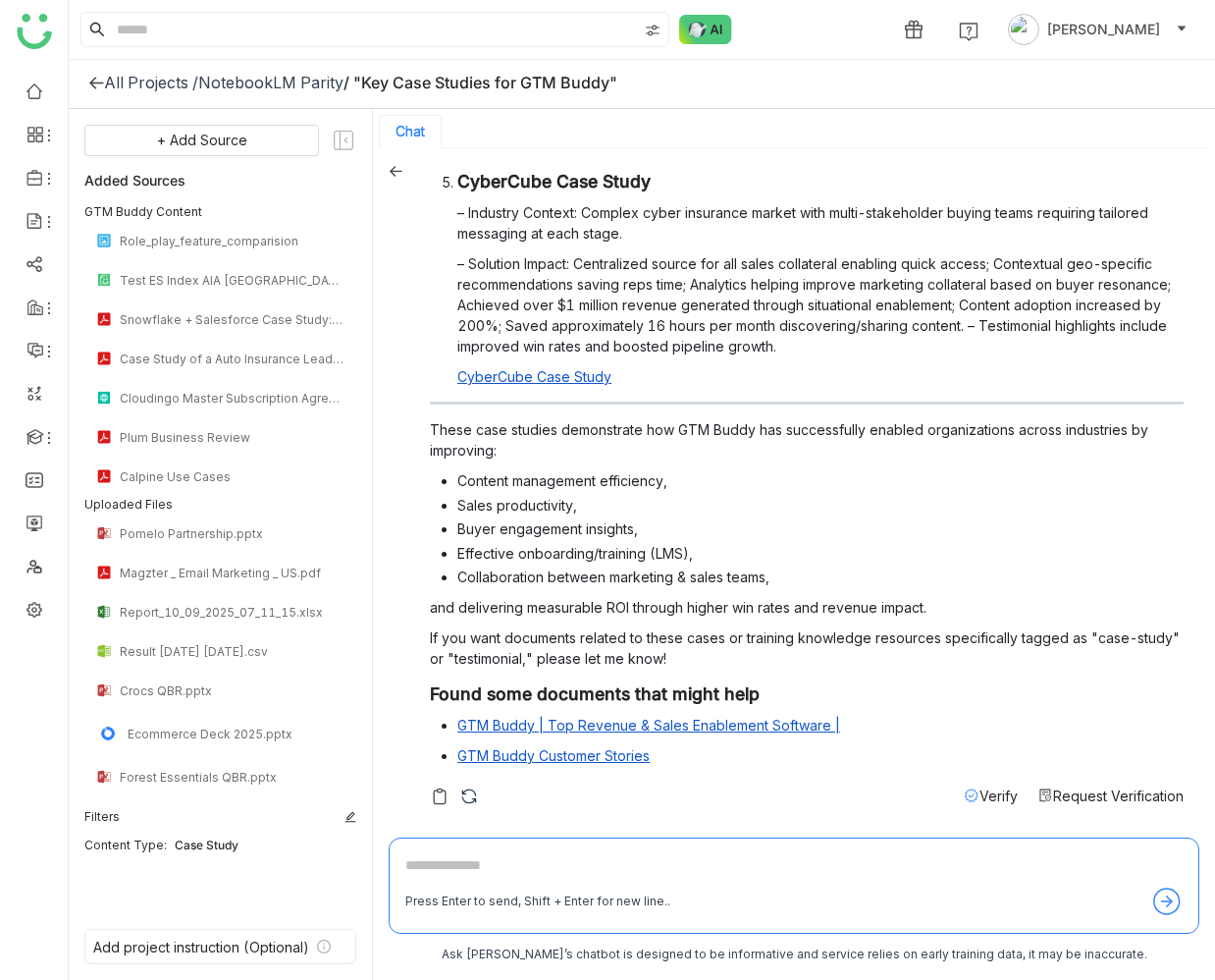
click at [980, 792] on span "Verify" at bounding box center [999, 795] width 38 height 17
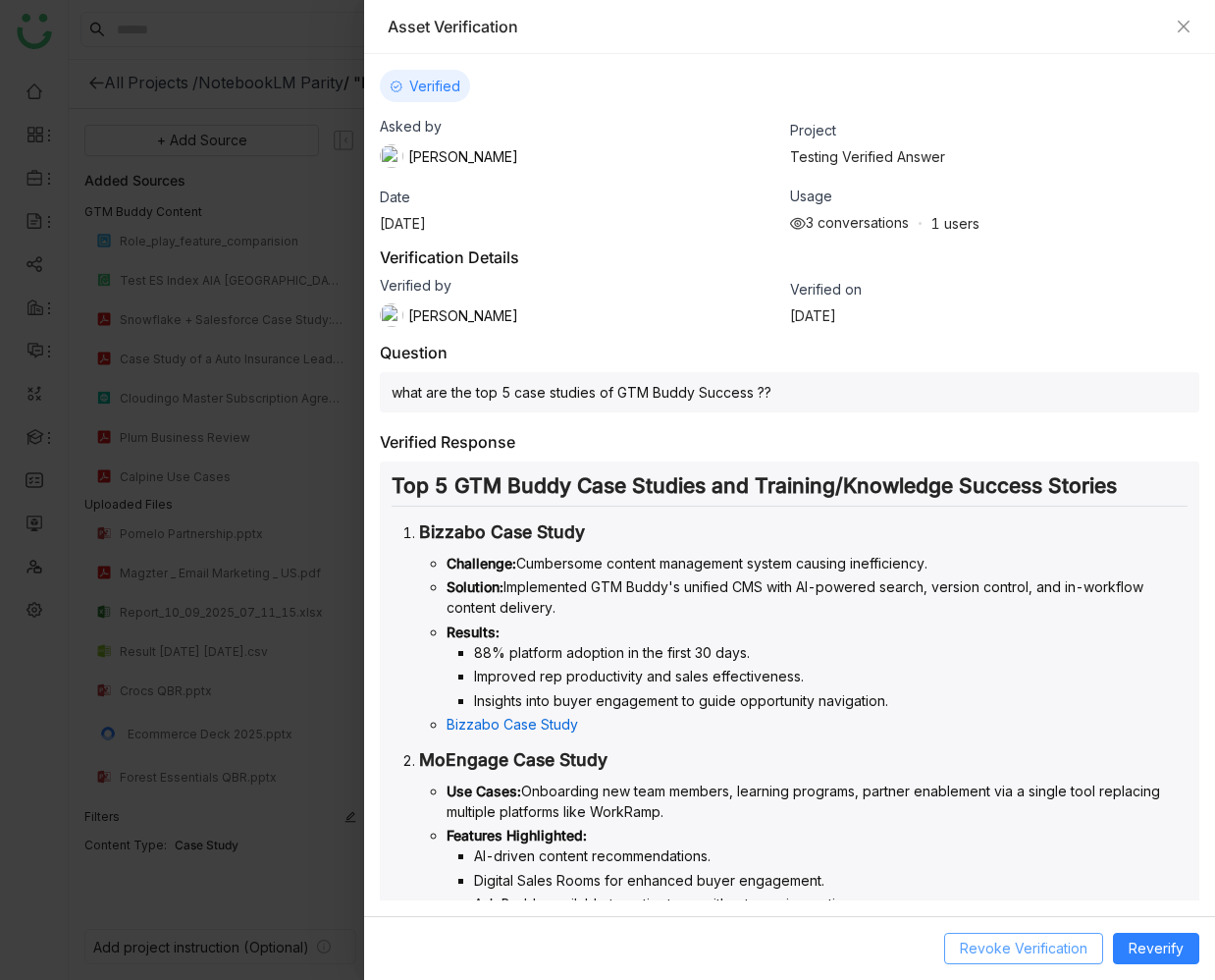
click at [1025, 949] on span "Revoke Verification" at bounding box center [1024, 949] width 128 height 22
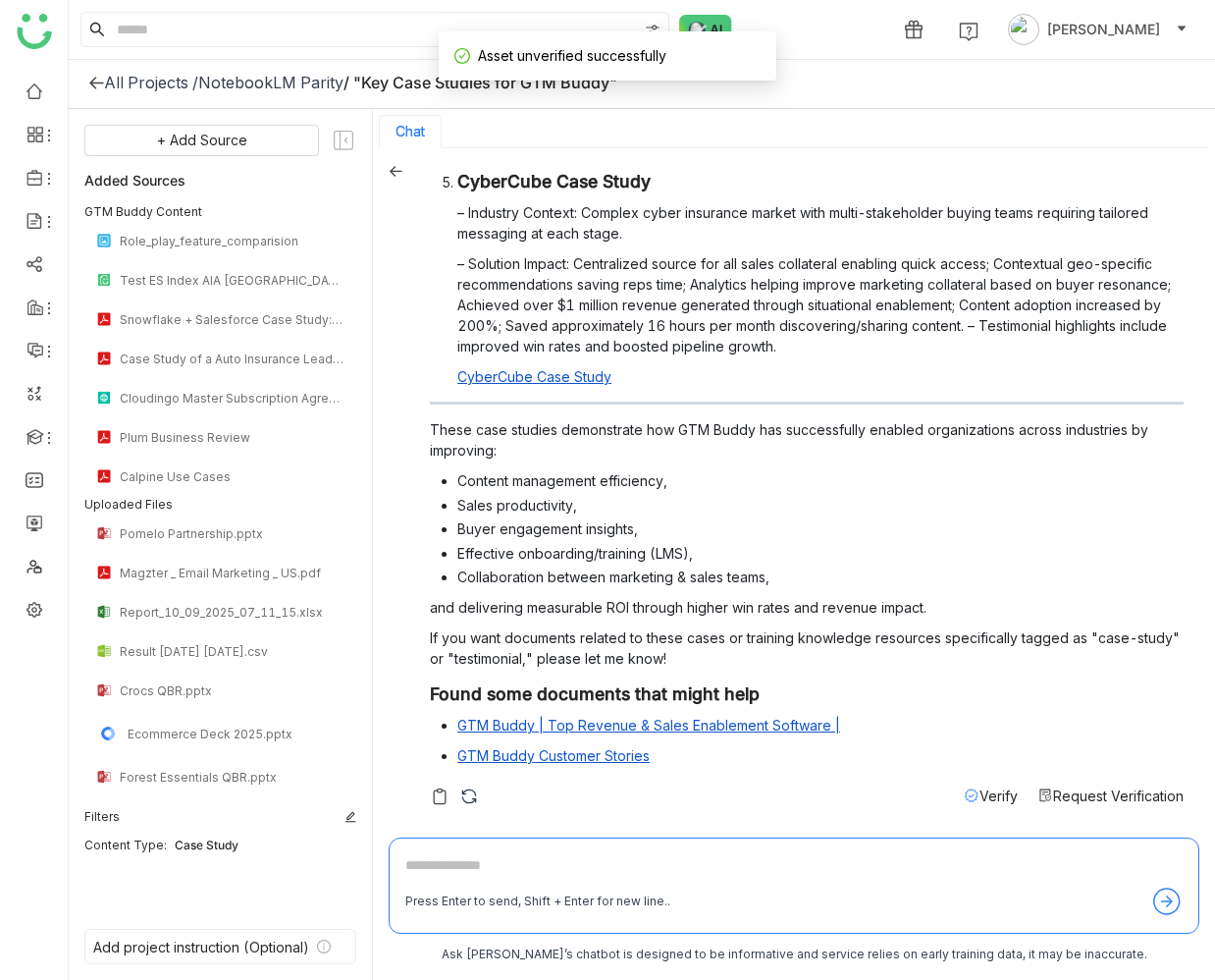
click at [990, 793] on span "Verify" at bounding box center [999, 795] width 38 height 17
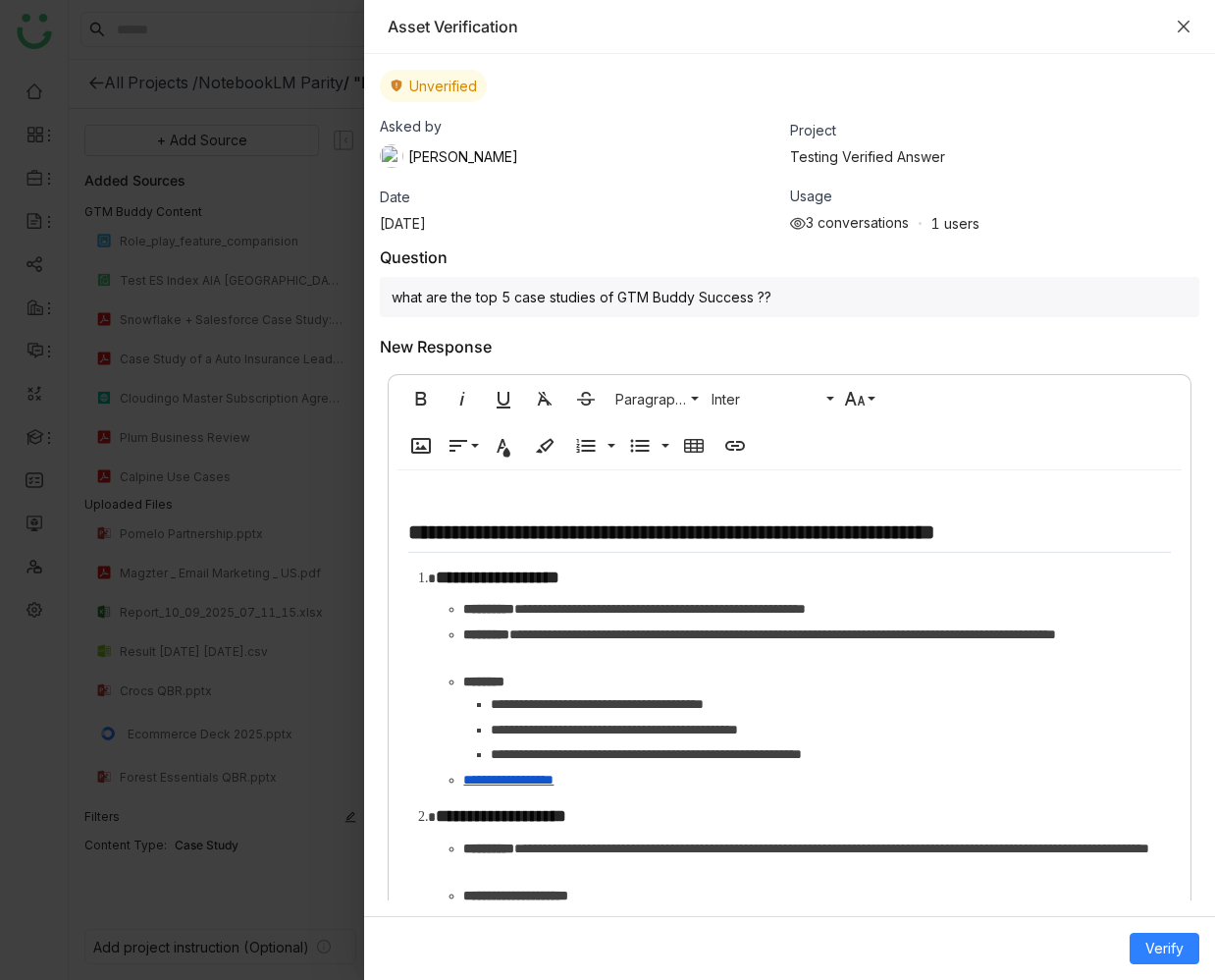
click at [1178, 29] on icon "Close" at bounding box center [1184, 27] width 16 height 16
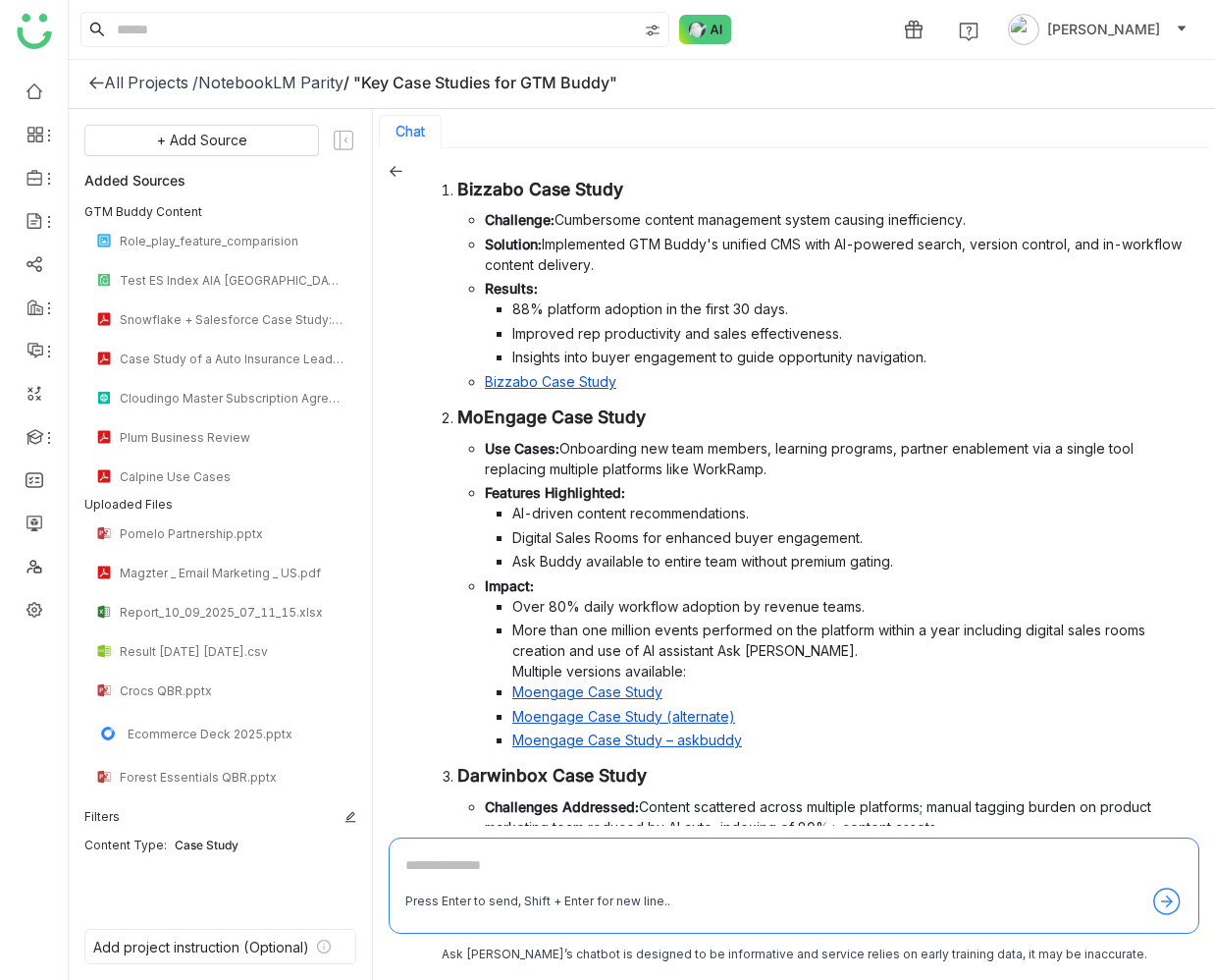
scroll to position [0, 0]
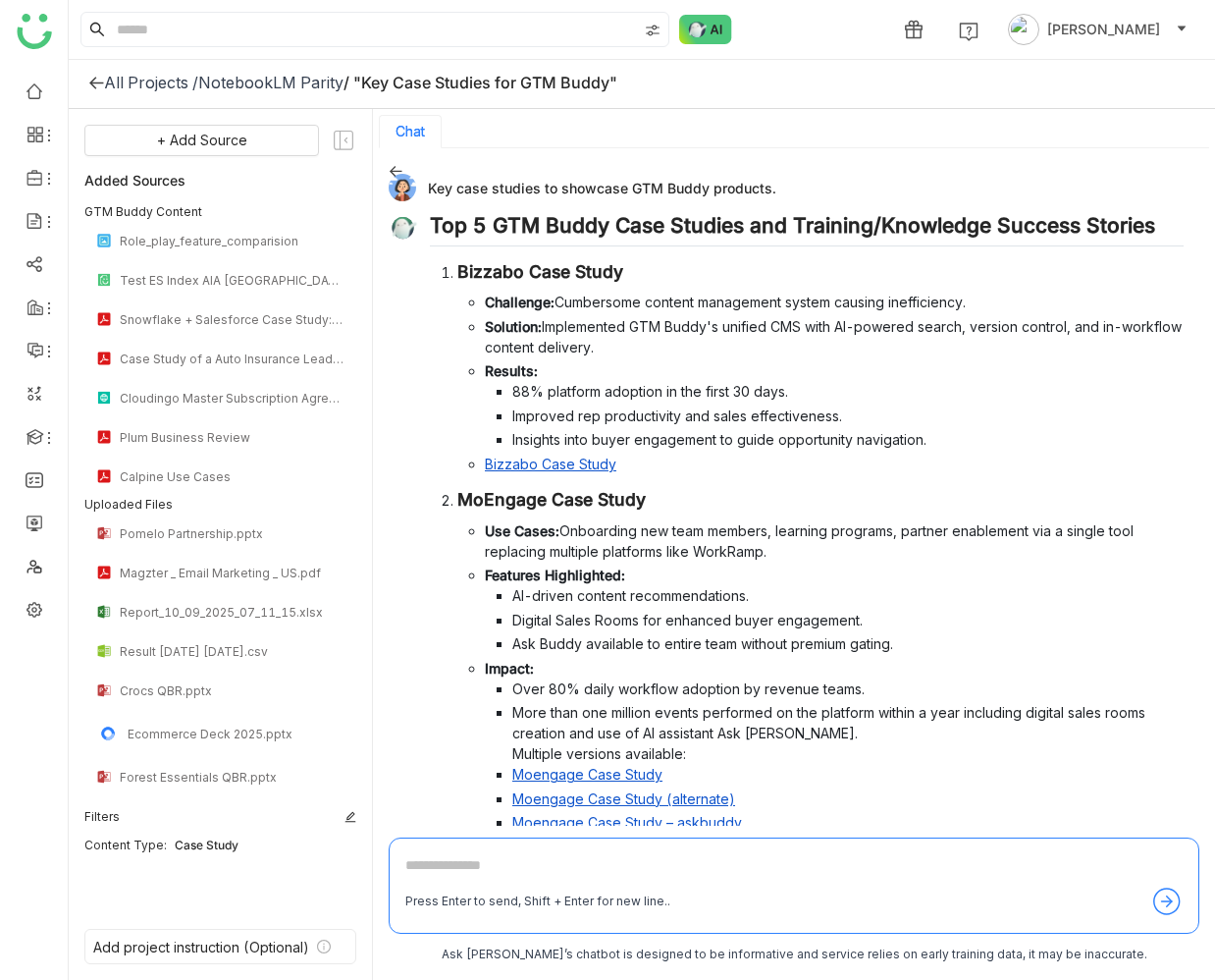
click at [656, 188] on div "Key case studies to showcase GTM Buddy products." at bounding box center [785, 188] width 795 height 28
copy div "Key case studies to showcase GTM Buddy products."
click at [392, 170] on icon at bounding box center [395, 171] width 14 height 14
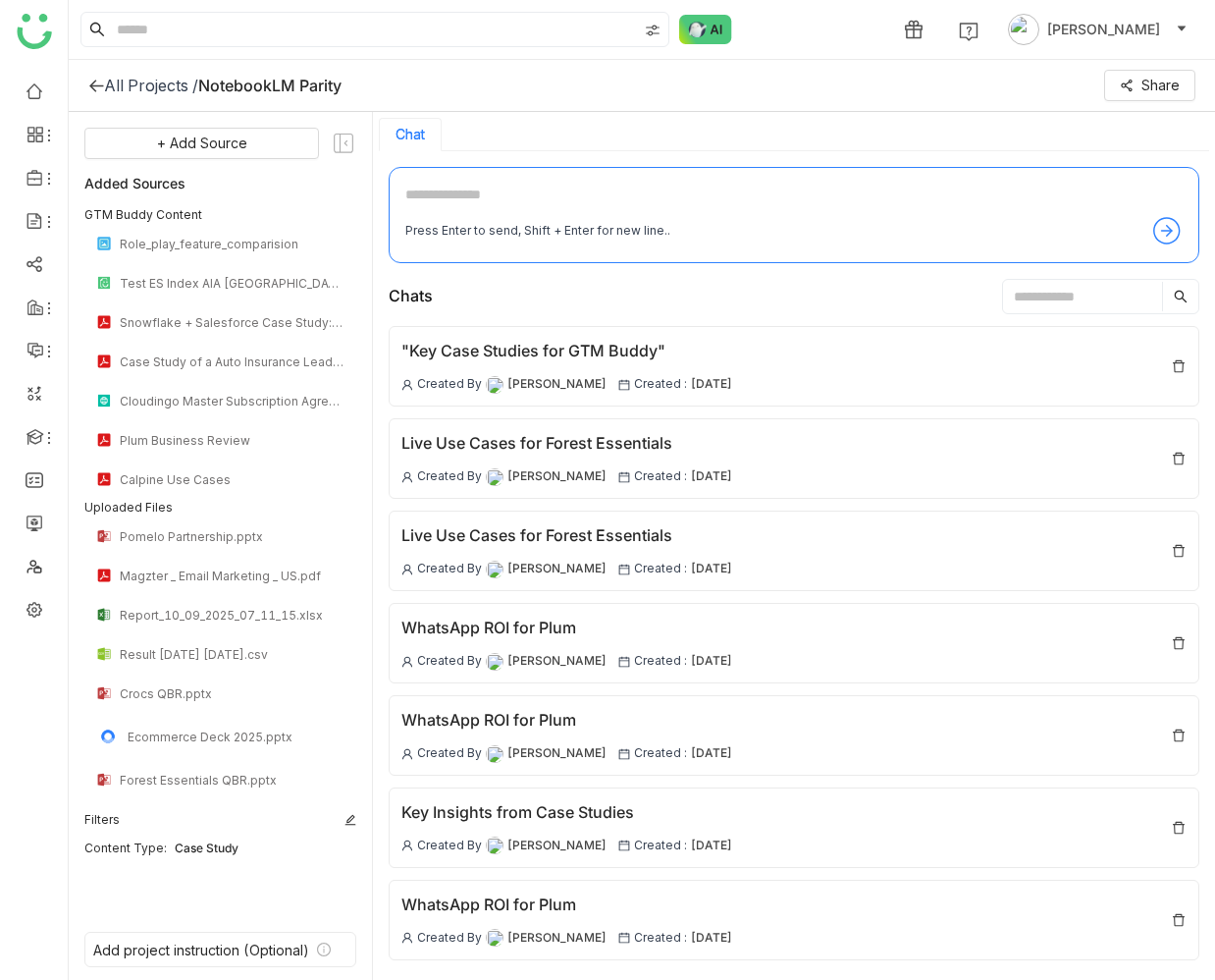
click at [487, 187] on textarea at bounding box center [793, 200] width 778 height 31
paste textarea "**********"
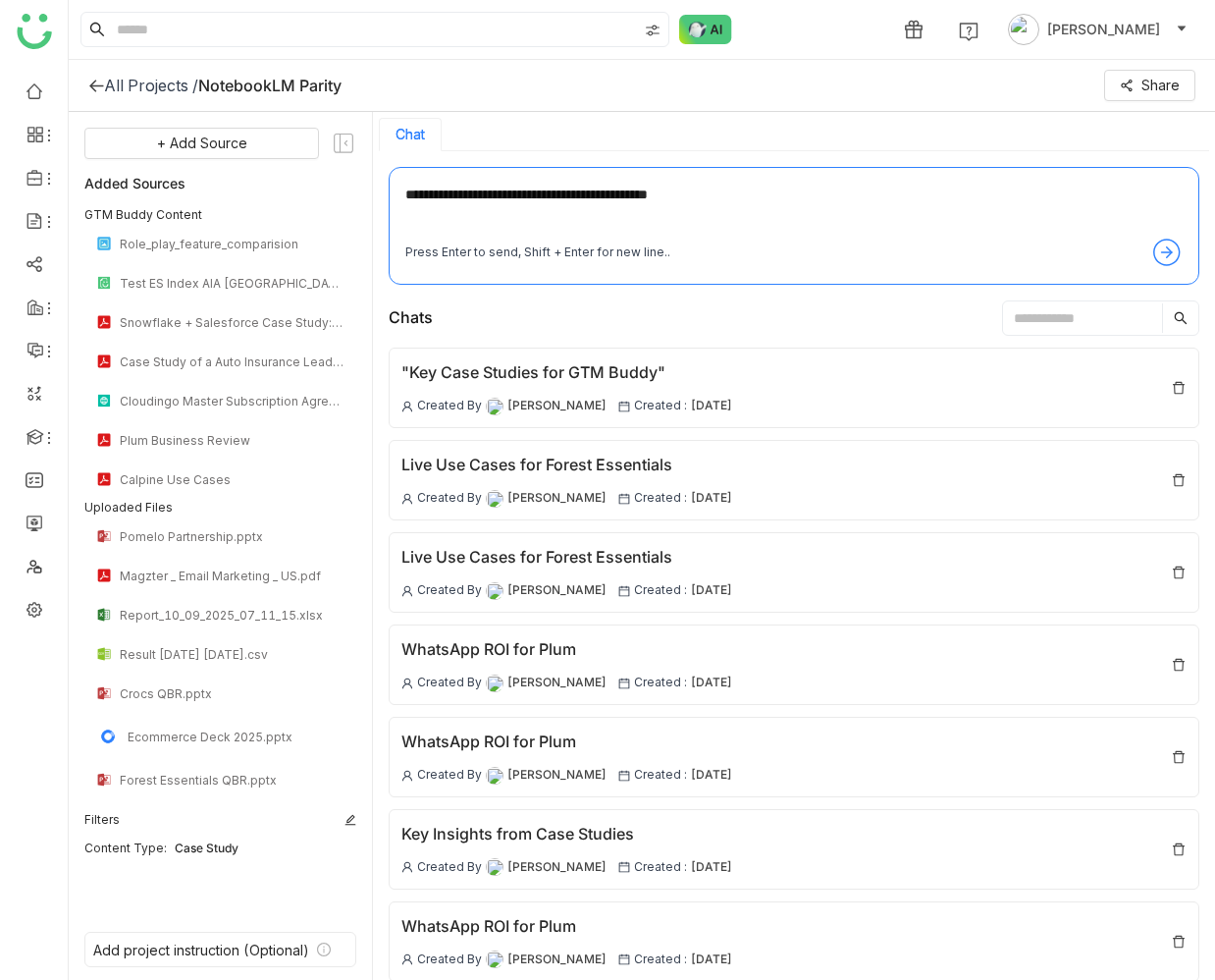
type textarea "**********"
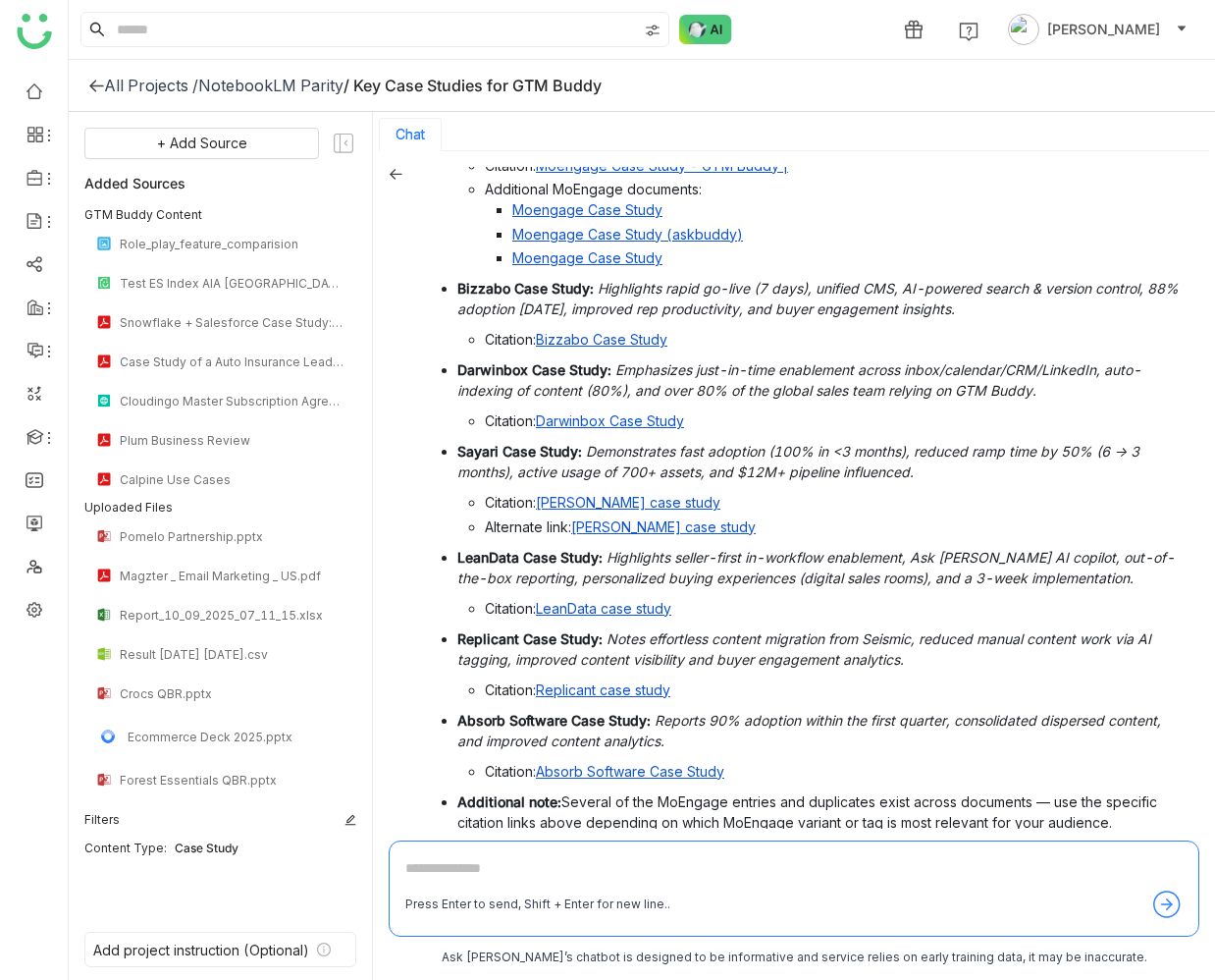
scroll to position [193, 0]
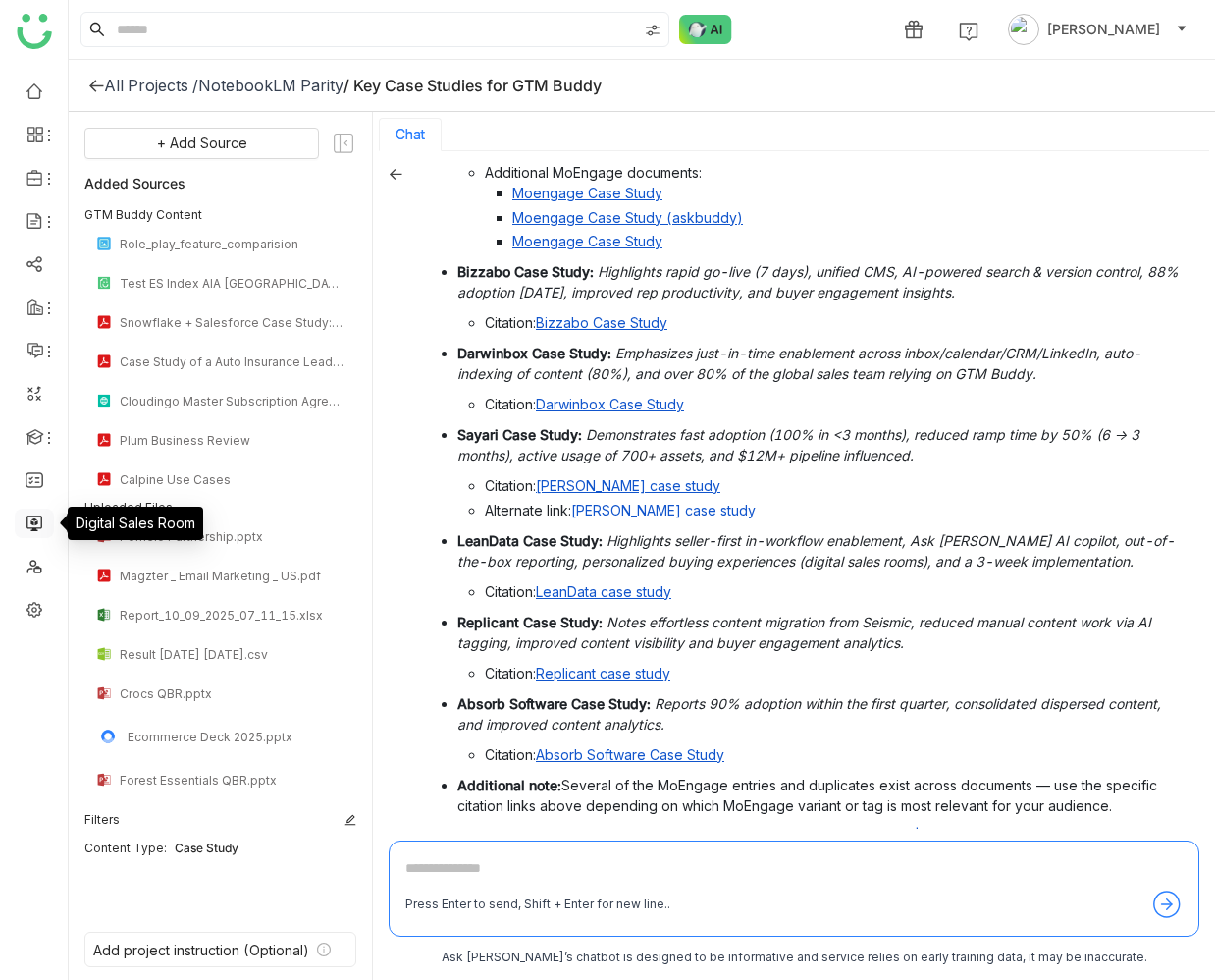
click at [32, 523] on link at bounding box center [34, 521] width 18 height 17
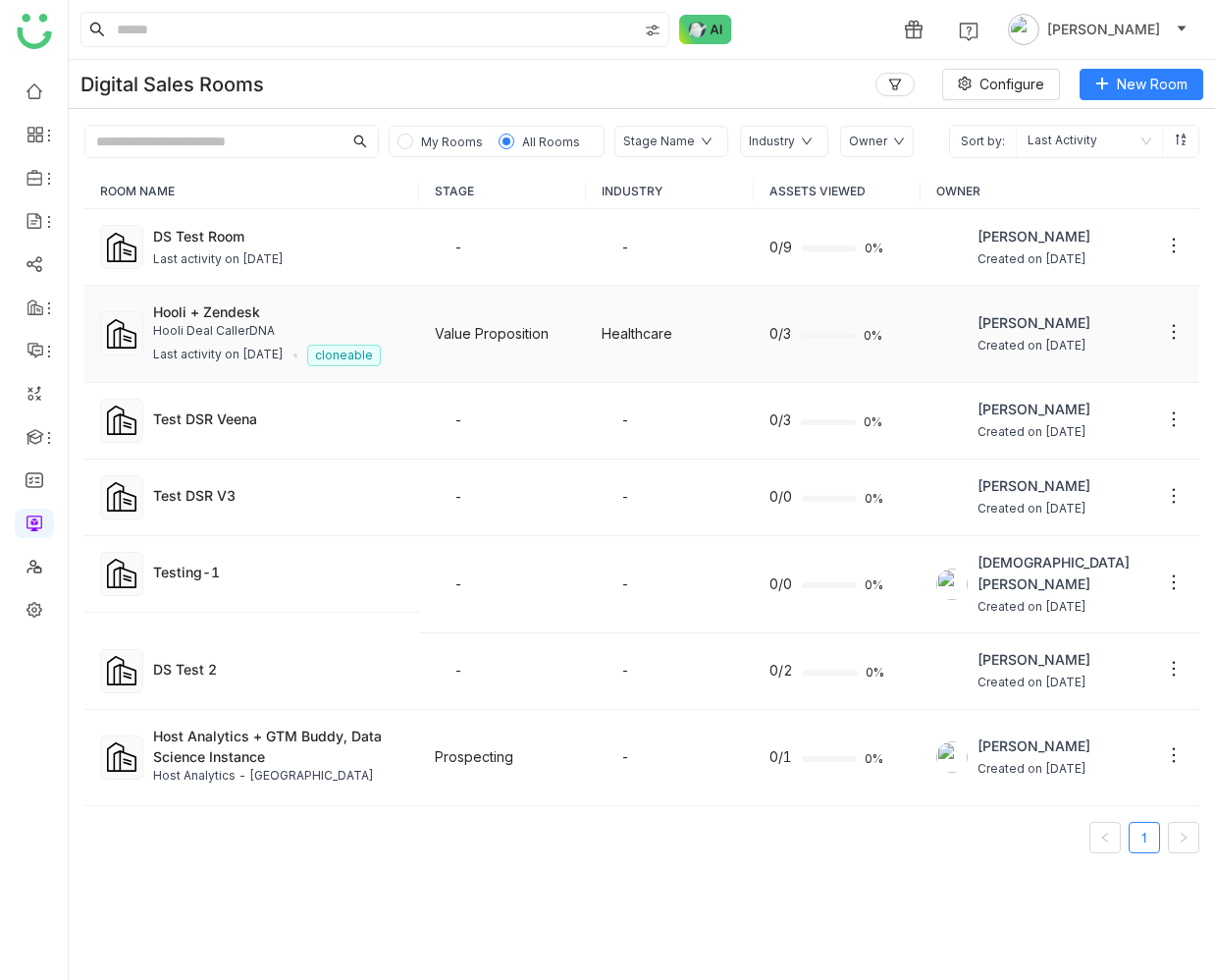
click at [290, 322] on div "Hooli Deal CallerDNA" at bounding box center [278, 331] width 251 height 19
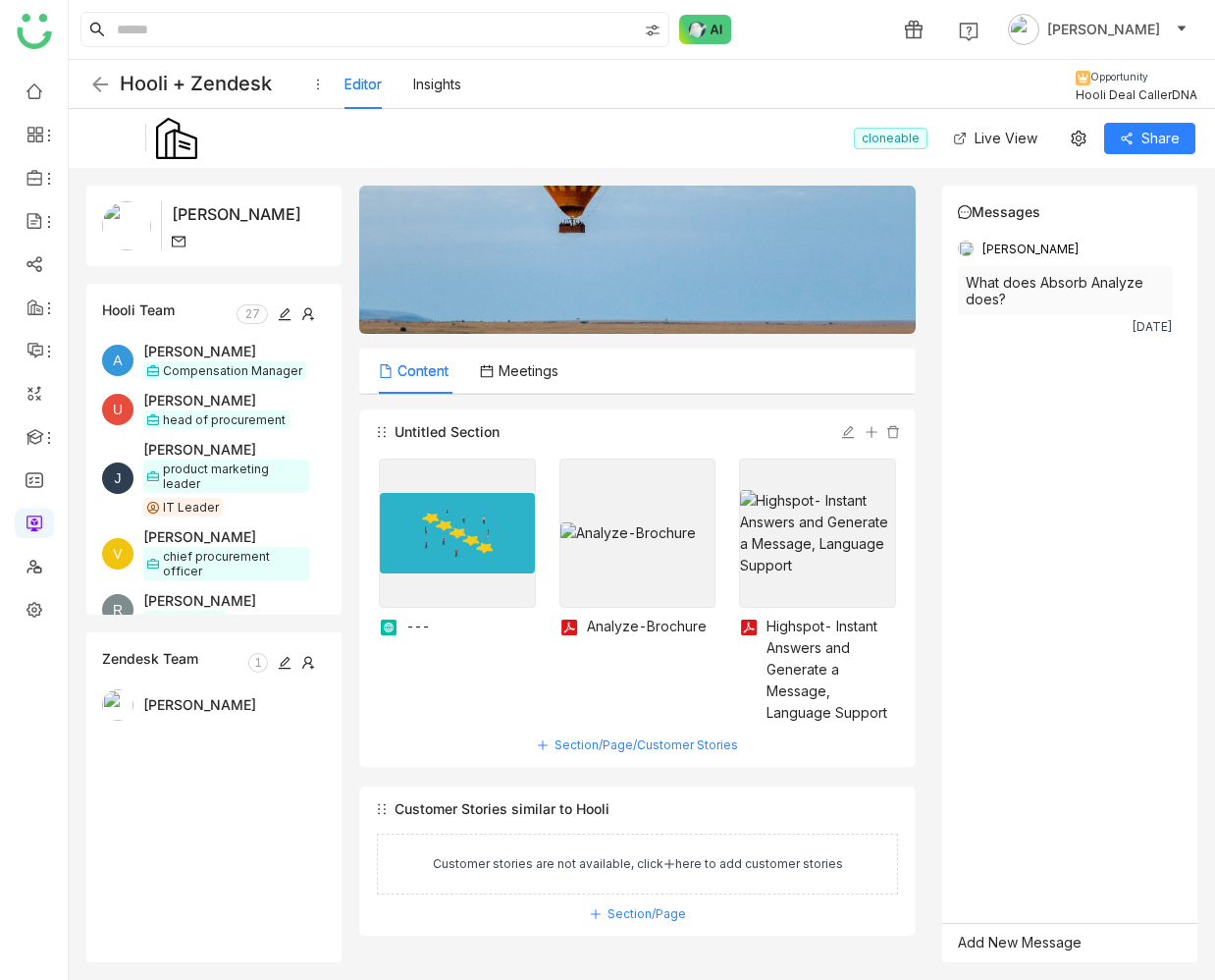
click at [104, 83] on img at bounding box center [100, 85] width 24 height 24
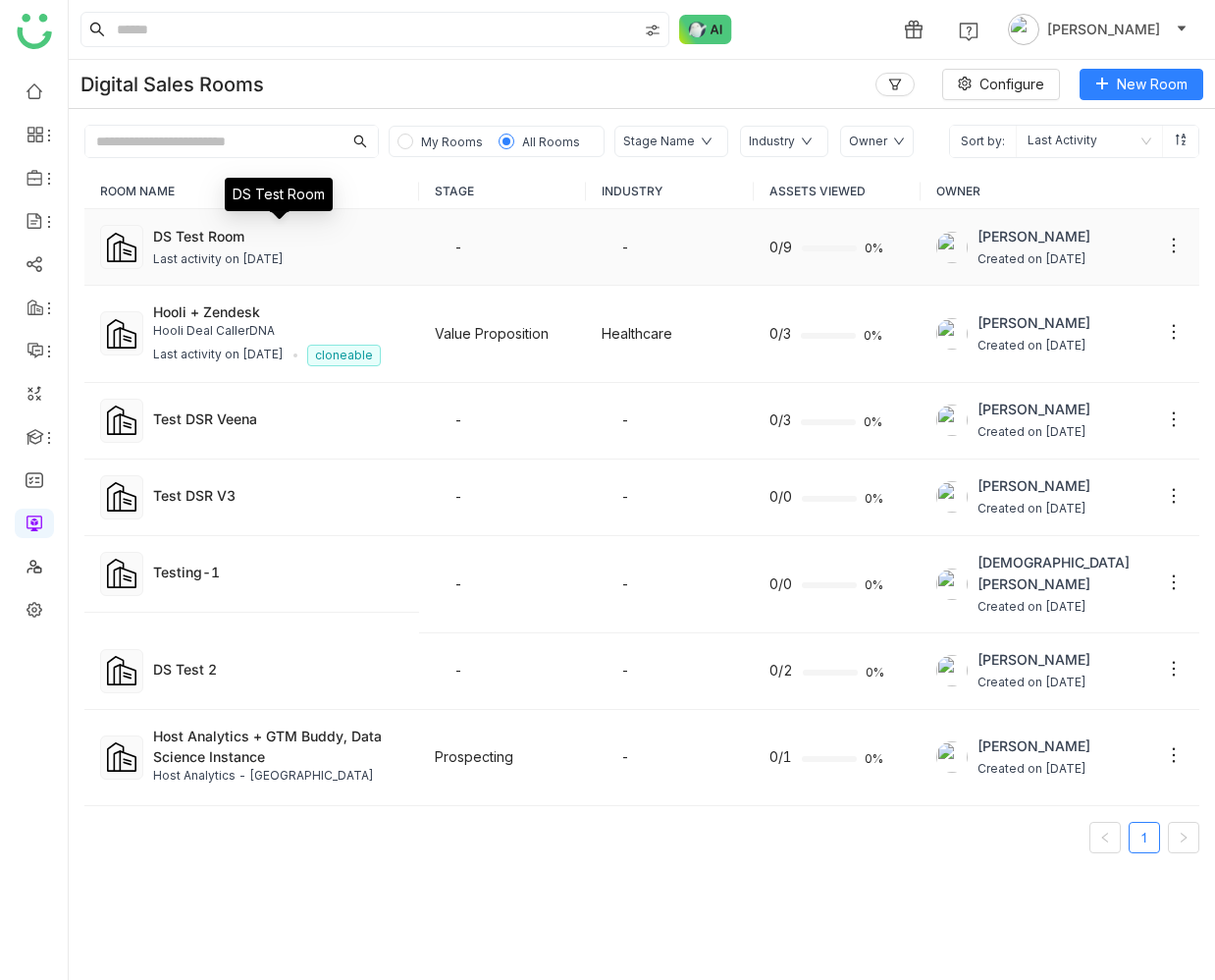
click at [208, 236] on div "DS Test Room" at bounding box center [278, 236] width 251 height 21
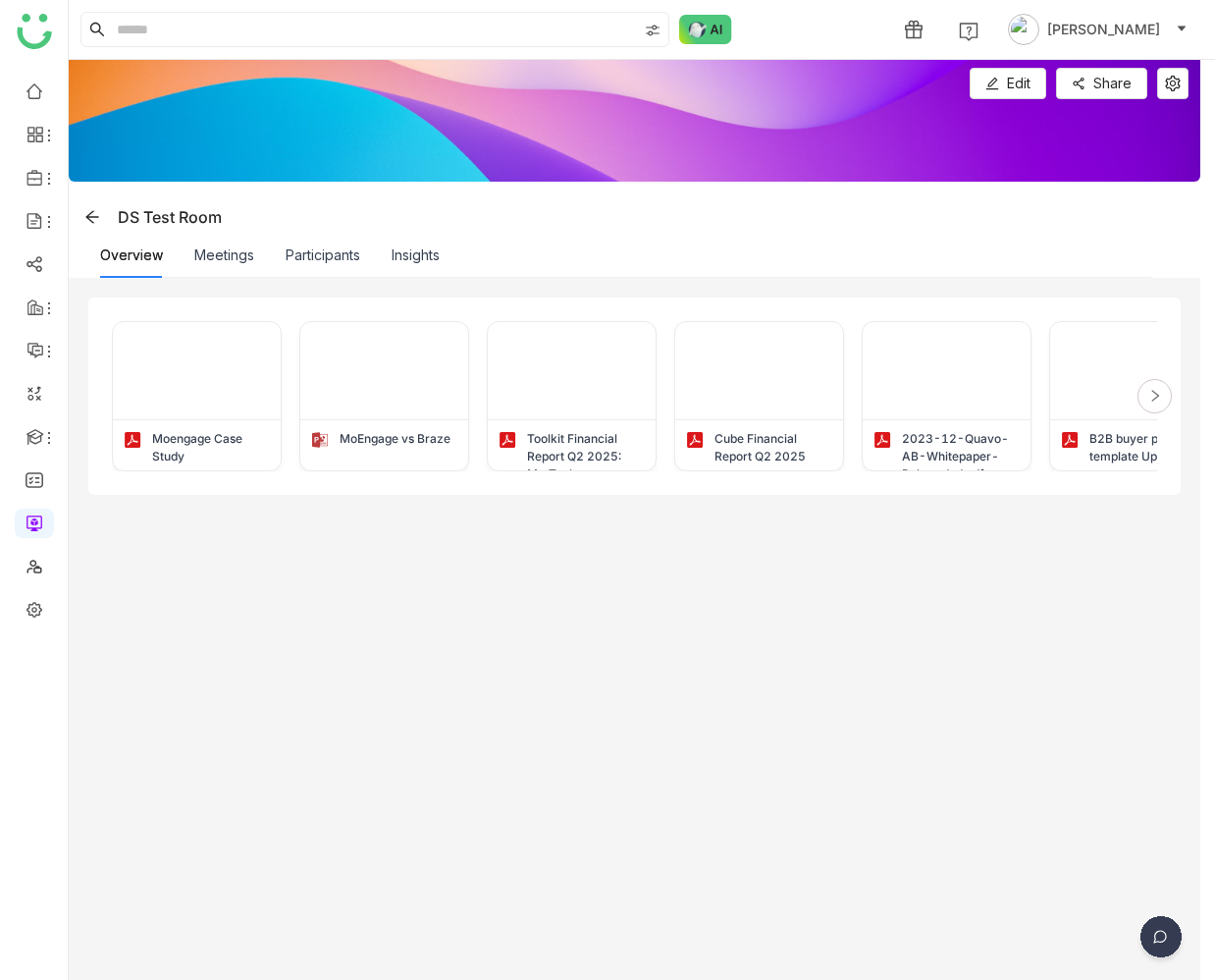
click at [1155, 928] on img at bounding box center [1162, 941] width 49 height 49
click at [1103, 876] on img at bounding box center [1086, 873] width 177 height 59
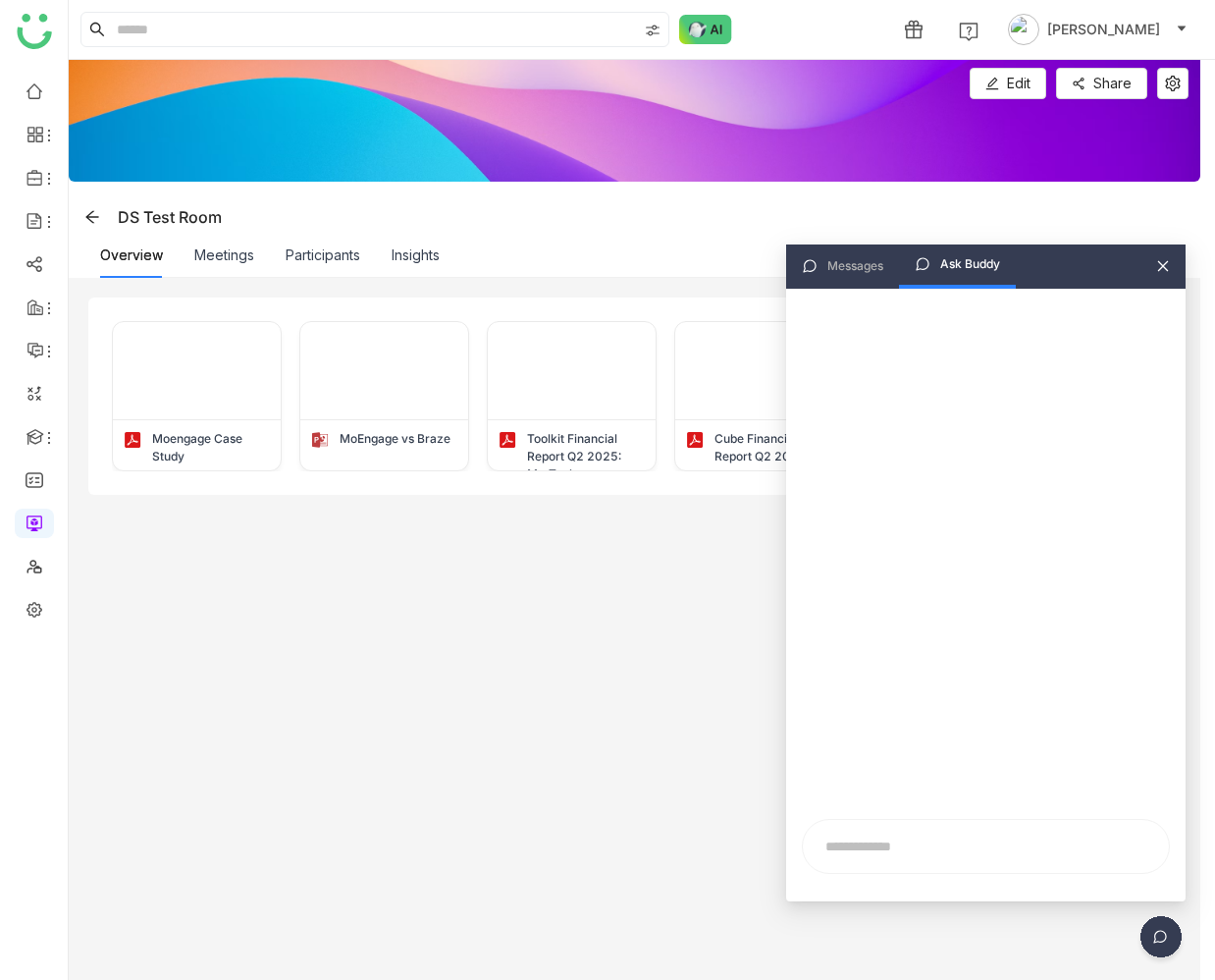
click at [901, 848] on input "text" at bounding box center [986, 846] width 343 height 29
type input "**********"
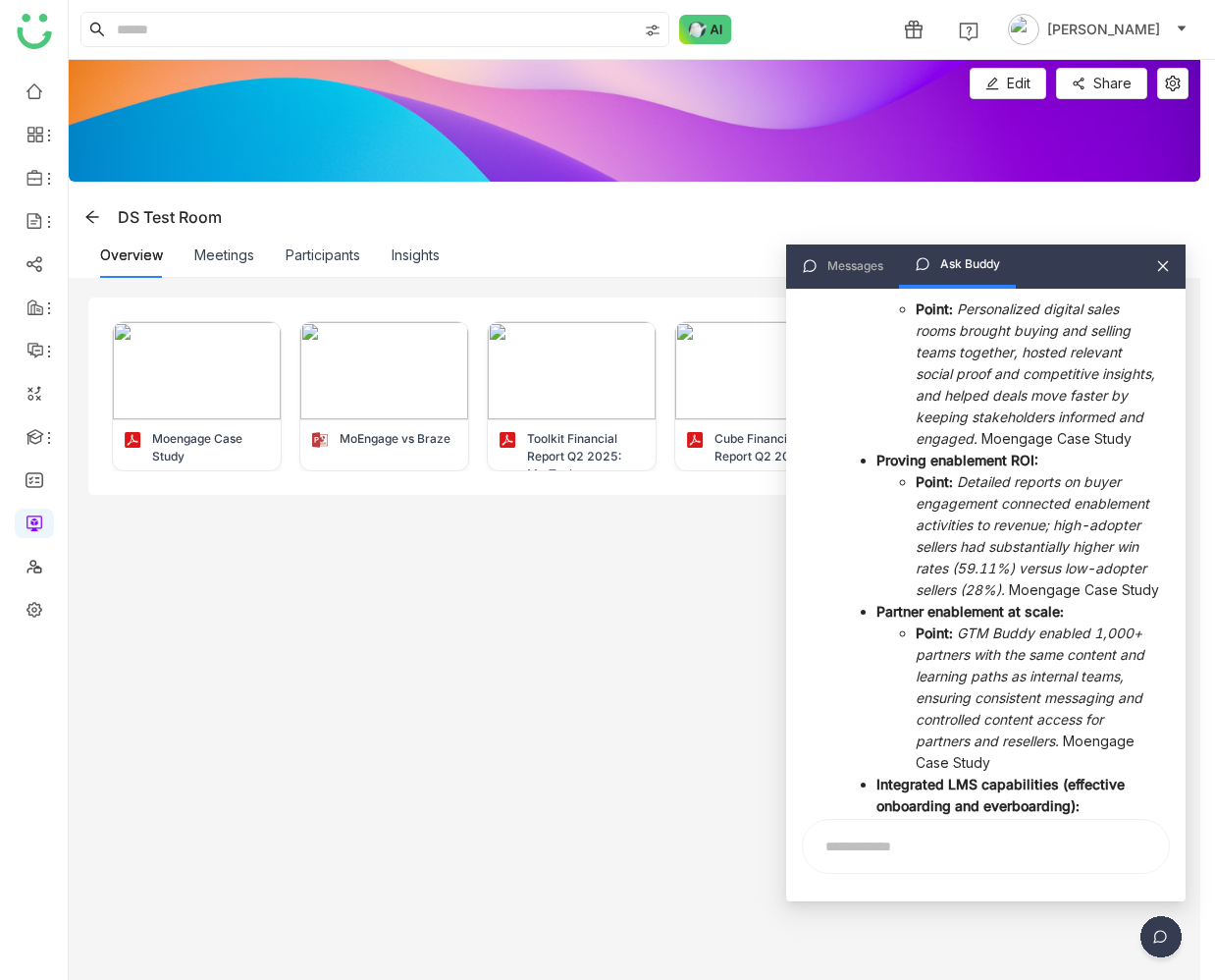
scroll to position [1223, 0]
